Goal: Information Seeking & Learning: Learn about a topic

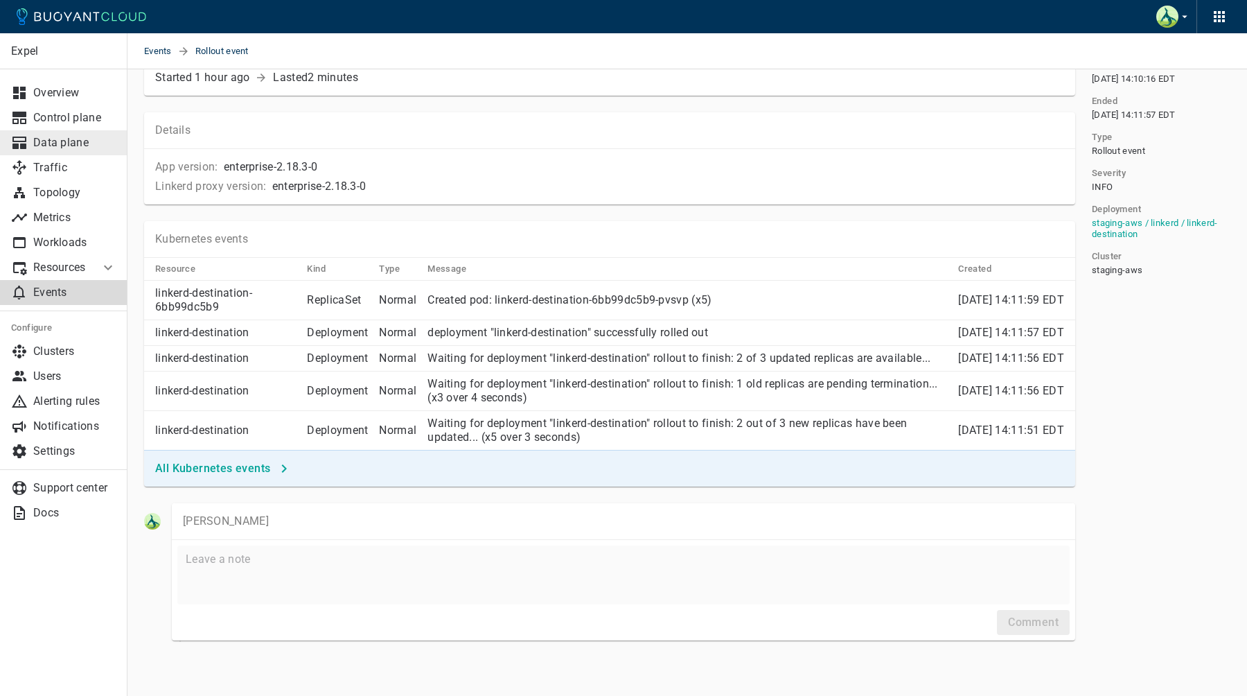
scroll to position [93, 0]
click at [54, 239] on p "Workloads" at bounding box center [74, 243] width 83 height 14
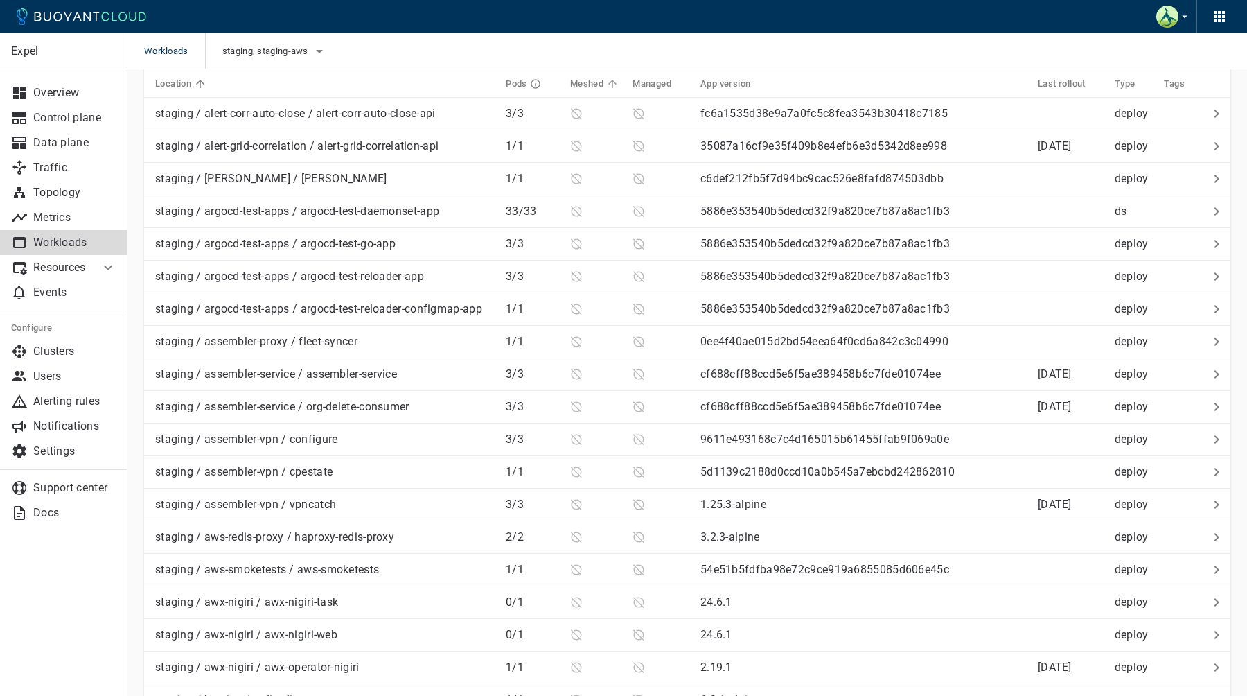
click at [588, 80] on h5 "Meshed" at bounding box center [586, 83] width 33 height 11
click at [600, 86] on icon at bounding box center [606, 84] width 12 height 12
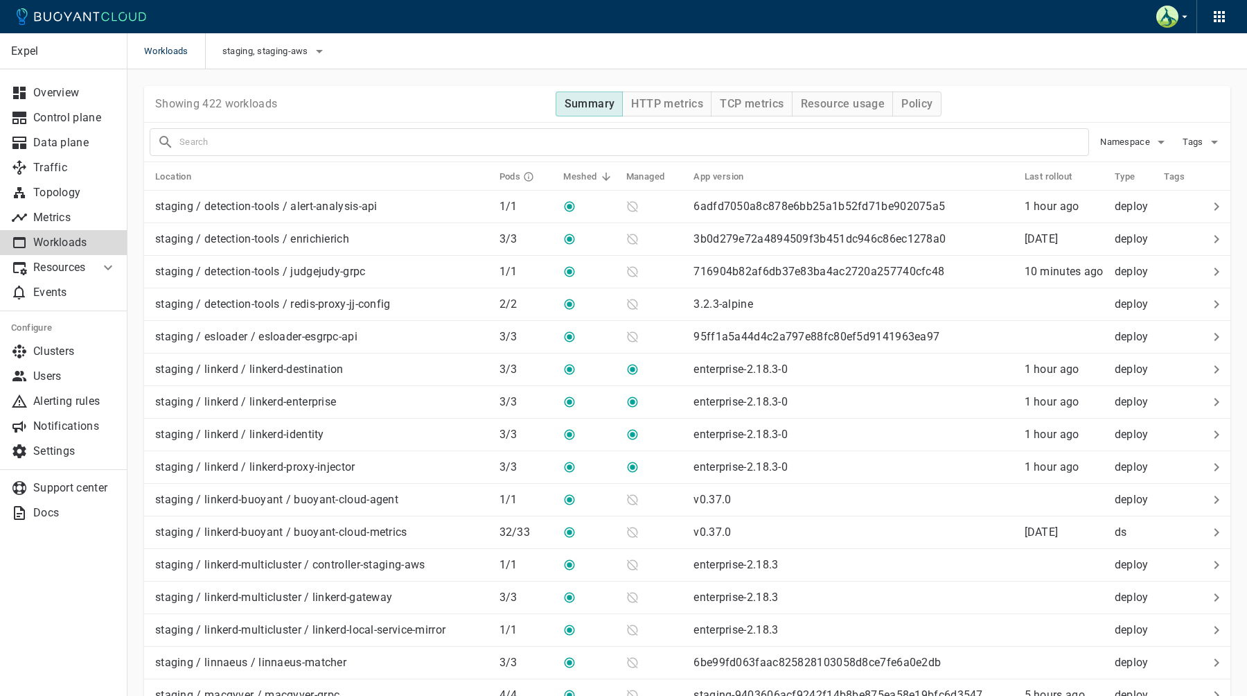
click at [578, 173] on h5 "Meshed" at bounding box center [579, 176] width 33 height 11
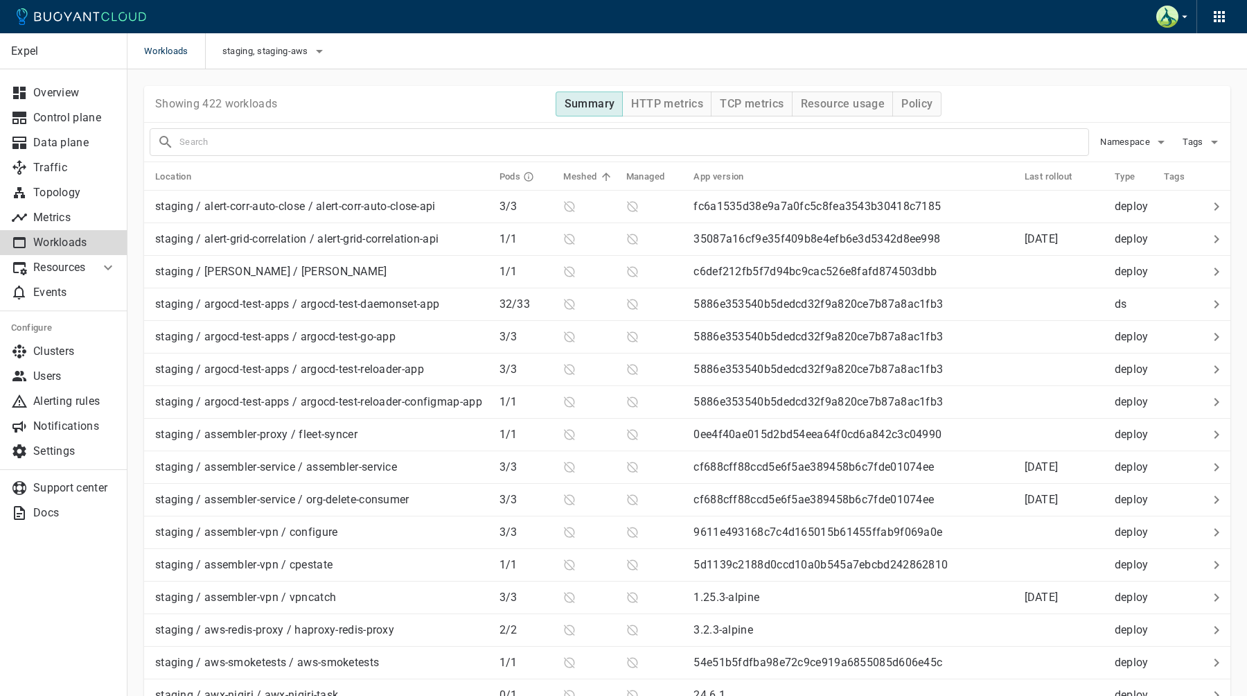
click at [578, 173] on h5 "Meshed" at bounding box center [579, 176] width 33 height 11
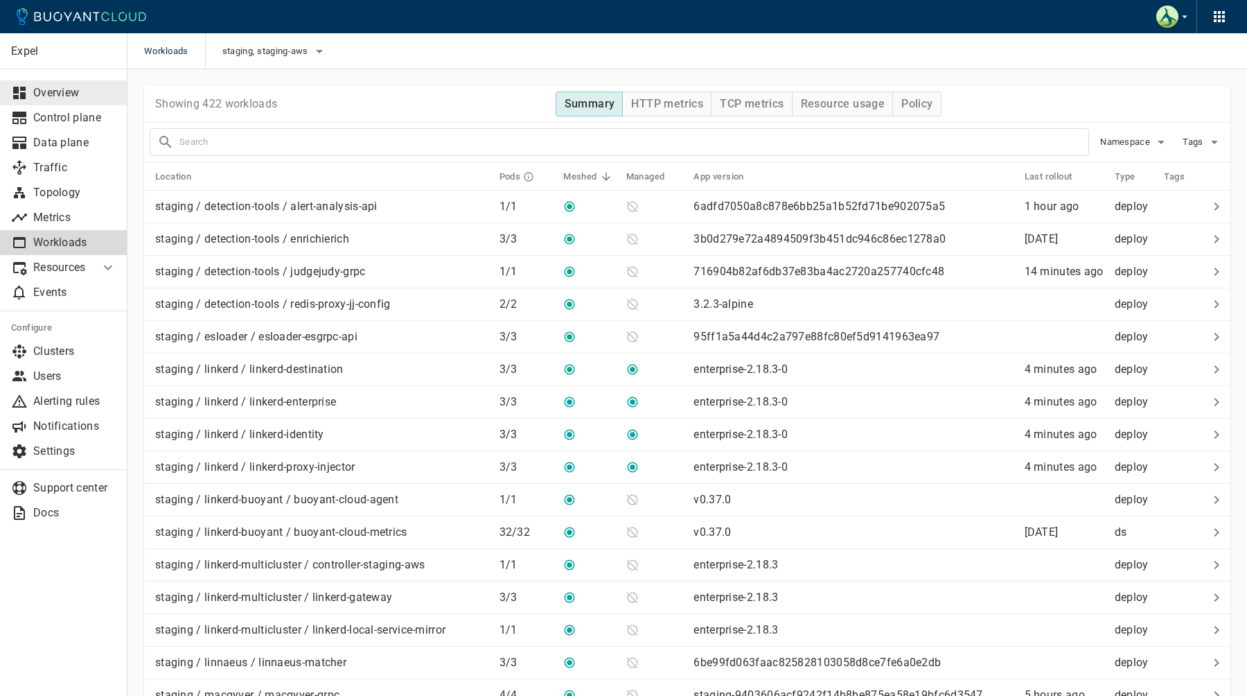
click at [85, 91] on p "Overview" at bounding box center [74, 93] width 83 height 14
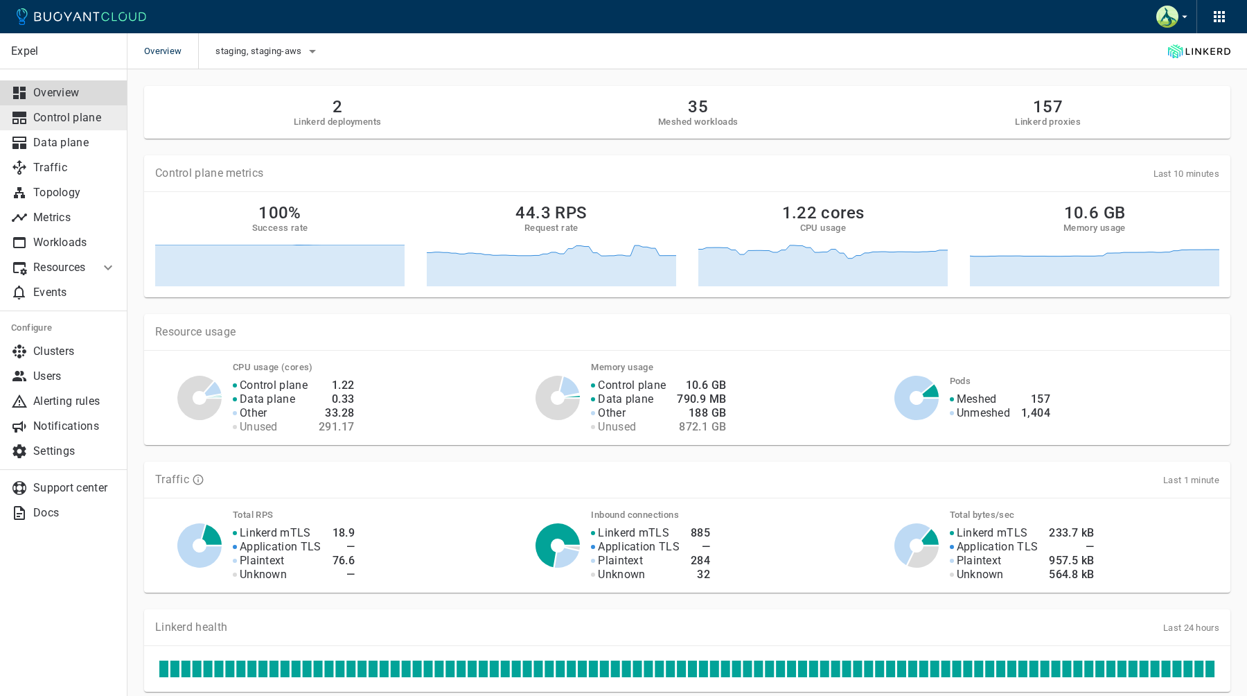
click at [77, 118] on p "Control plane" at bounding box center [74, 118] width 83 height 14
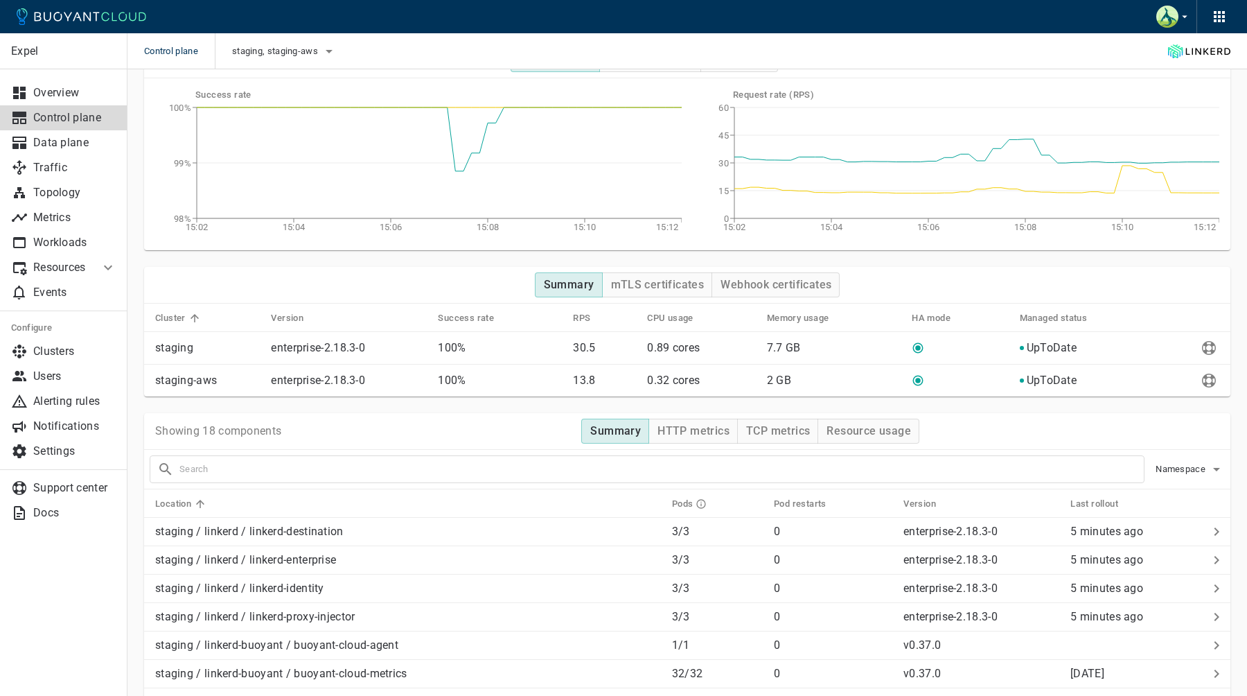
scroll to position [12, 0]
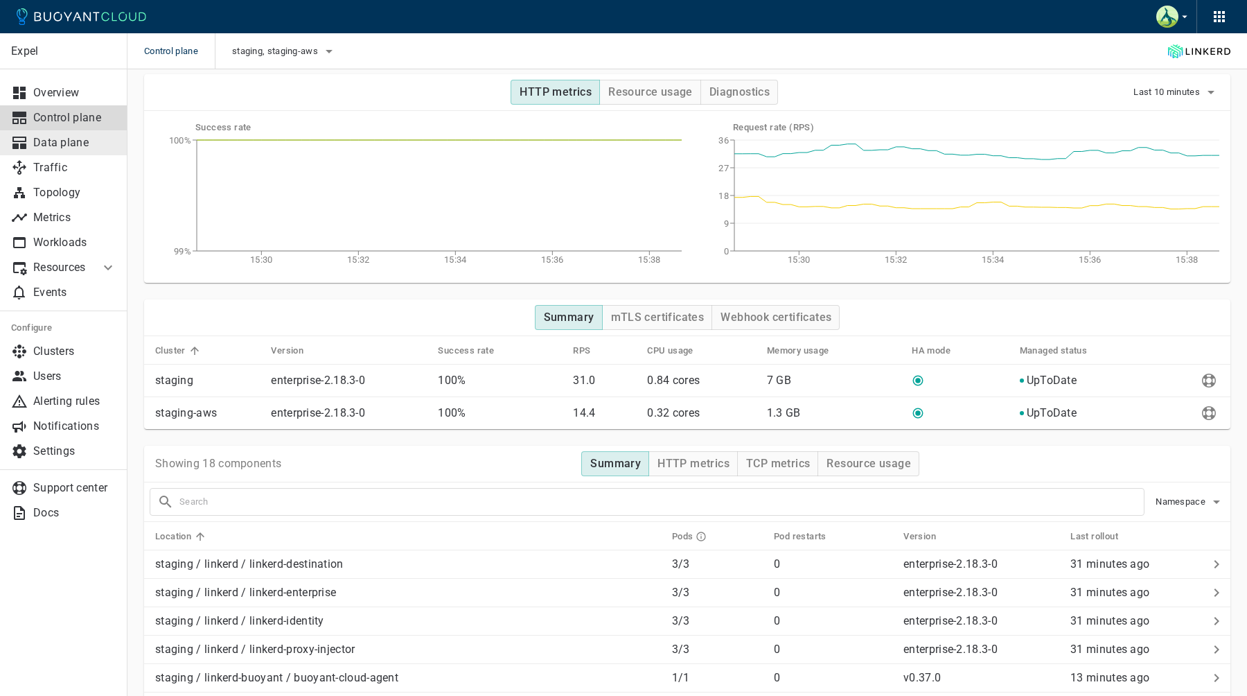
click at [94, 149] on p "Data plane" at bounding box center [74, 143] width 83 height 14
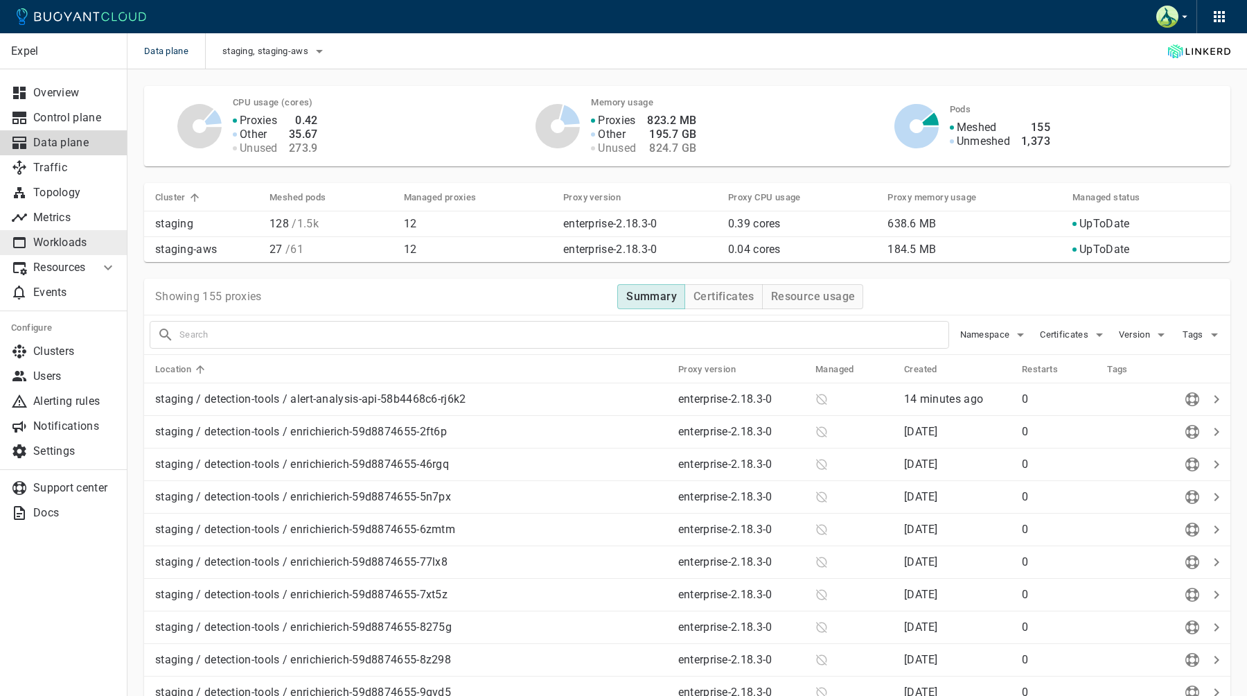
click at [72, 240] on p "Workloads" at bounding box center [74, 243] width 83 height 14
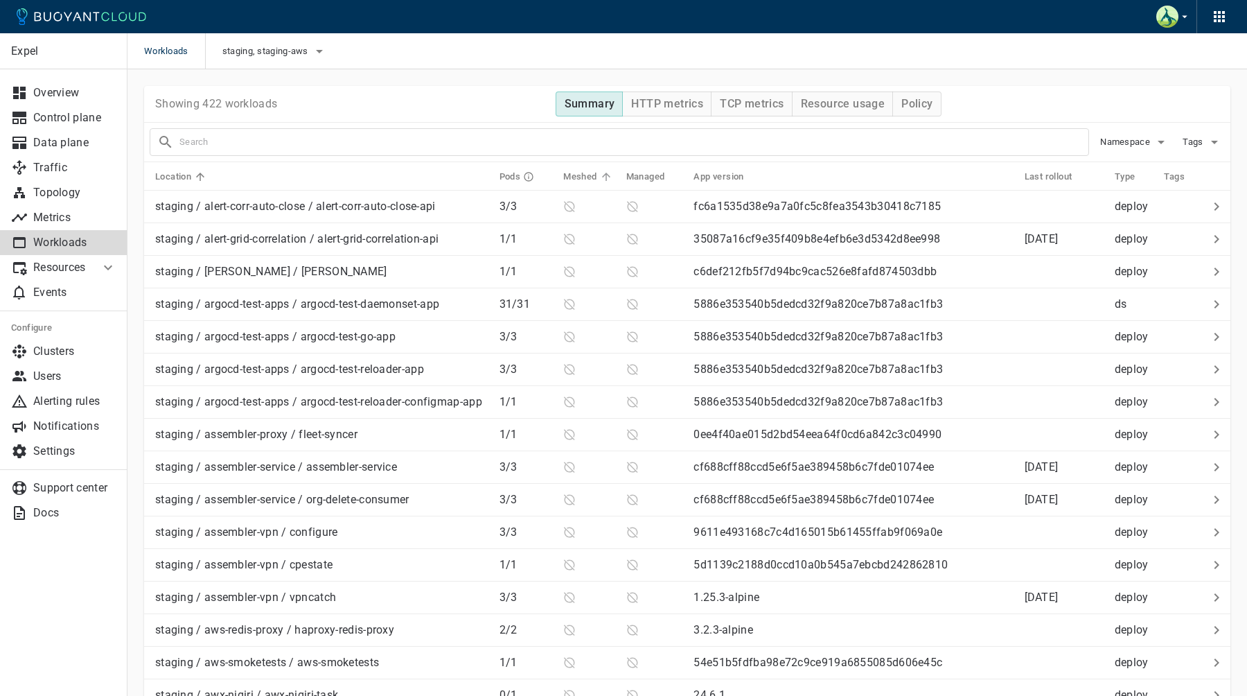
click at [563, 175] on h5 "Meshed" at bounding box center [579, 176] width 33 height 11
click at [564, 174] on h5 "Meshed" at bounding box center [579, 176] width 33 height 11
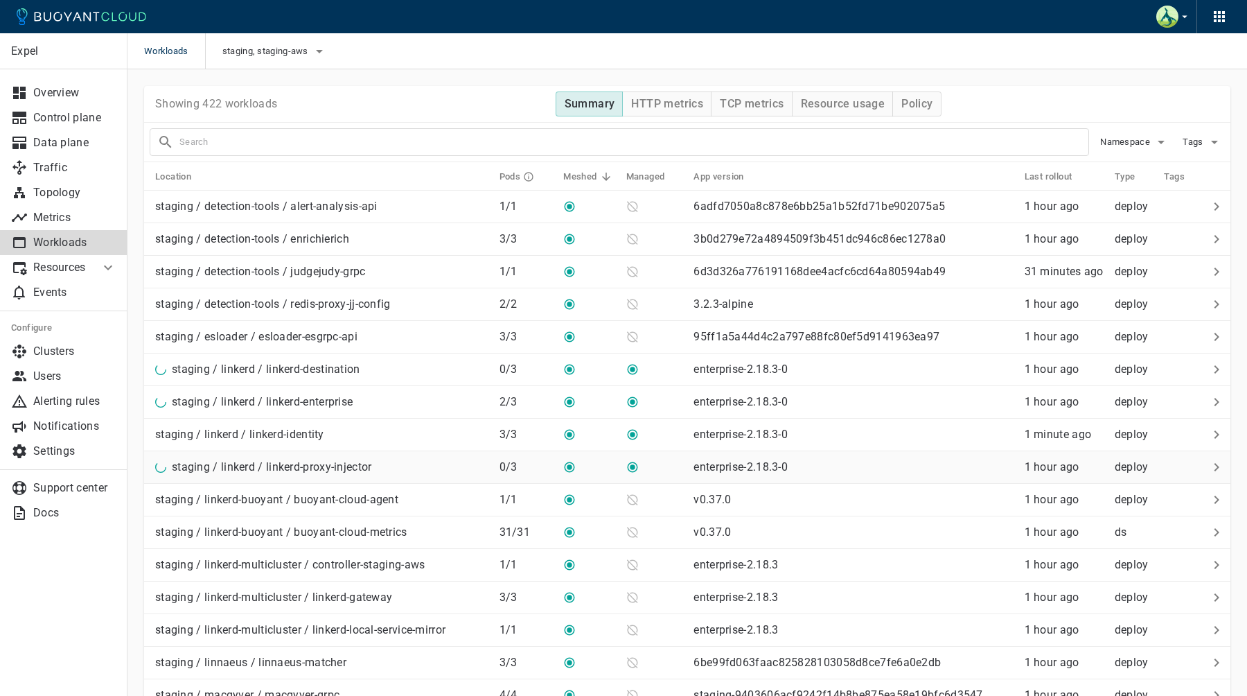
click at [378, 472] on div "staging / linkerd / linkerd-proxy-injector" at bounding box center [319, 463] width 339 height 19
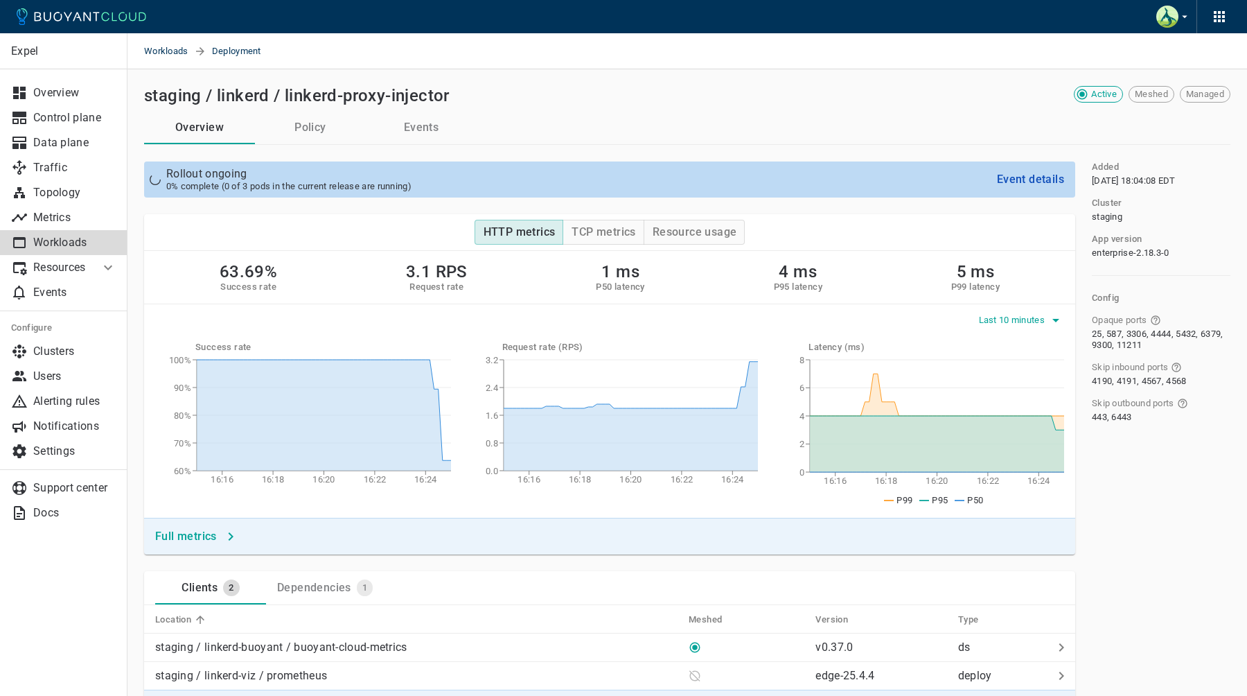
click at [999, 315] on span "Last 10 minutes" at bounding box center [1013, 320] width 69 height 11
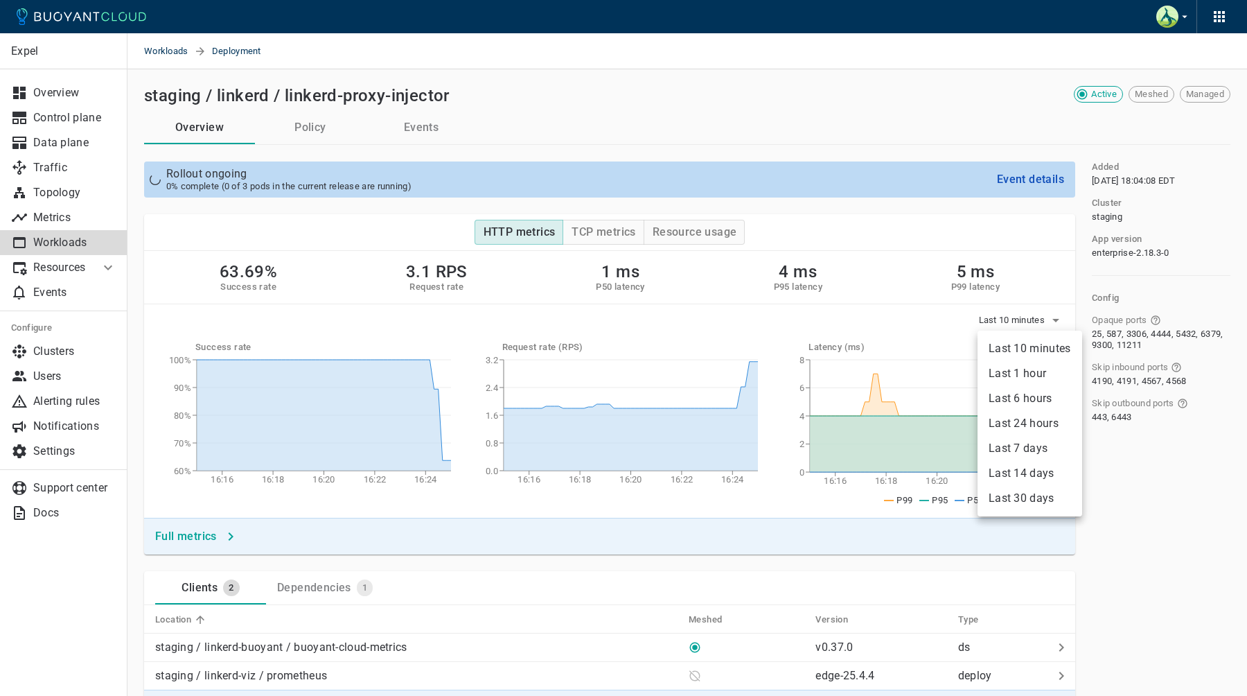
click at [1024, 422] on li "Last 24 hours" at bounding box center [1029, 423] width 105 height 25
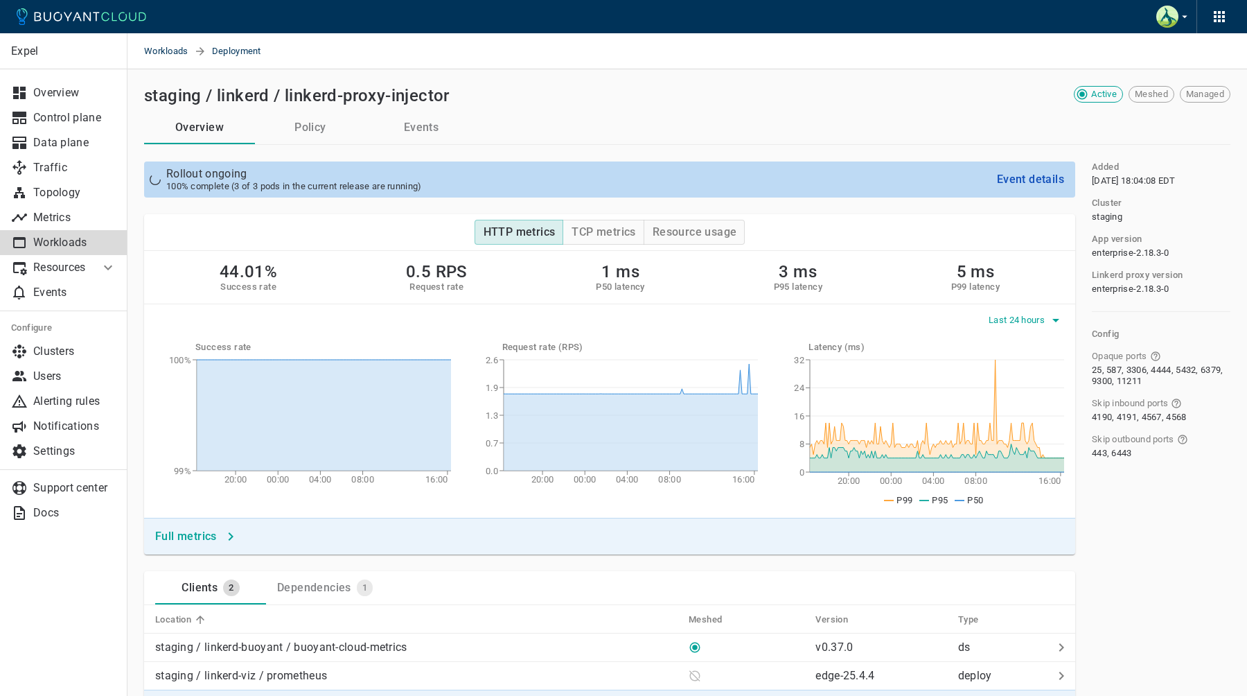
click at [1034, 321] on span "Last 24 hours" at bounding box center [1018, 320] width 59 height 11
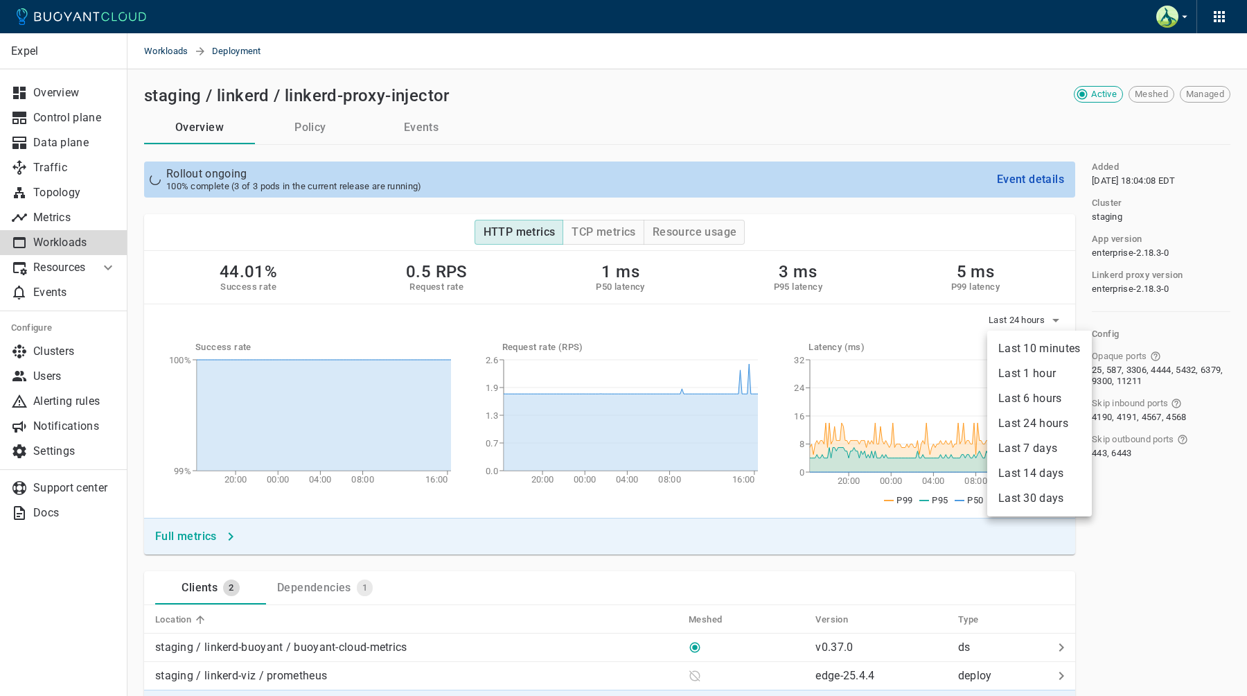
click at [1020, 356] on li "Last 10 minutes" at bounding box center [1039, 348] width 105 height 25
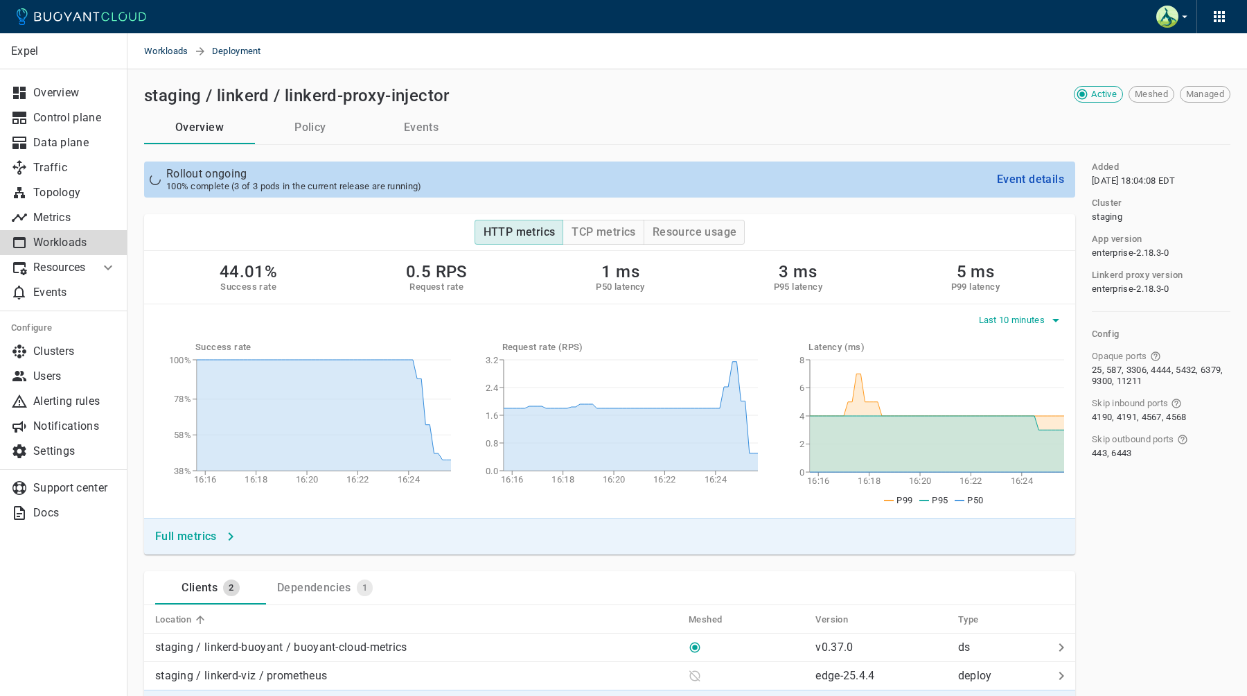
click at [1000, 319] on span "Last 10 minutes" at bounding box center [1013, 320] width 69 height 11
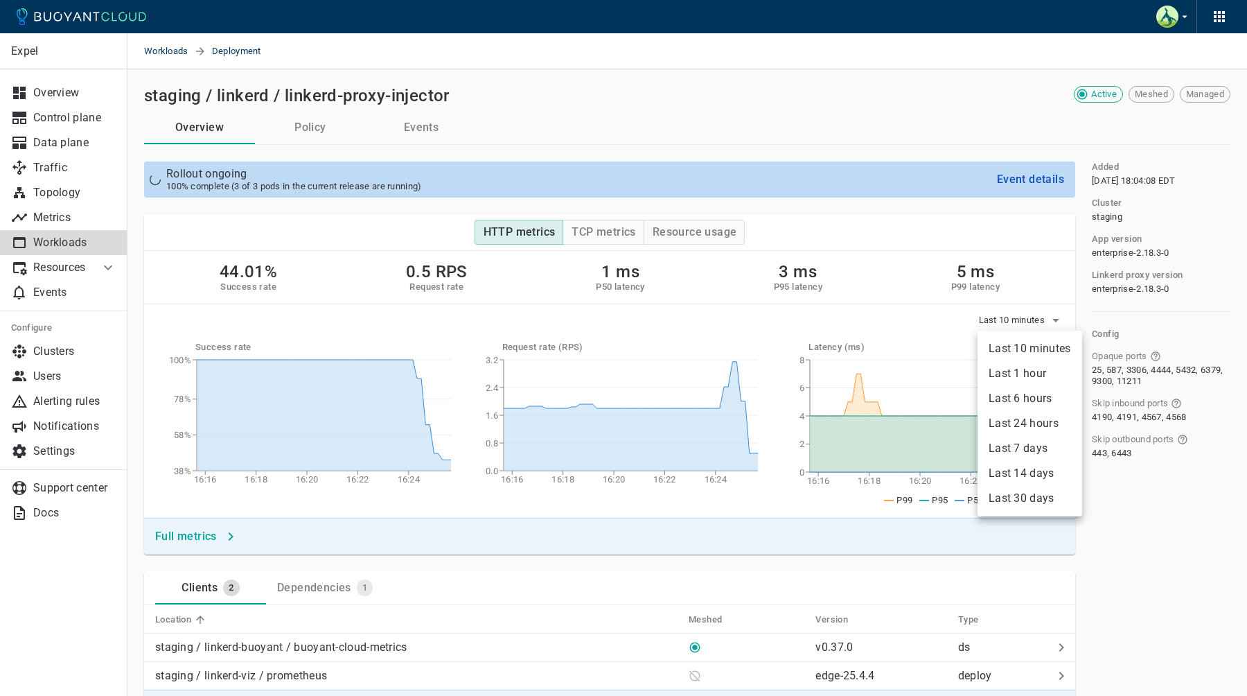
click at [934, 324] on div at bounding box center [623, 348] width 1247 height 696
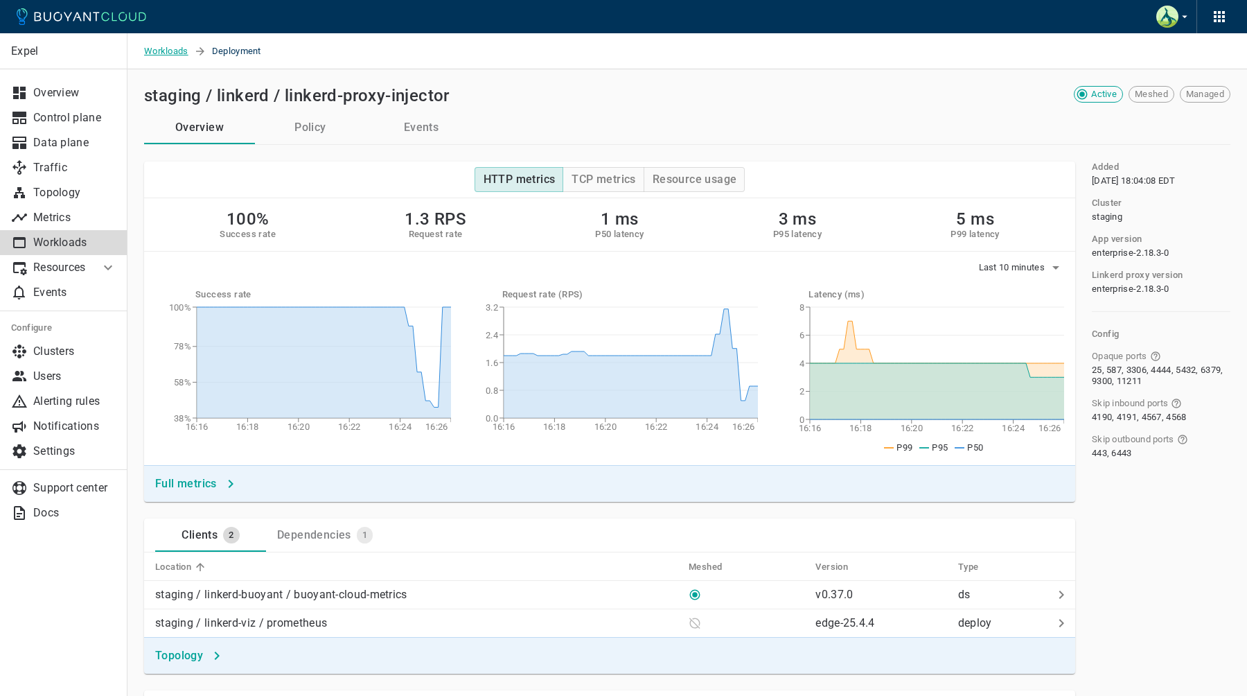
click at [191, 53] on span "Workloads" at bounding box center [169, 51] width 50 height 36
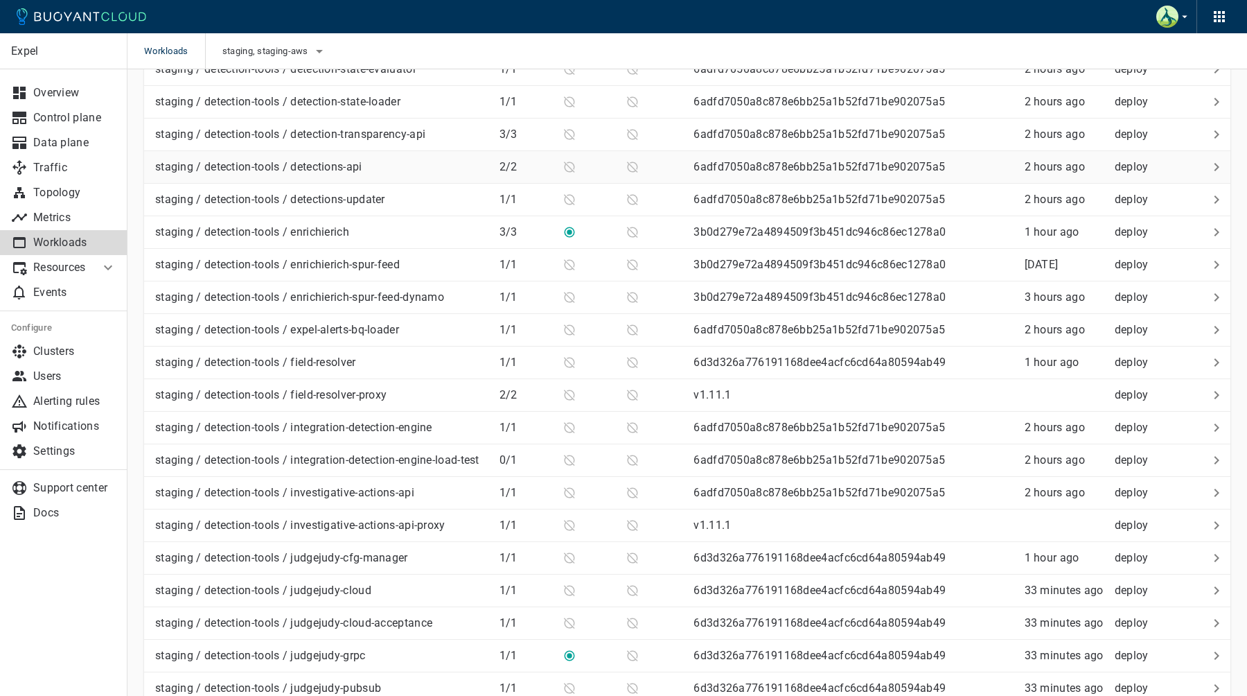
scroll to position [2899, 0]
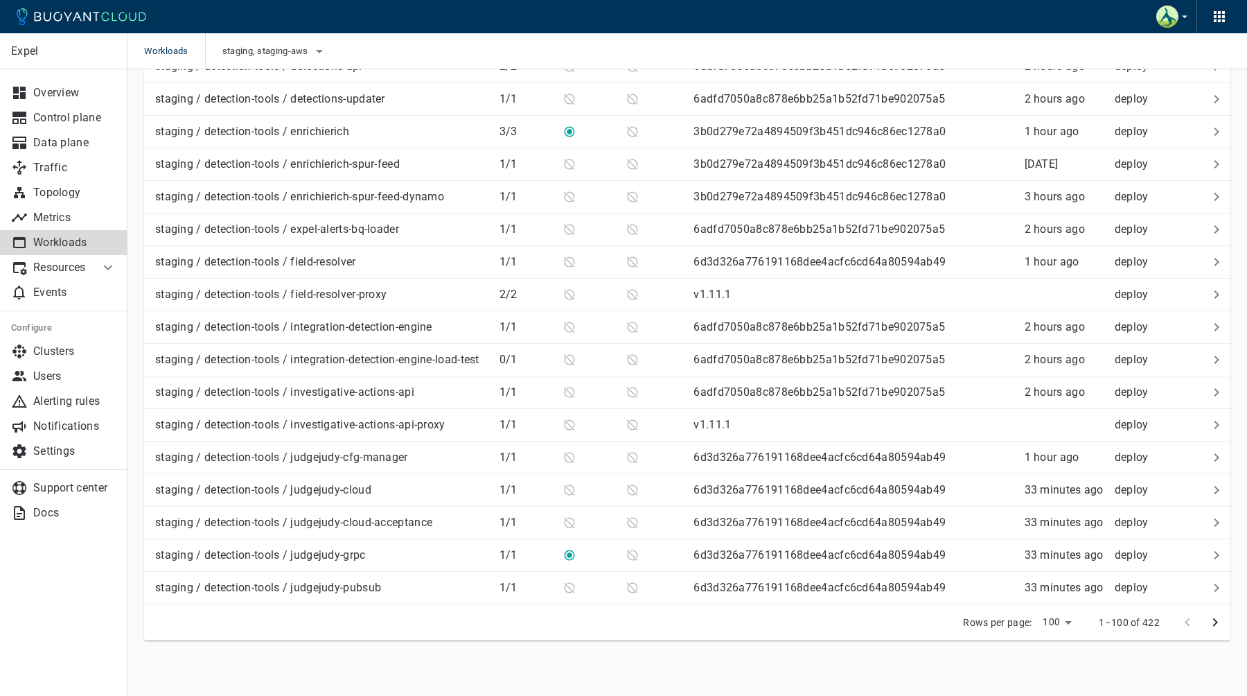
click at [87, 243] on p "Workloads" at bounding box center [74, 243] width 83 height 14
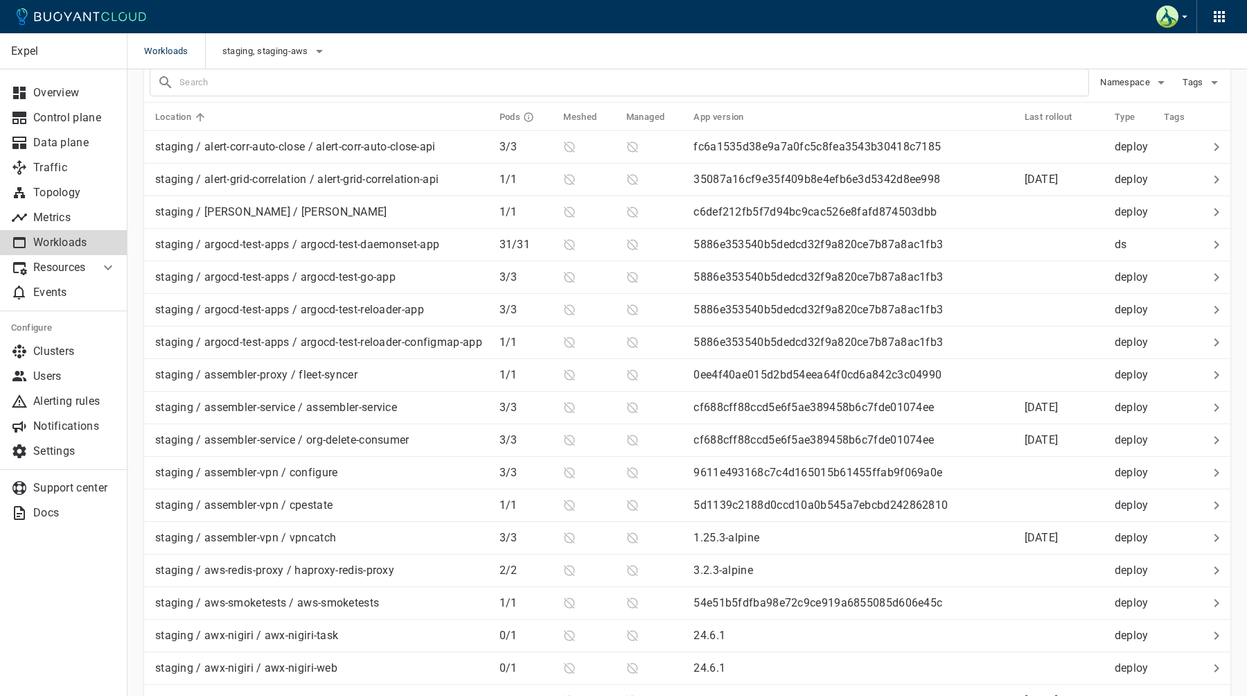
scroll to position [0, 0]
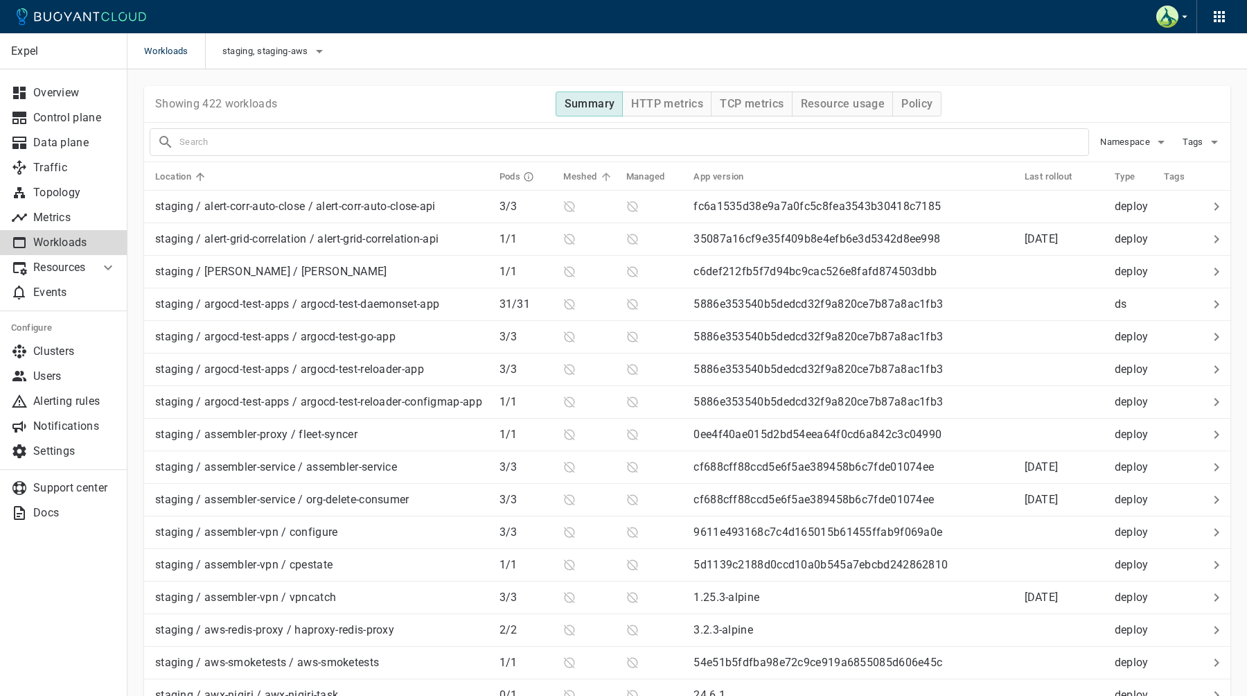
click at [583, 177] on h5 "Meshed" at bounding box center [579, 176] width 33 height 11
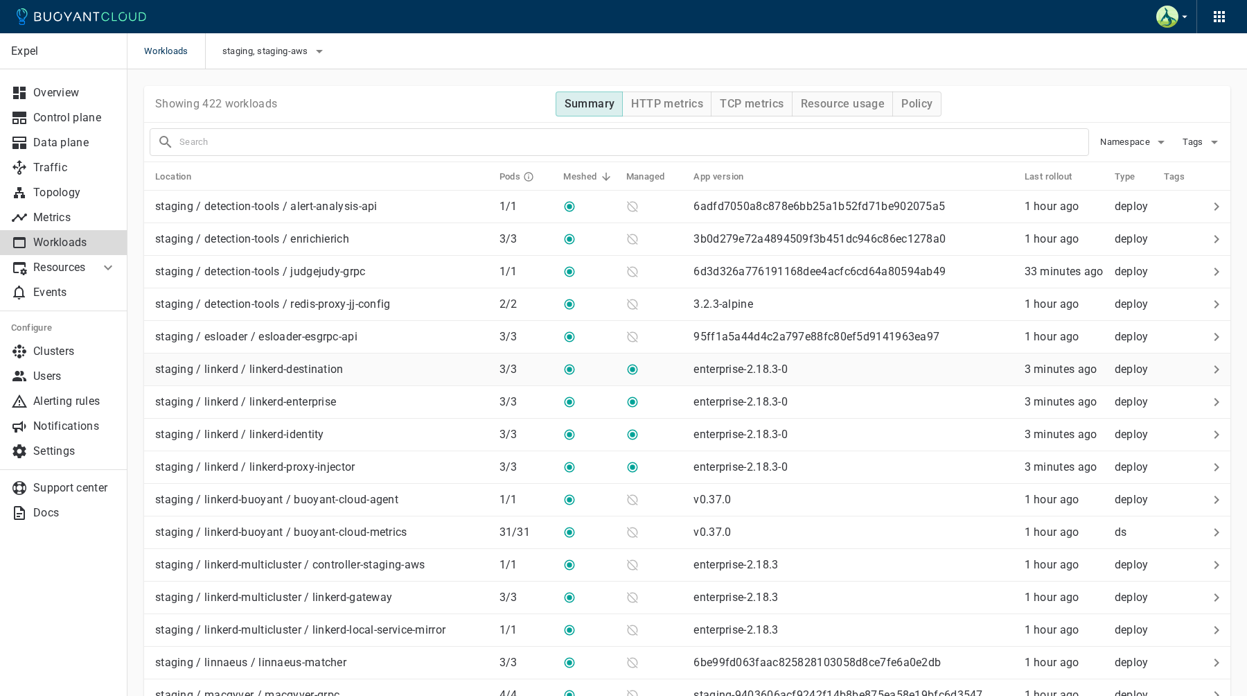
click at [325, 369] on p "staging / linkerd / linkerd-destination" at bounding box center [249, 369] width 188 height 14
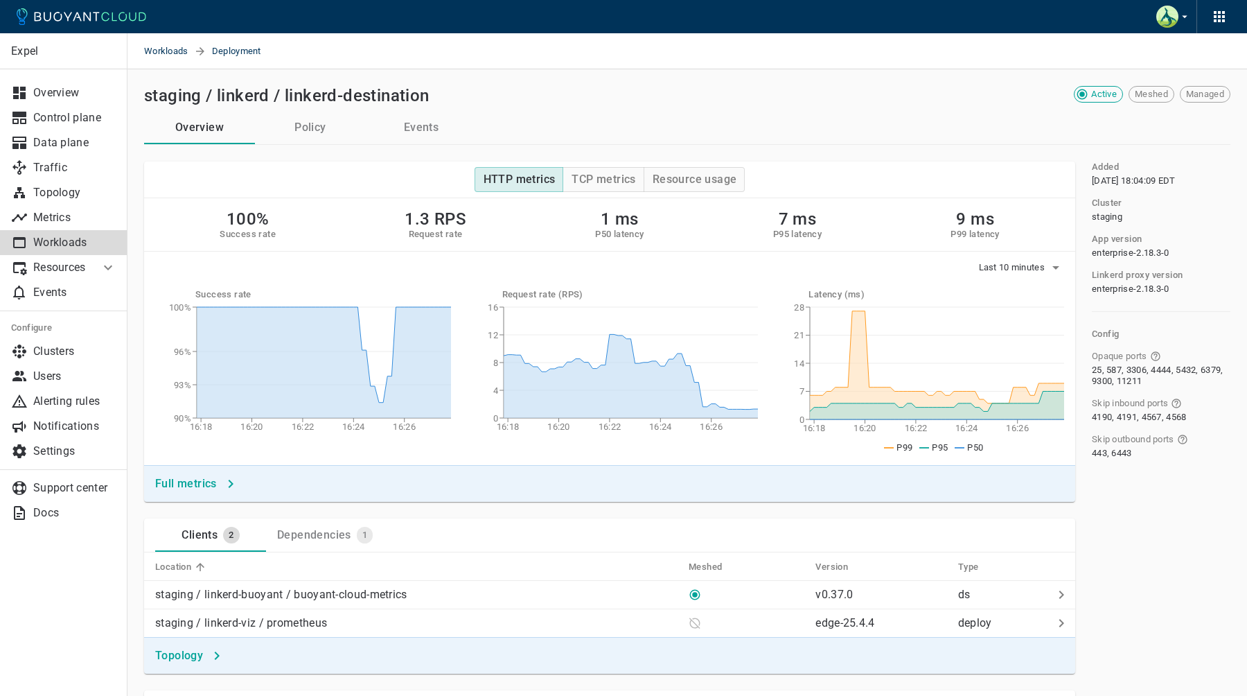
click at [342, 179] on div "HTTP metrics TCP metrics Resource usage" at bounding box center [609, 179] width 909 height 14
click at [431, 122] on button "Events" at bounding box center [421, 127] width 111 height 33
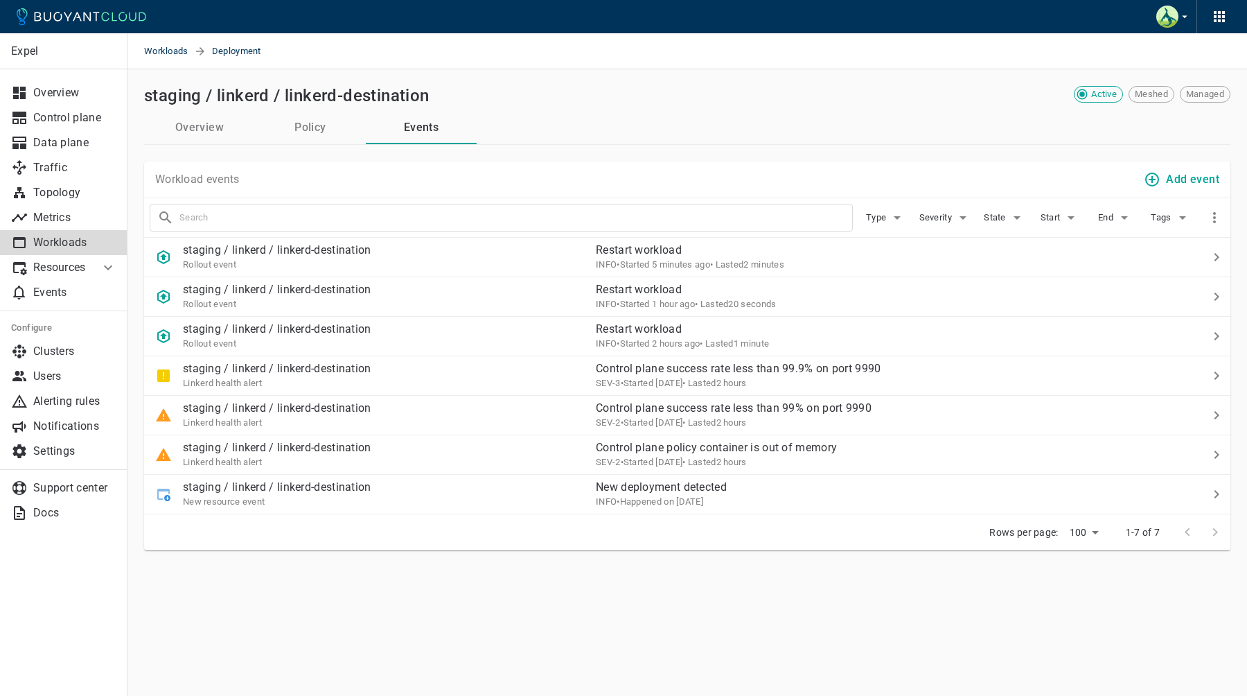
click at [185, 134] on button "Overview" at bounding box center [199, 127] width 111 height 33
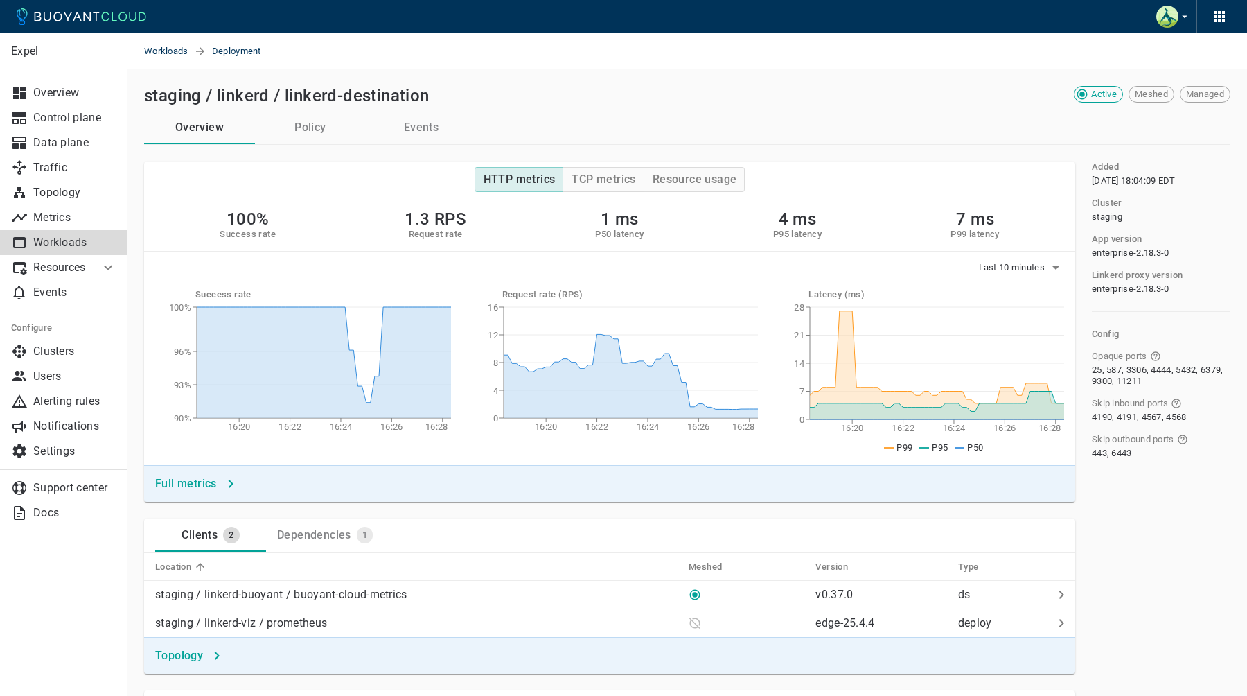
click at [71, 241] on p "Workloads" at bounding box center [74, 243] width 83 height 14
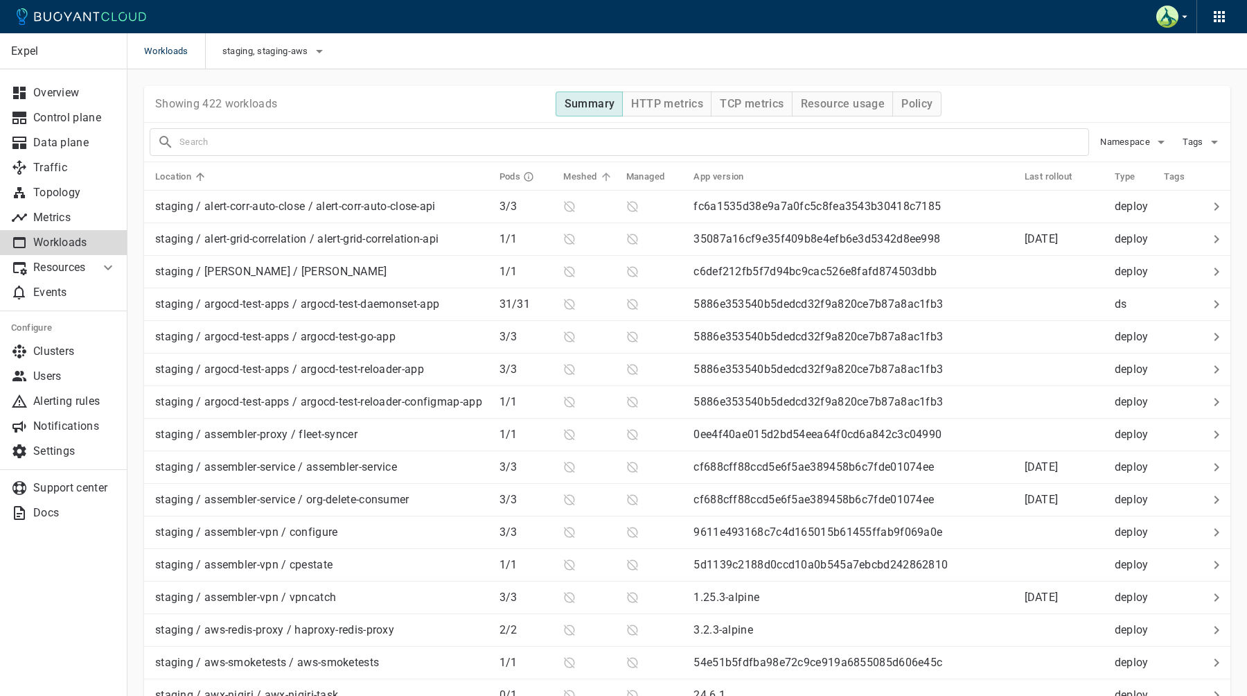
click at [586, 171] on h5 "Meshed" at bounding box center [579, 176] width 33 height 11
click at [579, 174] on h5 "Meshed" at bounding box center [579, 176] width 33 height 11
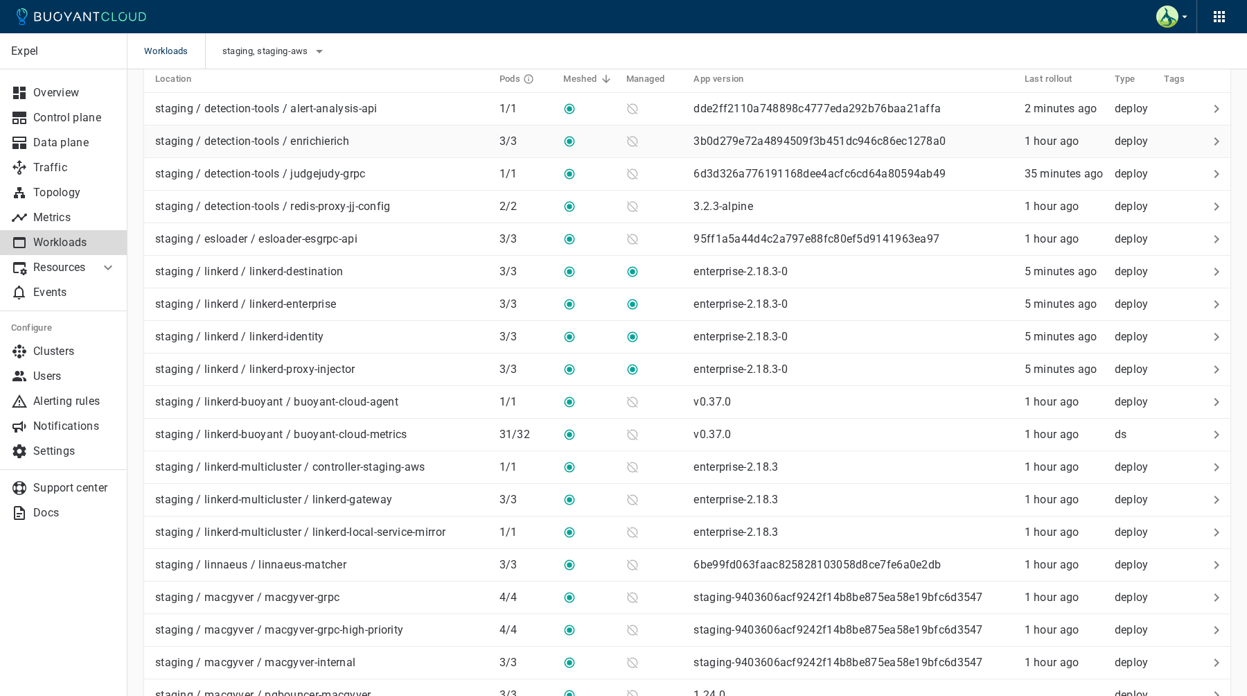
scroll to position [104, 0]
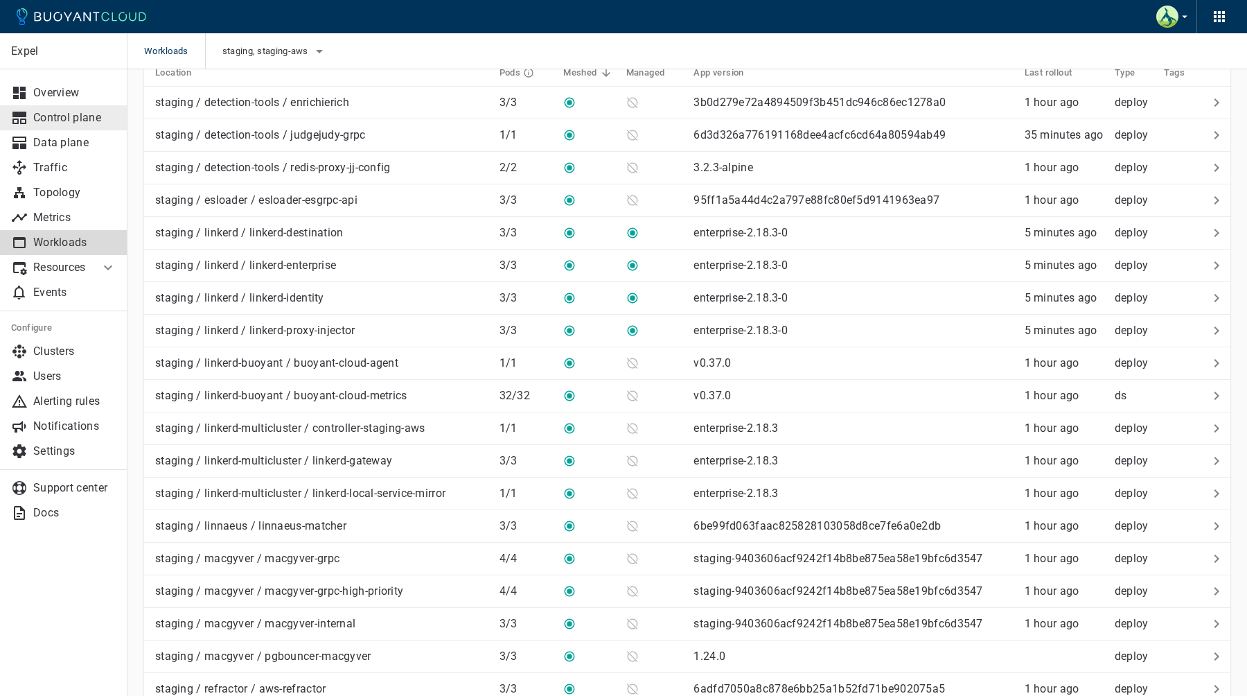
click at [72, 126] on link "Control plane" at bounding box center [63, 117] width 127 height 25
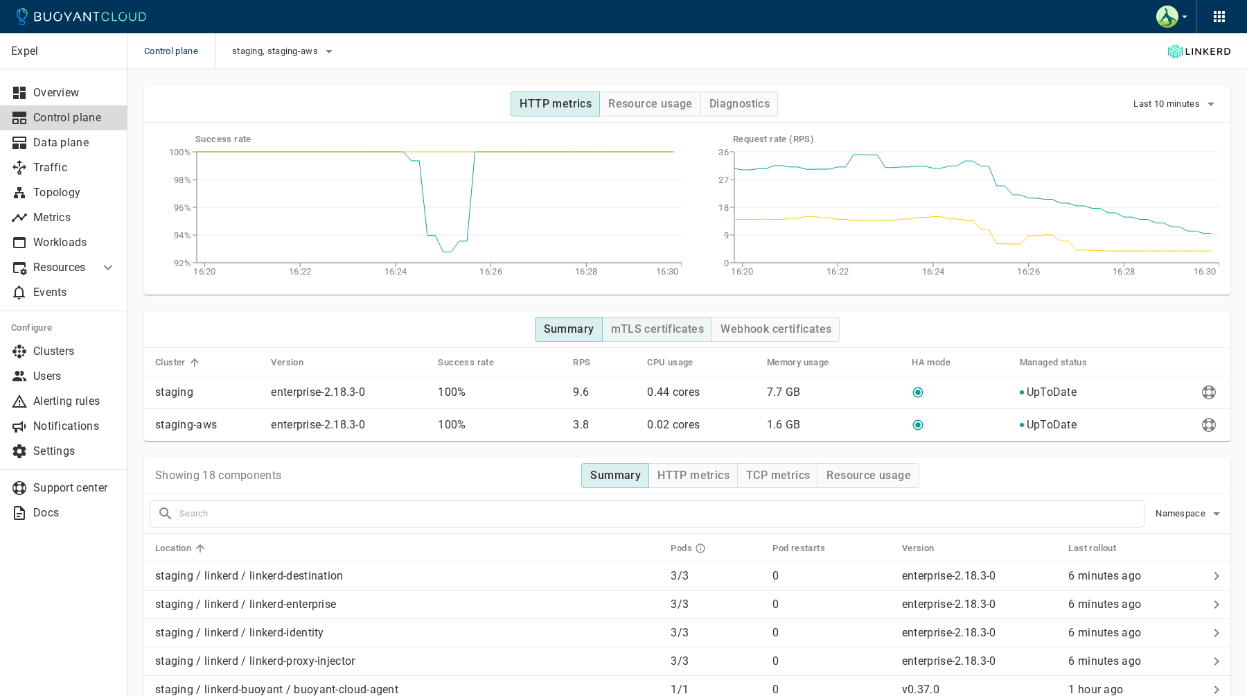
click at [642, 326] on h4 "mTLS certificates" at bounding box center [658, 329] width 94 height 14
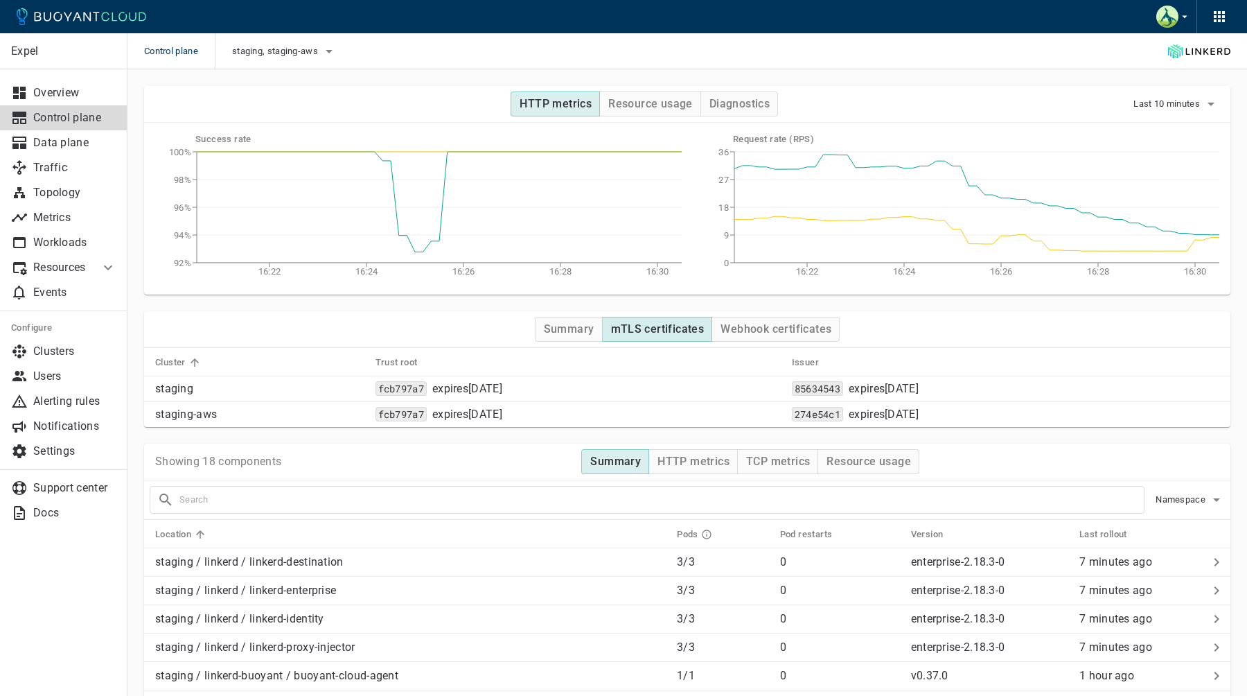
click at [709, 333] on button "mTLS certificates" at bounding box center [657, 329] width 111 height 25
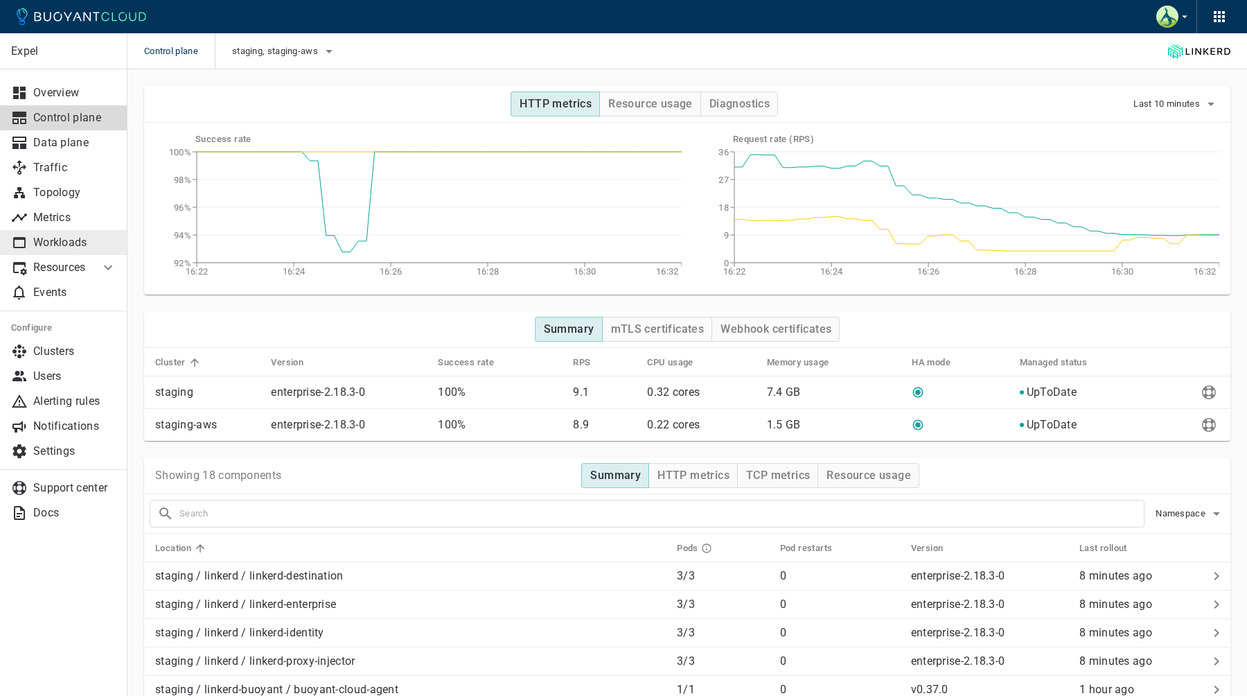
click at [63, 239] on p "Workloads" at bounding box center [74, 243] width 83 height 14
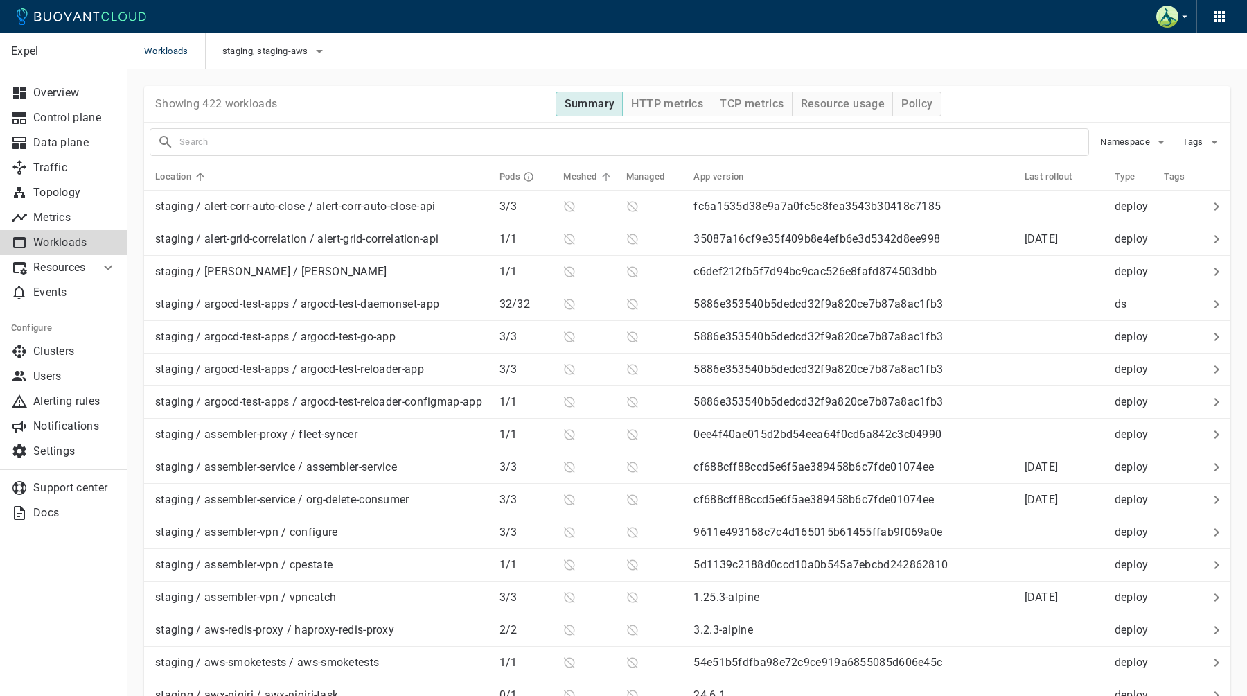
click at [577, 175] on h5 "Meshed" at bounding box center [579, 176] width 33 height 11
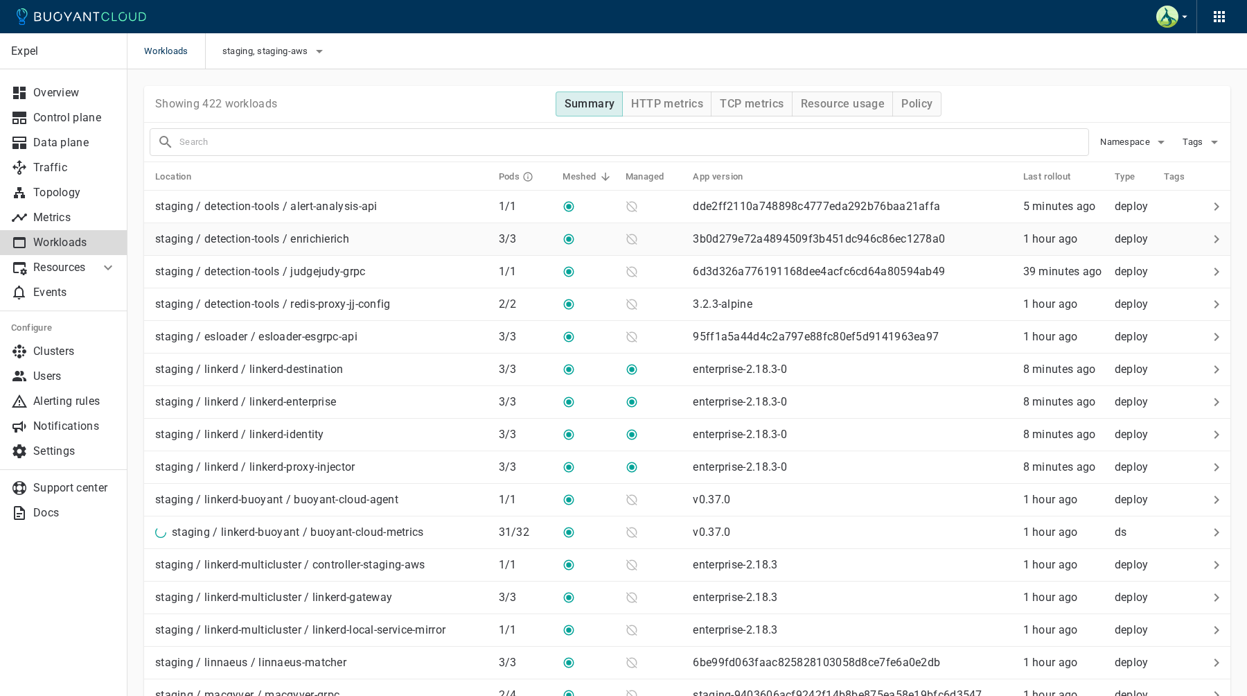
click at [326, 237] on p "staging / detection-tools / enrichierich" at bounding box center [252, 239] width 194 height 14
click at [85, 192] on p "Topology" at bounding box center [74, 193] width 83 height 14
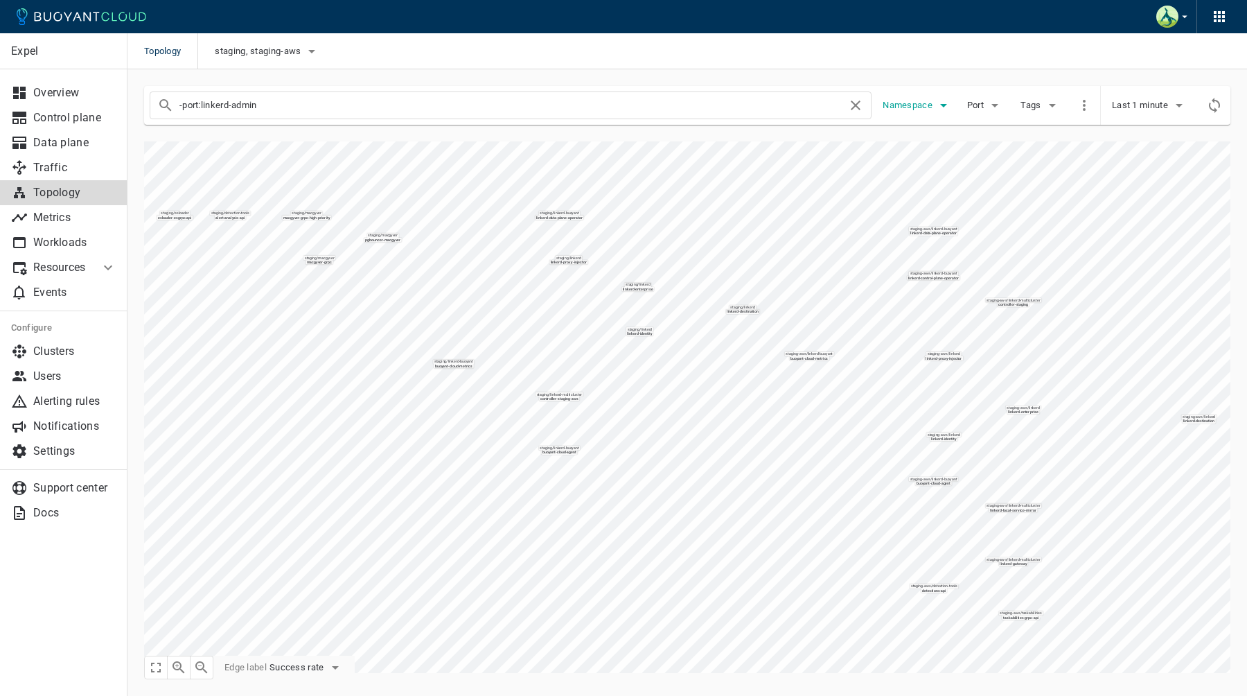
click at [939, 102] on icon "button" at bounding box center [943, 105] width 17 height 17
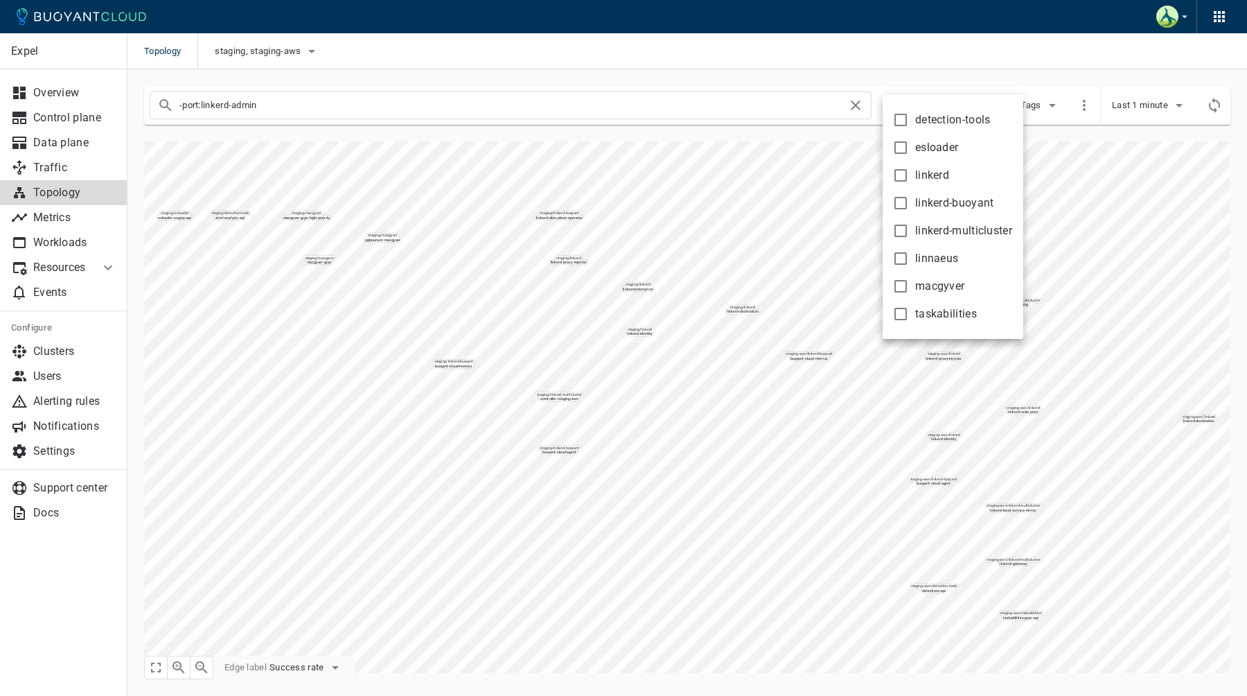
click at [907, 287] on input "macgyver" at bounding box center [900, 286] width 17 height 17
checkbox input "true"
type input "-port:linkerd-admin namespace:macgyver"
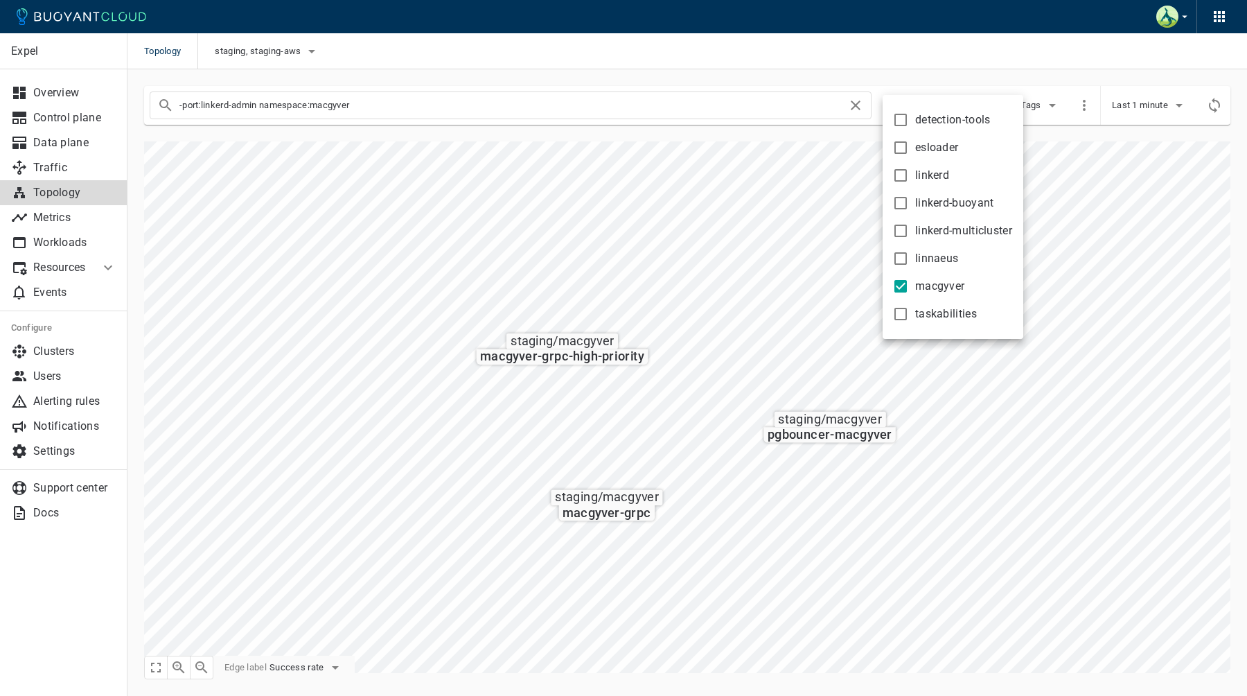
click at [936, 123] on span "detection-tools" at bounding box center [953, 120] width 76 height 14
click at [909, 123] on input "detection-tools" at bounding box center [900, 120] width 17 height 17
checkbox input "true"
type input "-port:linkerd-admin namespace:macgyver namespace:detection-tools"
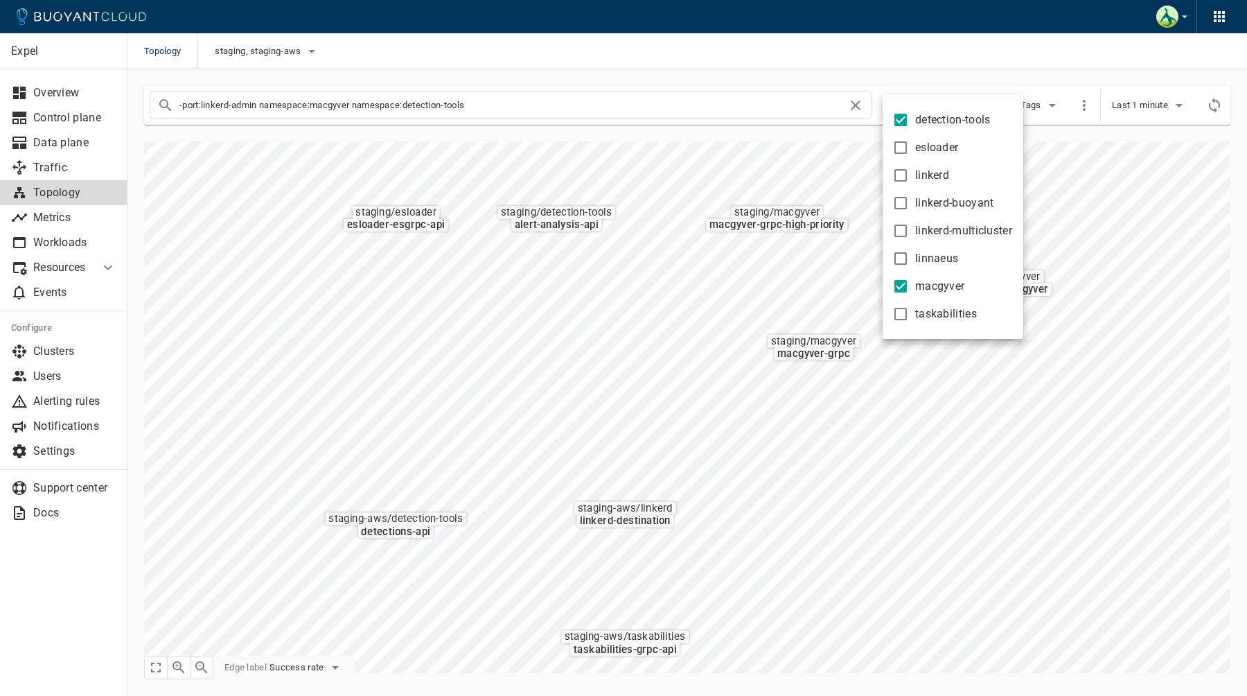
click at [930, 145] on span "esloader" at bounding box center [936, 148] width 43 height 14
click at [909, 145] on input "esloader" at bounding box center [900, 147] width 17 height 17
checkbox input "true"
type input "-port:linkerd-admin namespace:macgyver namespace:detection-tools namespace:eslo…"
click at [1157, 108] on div at bounding box center [623, 348] width 1247 height 696
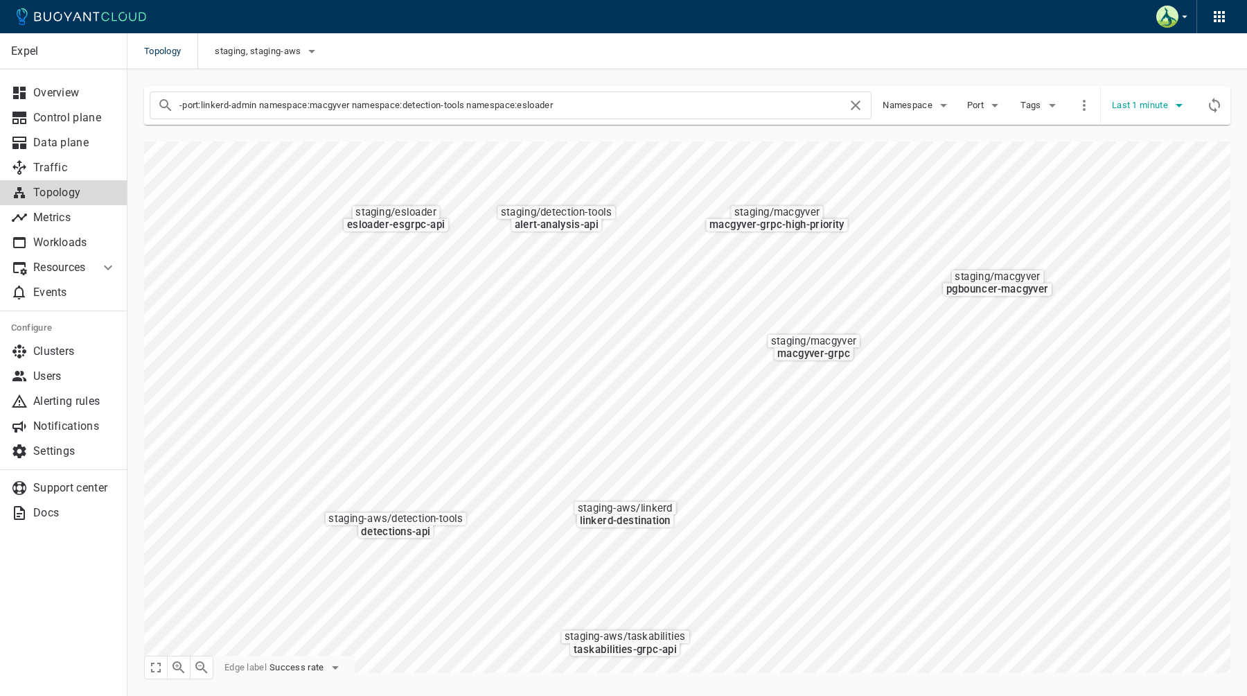
click at [1162, 107] on span "Last 1 minute" at bounding box center [1141, 105] width 59 height 11
click at [1166, 190] on li "Last 1 hour" at bounding box center [1164, 183] width 105 height 25
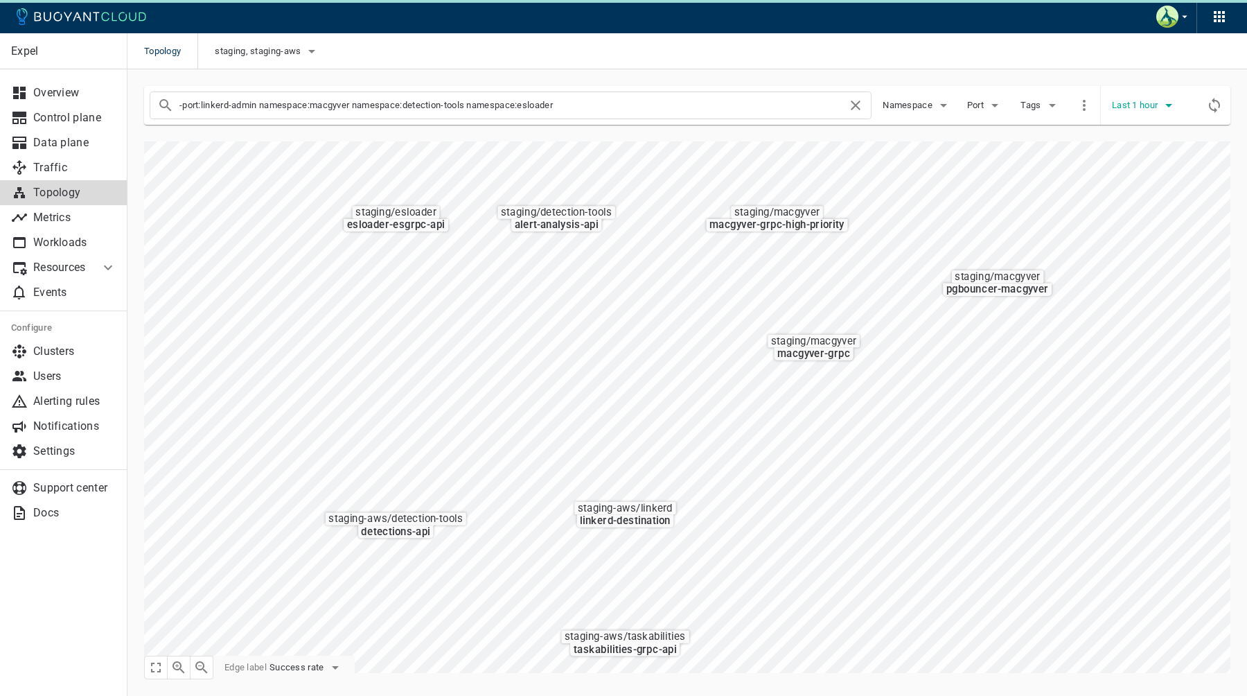
click at [1124, 112] on button "Last 1 hour" at bounding box center [1144, 105] width 65 height 21
click at [1138, 149] on li "Last 10 minutes" at bounding box center [1164, 158] width 105 height 25
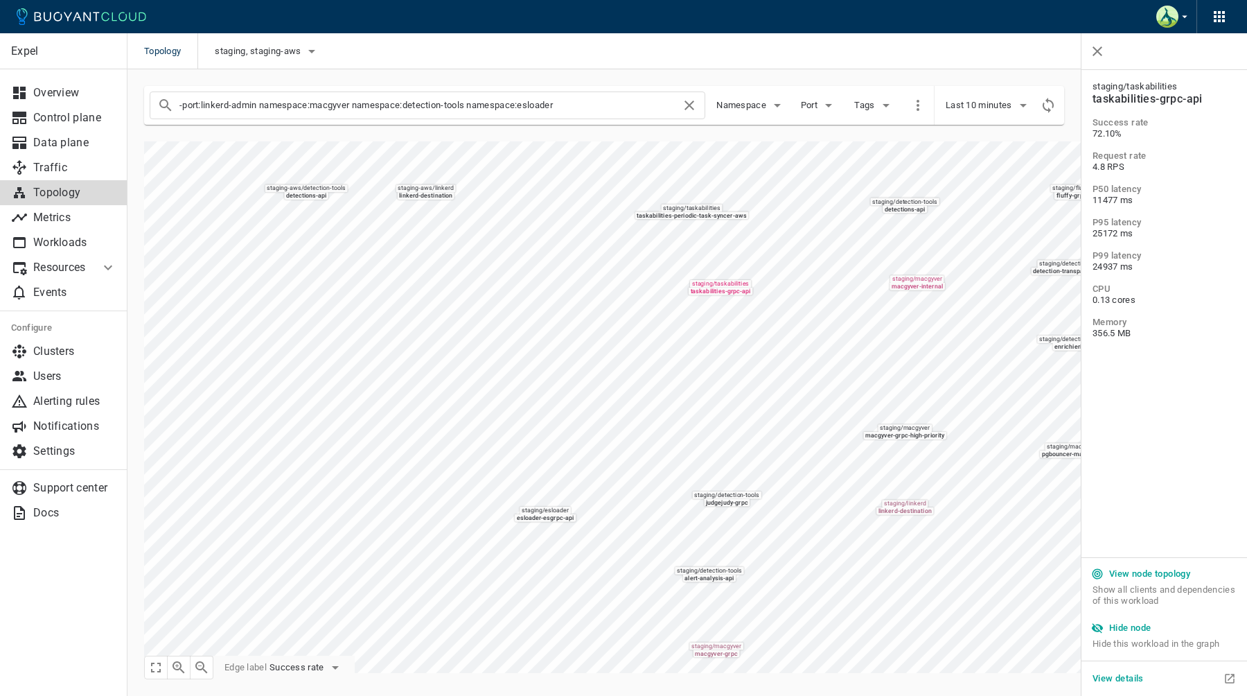
click at [1104, 137] on span "72.10%" at bounding box center [1163, 133] width 143 height 11
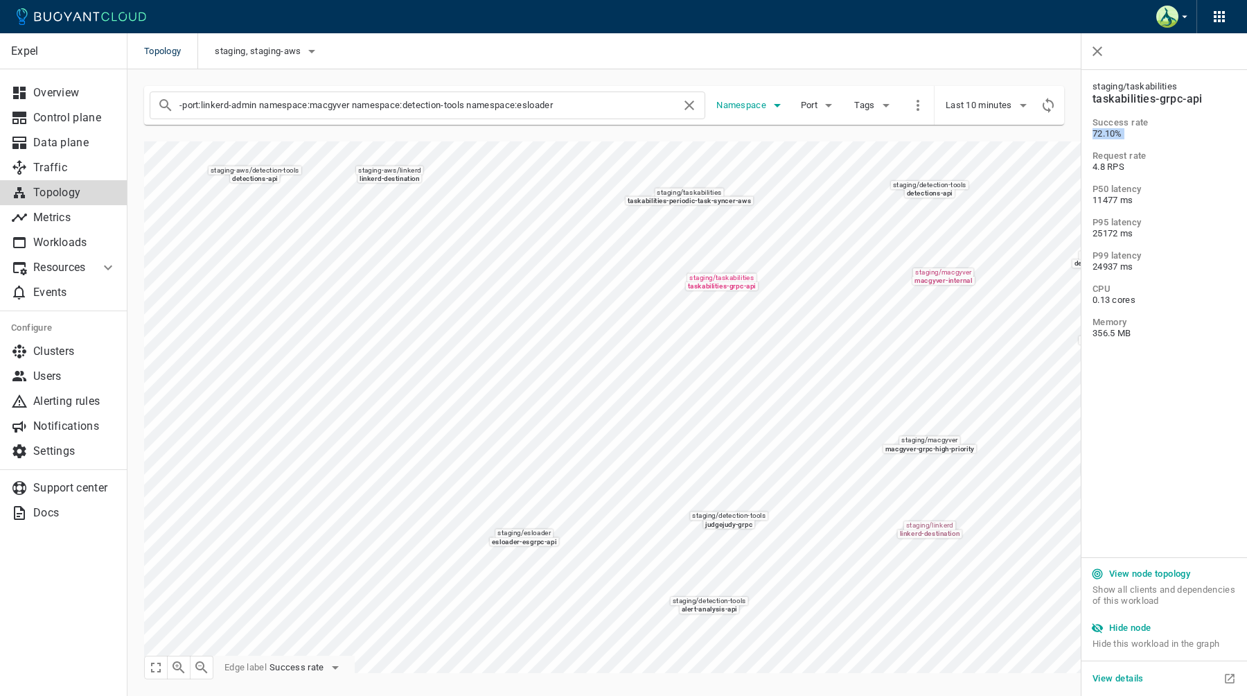
click at [758, 109] on span "Namespace" at bounding box center [742, 105] width 53 height 11
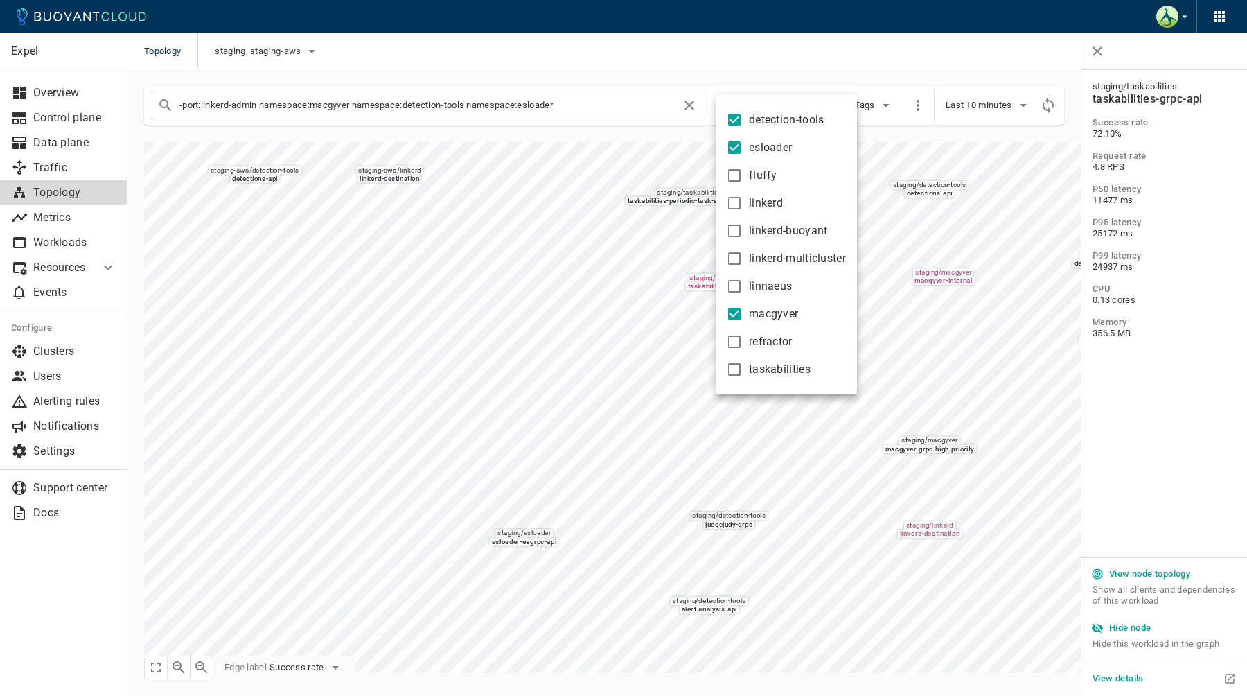
click at [60, 240] on div at bounding box center [623, 348] width 1247 height 696
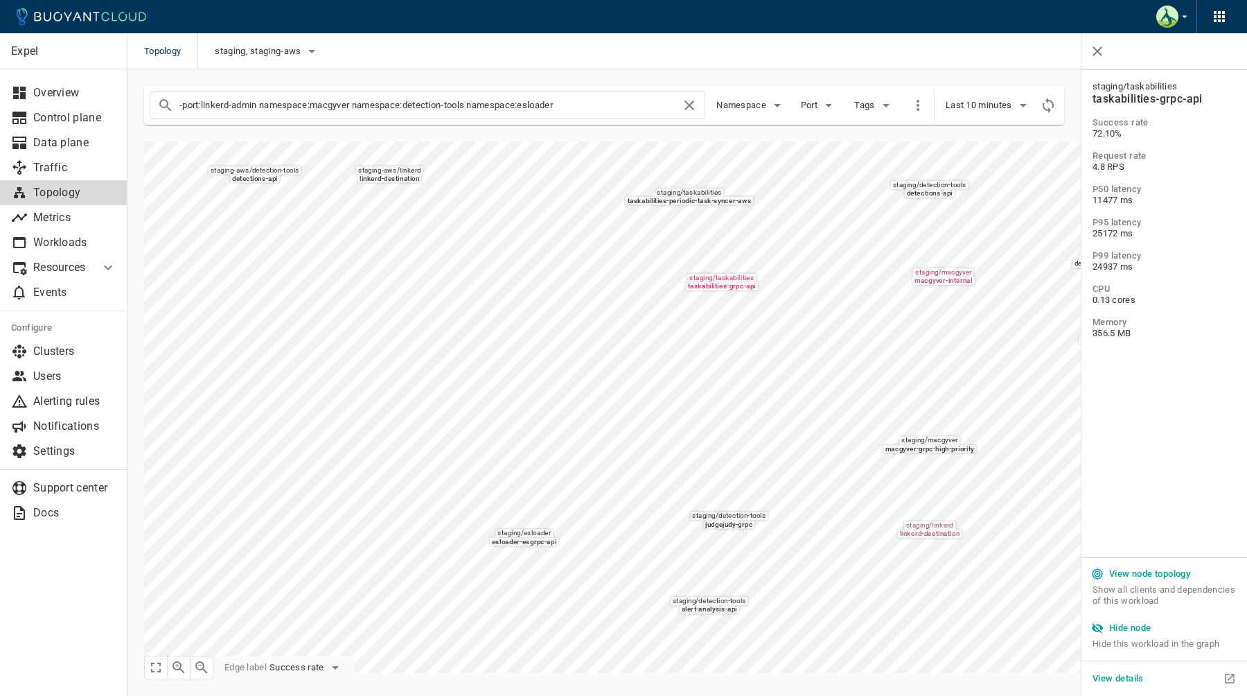
click at [78, 240] on body "Topology staging, staging-aws Expel Overview Control plane Data plane Traffic T…" at bounding box center [623, 348] width 1247 height 696
click at [76, 236] on p "Workloads" at bounding box center [74, 243] width 83 height 14
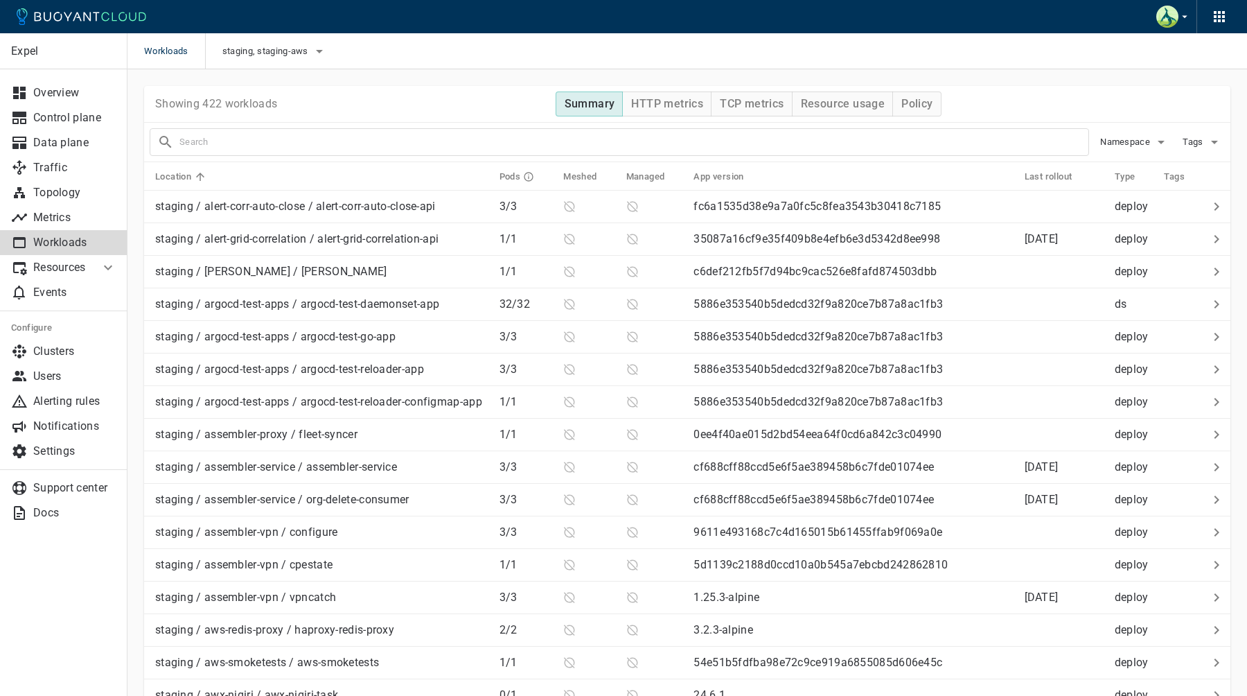
click at [398, 132] on input "text" at bounding box center [633, 141] width 909 height 19
type input "taskabilities"
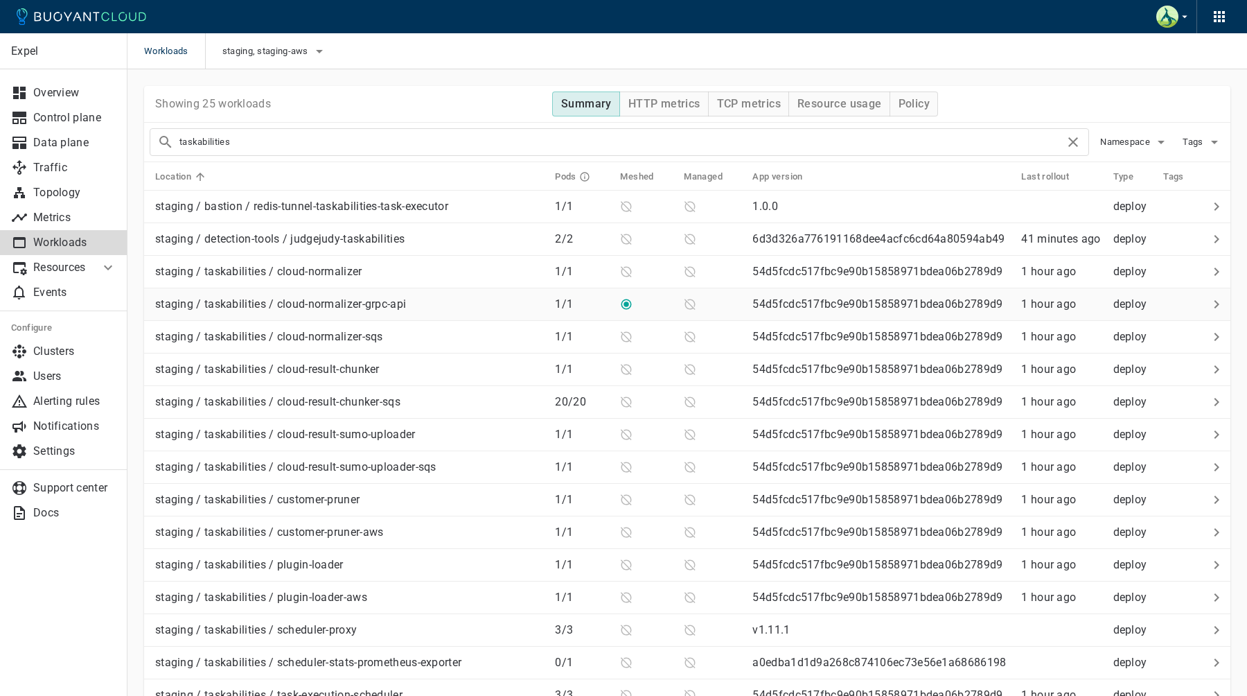
click at [303, 309] on p "staging / taskabilities / cloud-normalizer-grpc-api" at bounding box center [280, 304] width 251 height 14
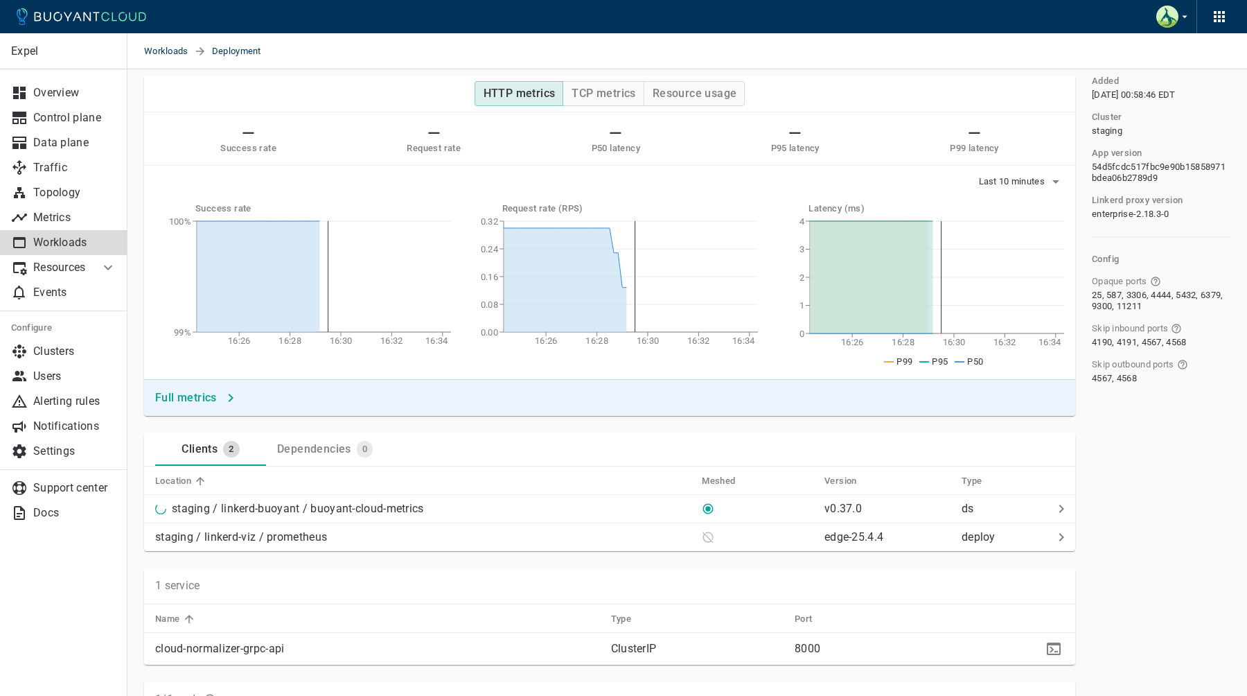
scroll to position [100, 0]
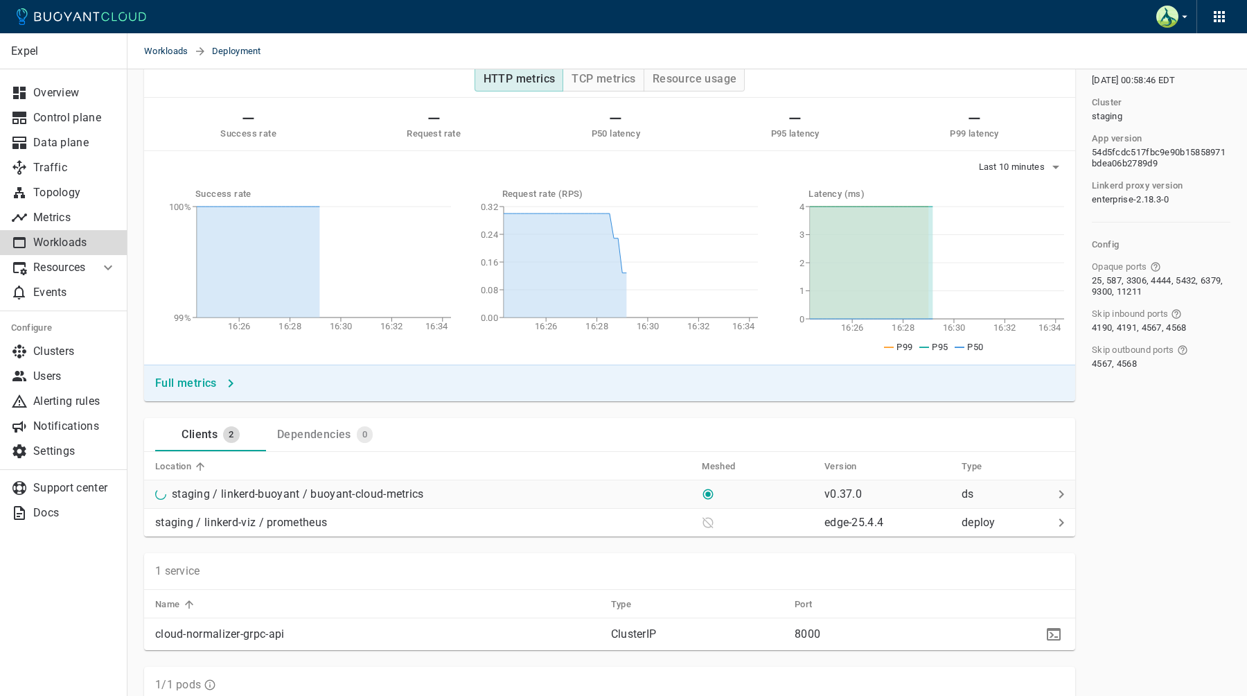
click at [187, 497] on p "staging / linkerd-buoyant / buoyant-cloud-metrics" at bounding box center [298, 494] width 252 height 14
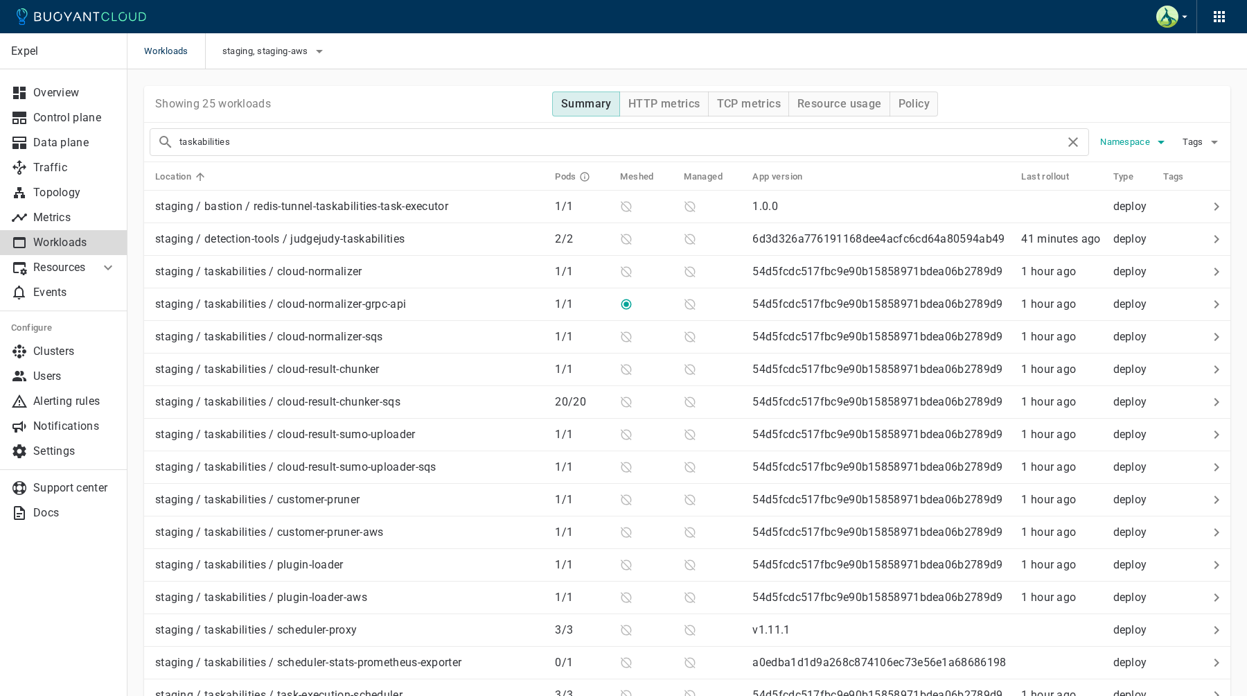
click at [1135, 142] on span "Namespace" at bounding box center [1126, 141] width 53 height 11
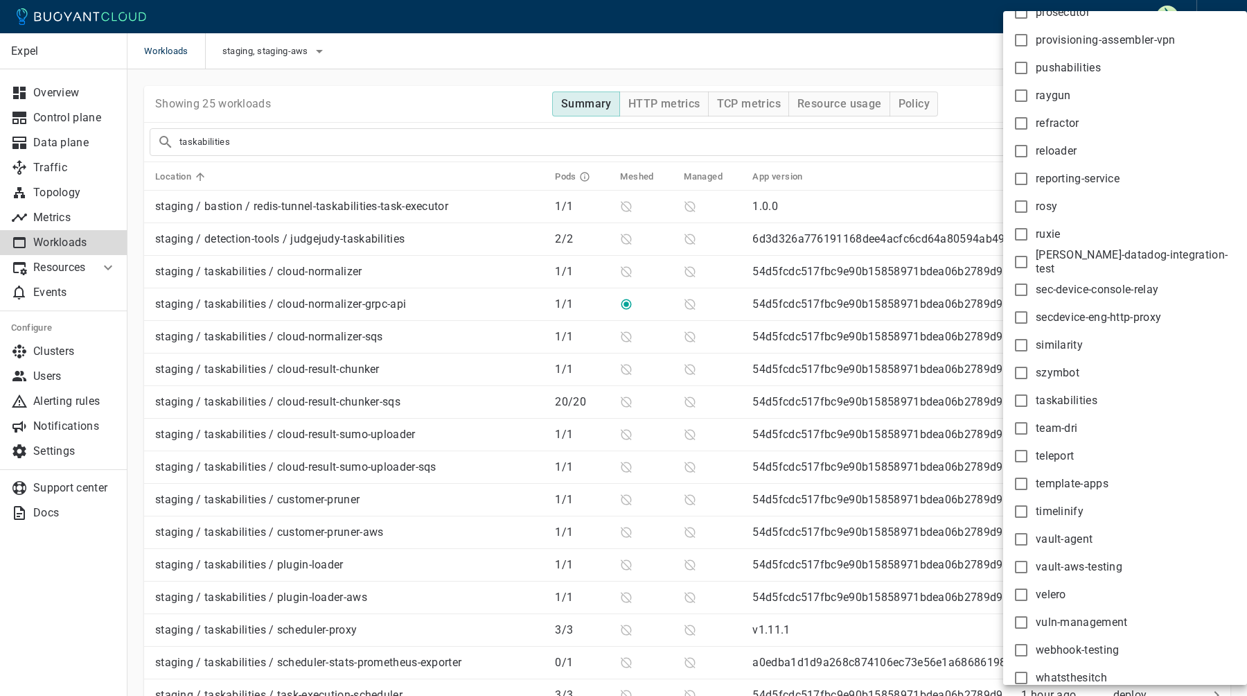
scroll to position [1870, 0]
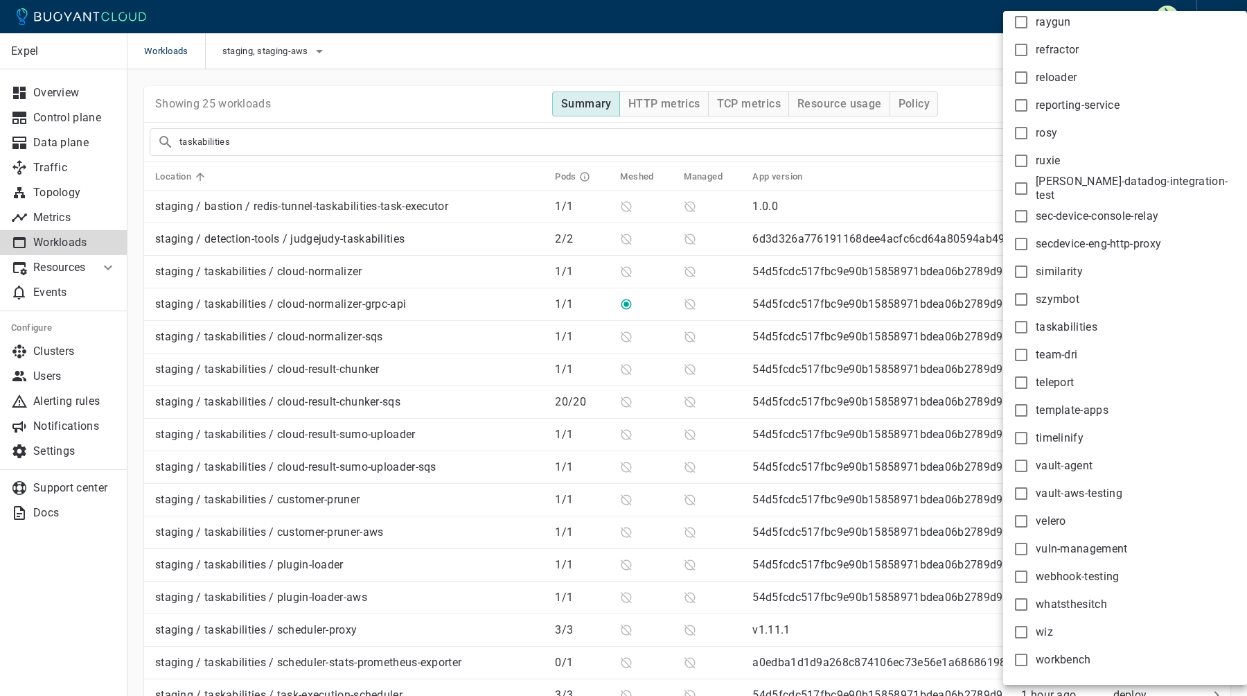
click at [1059, 330] on span "taskabilities" at bounding box center [1067, 327] width 62 height 14
click at [1029, 330] on input "taskabilities" at bounding box center [1021, 327] width 17 height 17
checkbox input "true"
type input "taskabilities namespace:taskabilities"
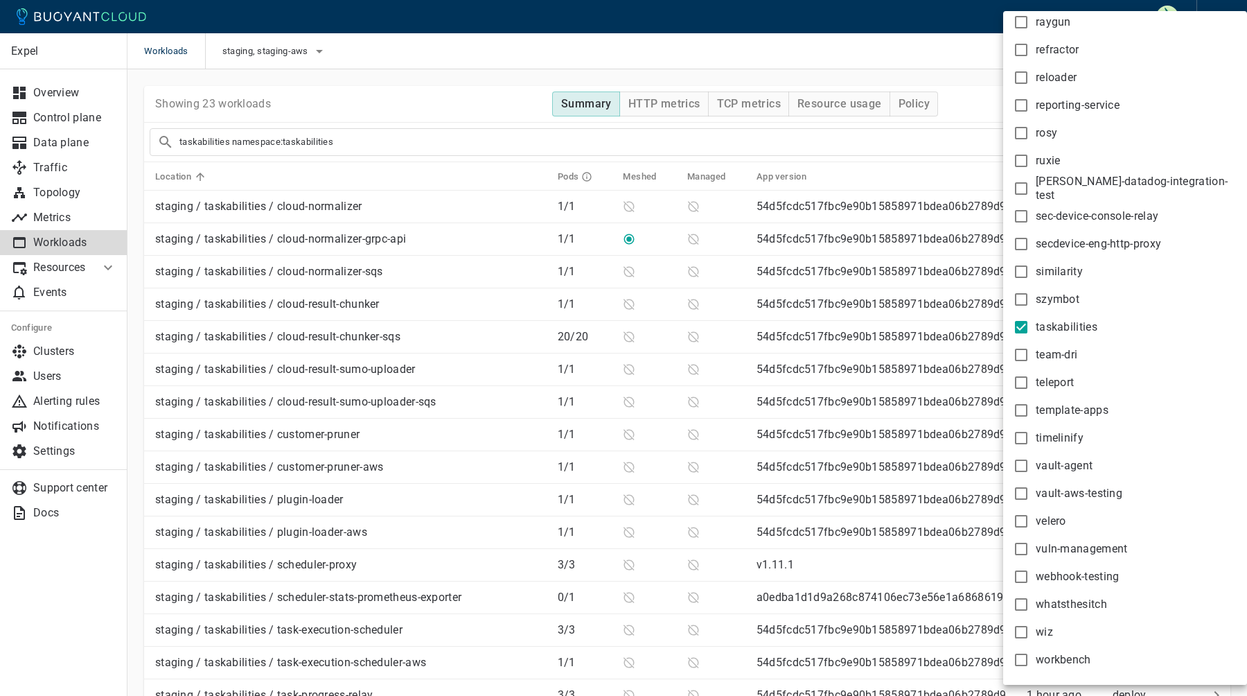
click at [600, 172] on div at bounding box center [623, 348] width 1247 height 696
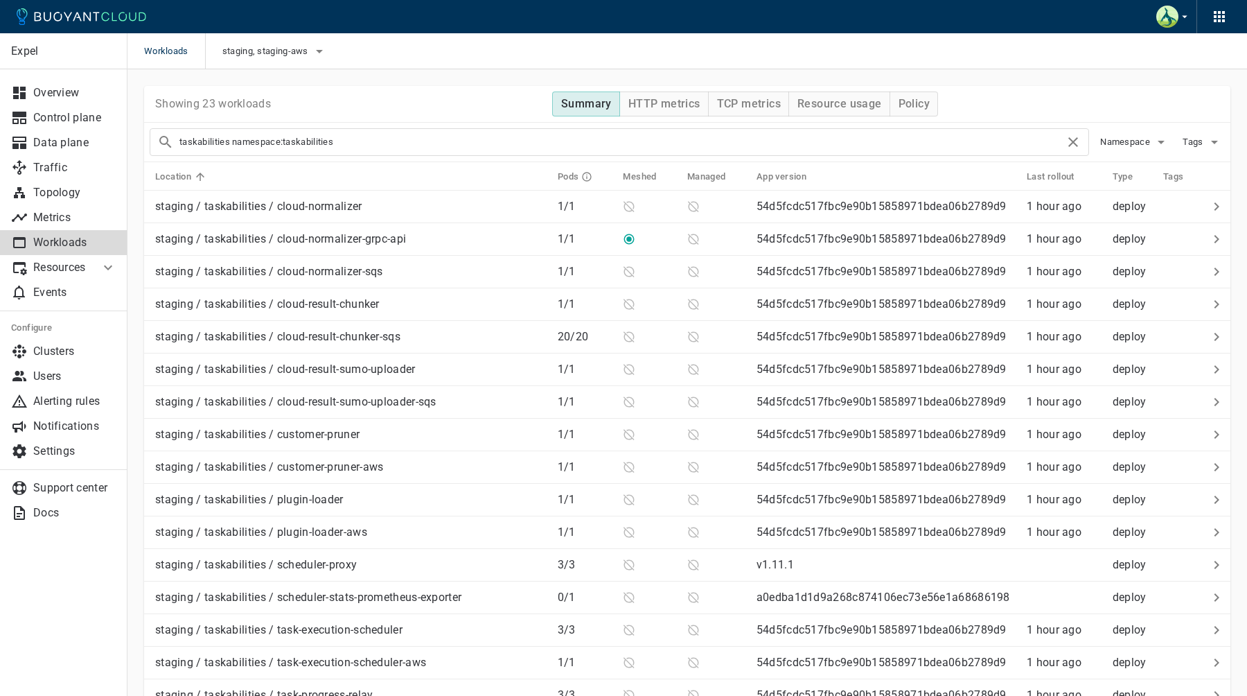
click at [610, 177] on div "alert-corr-auto-close alert-grid-correlation alfred amazon-cloudwatch argocd-te…" at bounding box center [623, 348] width 1247 height 696
click at [623, 177] on h5 "Meshed" at bounding box center [639, 176] width 33 height 11
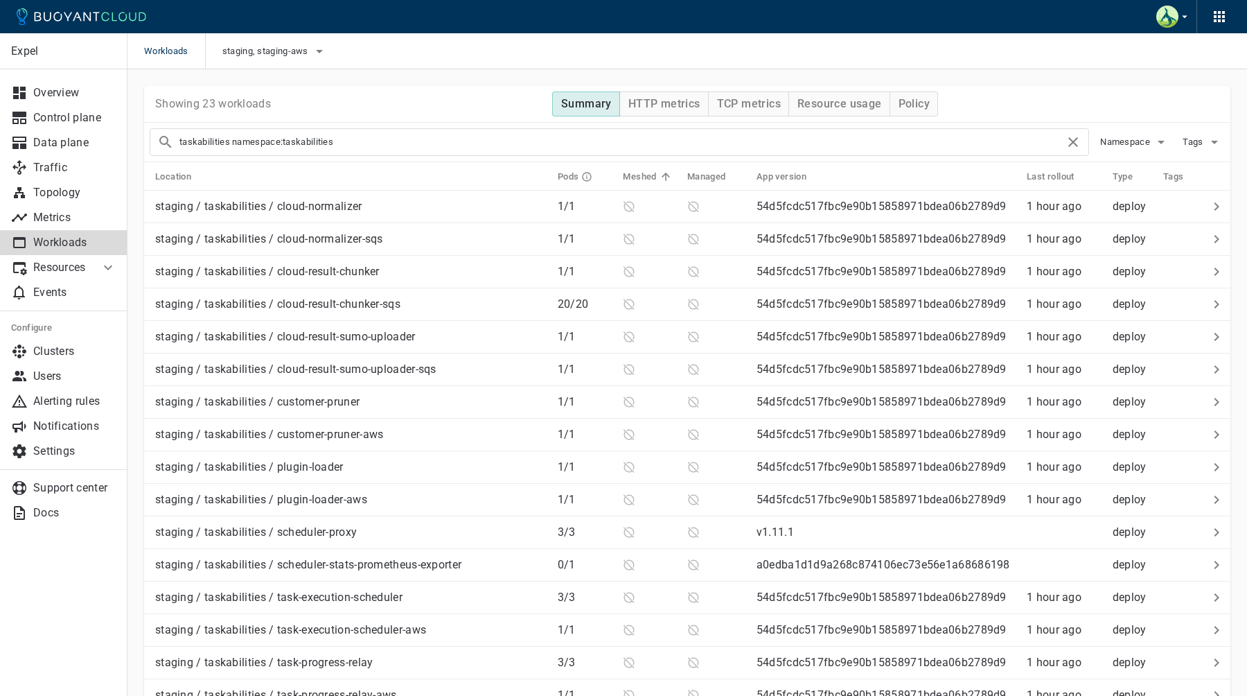
click at [623, 177] on h5 "Meshed" at bounding box center [639, 176] width 33 height 11
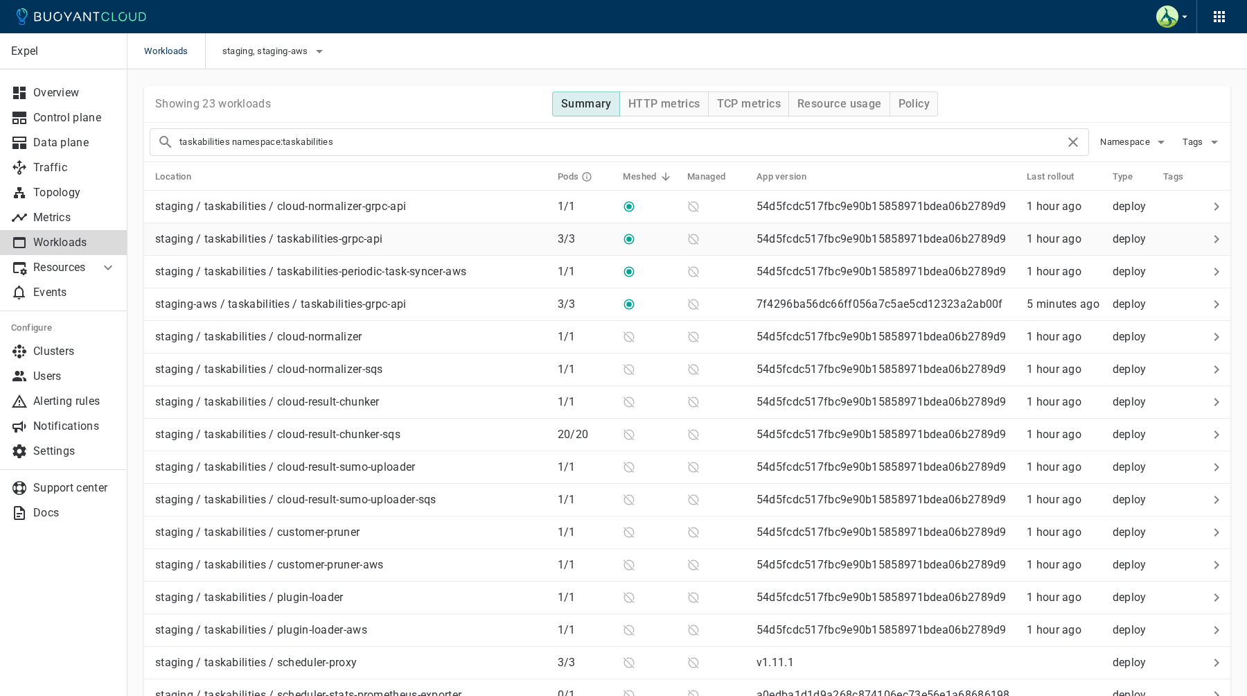
click at [454, 236] on div "staging / taskabilities / taskabilities-grpc-api" at bounding box center [348, 236] width 397 height 19
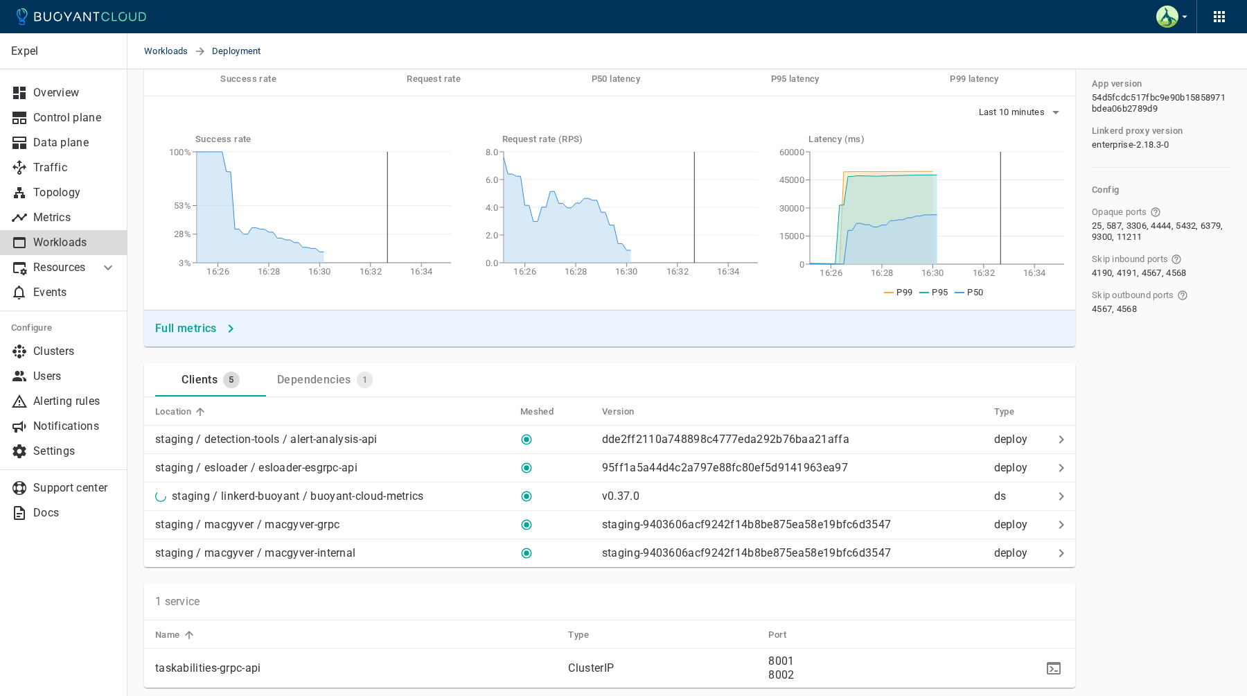
scroll to position [157, 0]
click at [361, 502] on td "staging / linkerd-buoyant / buoyant-cloud-metrics" at bounding box center [326, 495] width 365 height 28
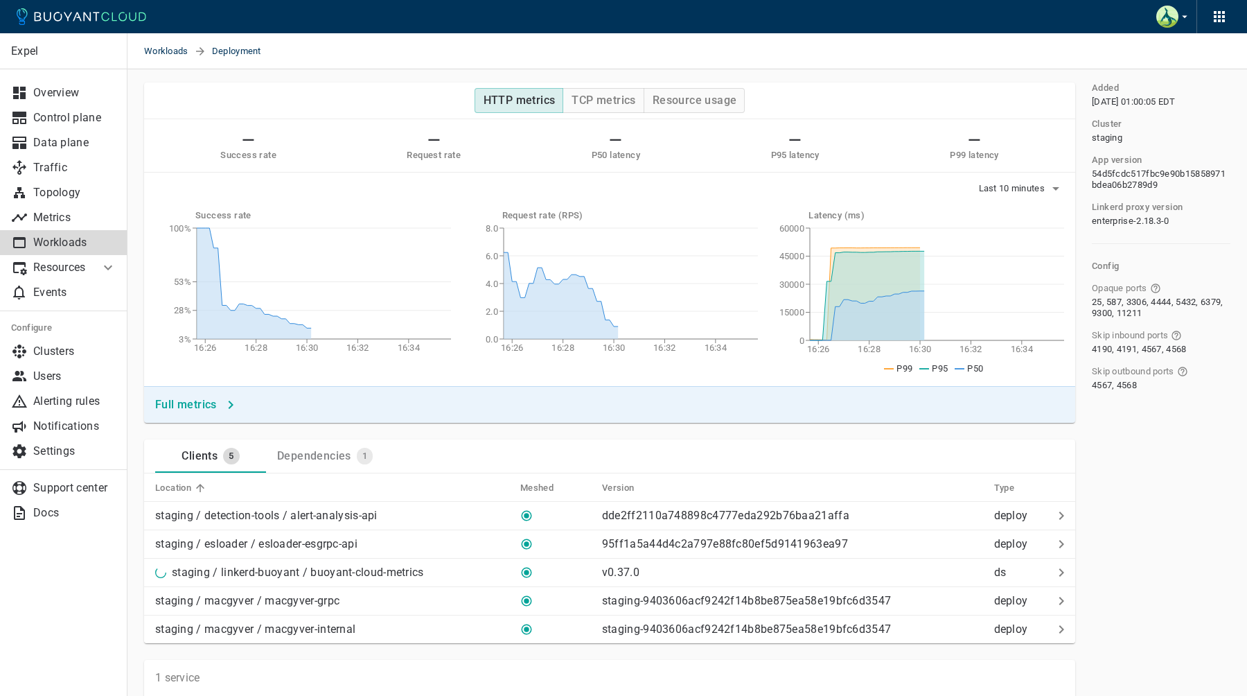
scroll to position [91, 0]
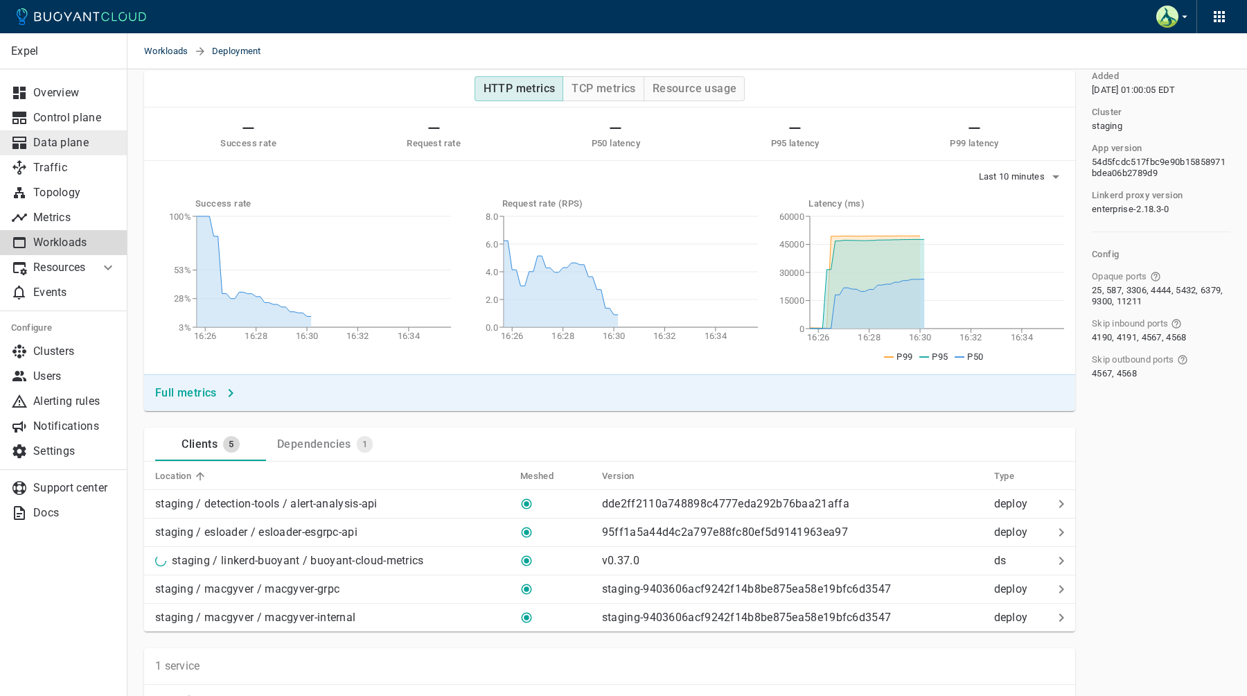
click at [73, 152] on link "Data plane" at bounding box center [63, 142] width 127 height 25
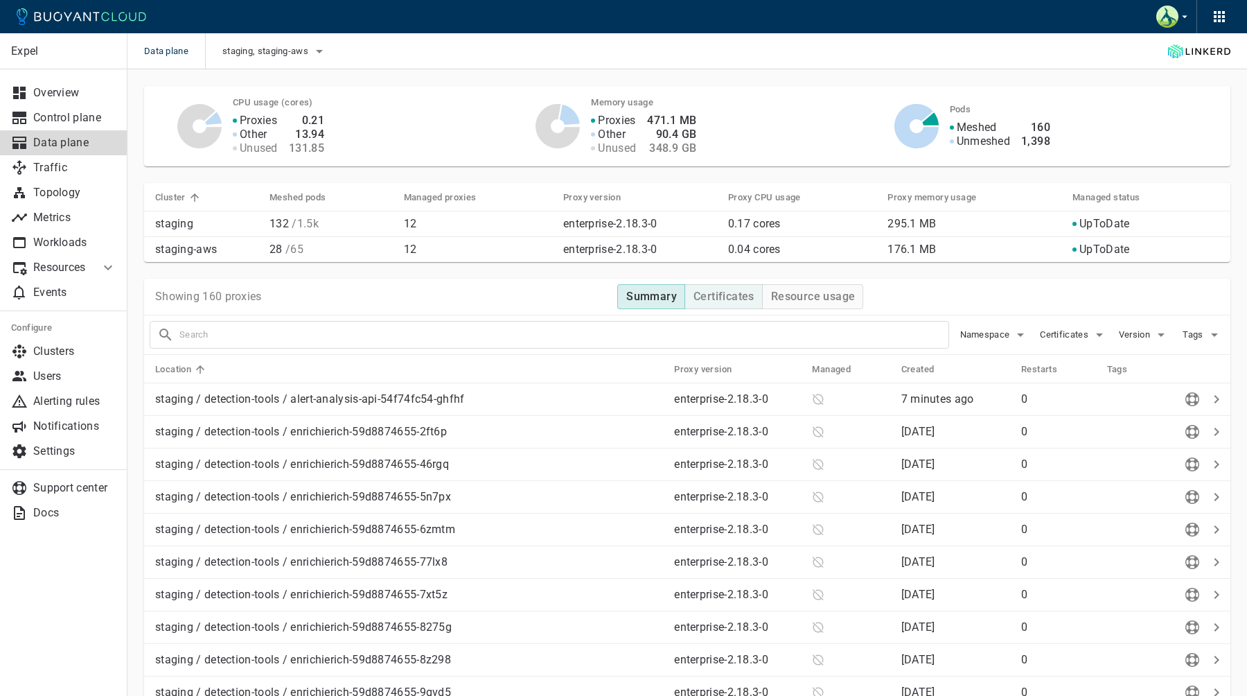
click at [715, 296] on h4 "Certificates" at bounding box center [723, 297] width 61 height 14
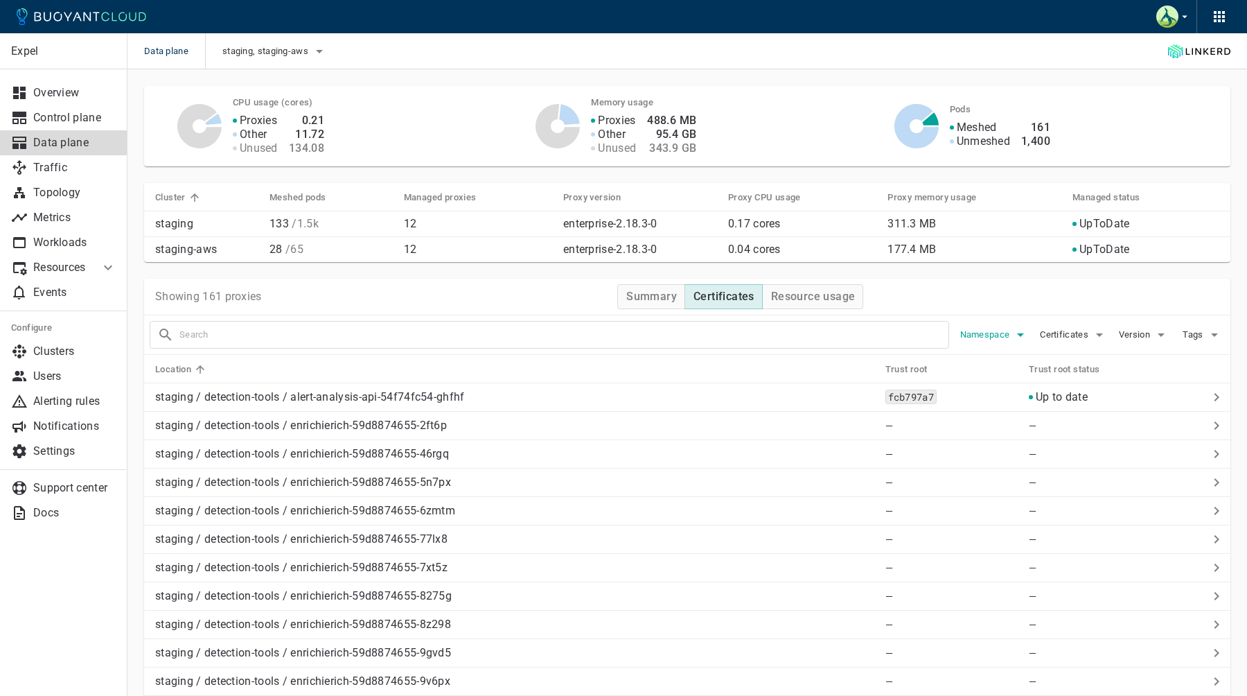
click at [1019, 340] on icon "button" at bounding box center [1020, 334] width 17 height 17
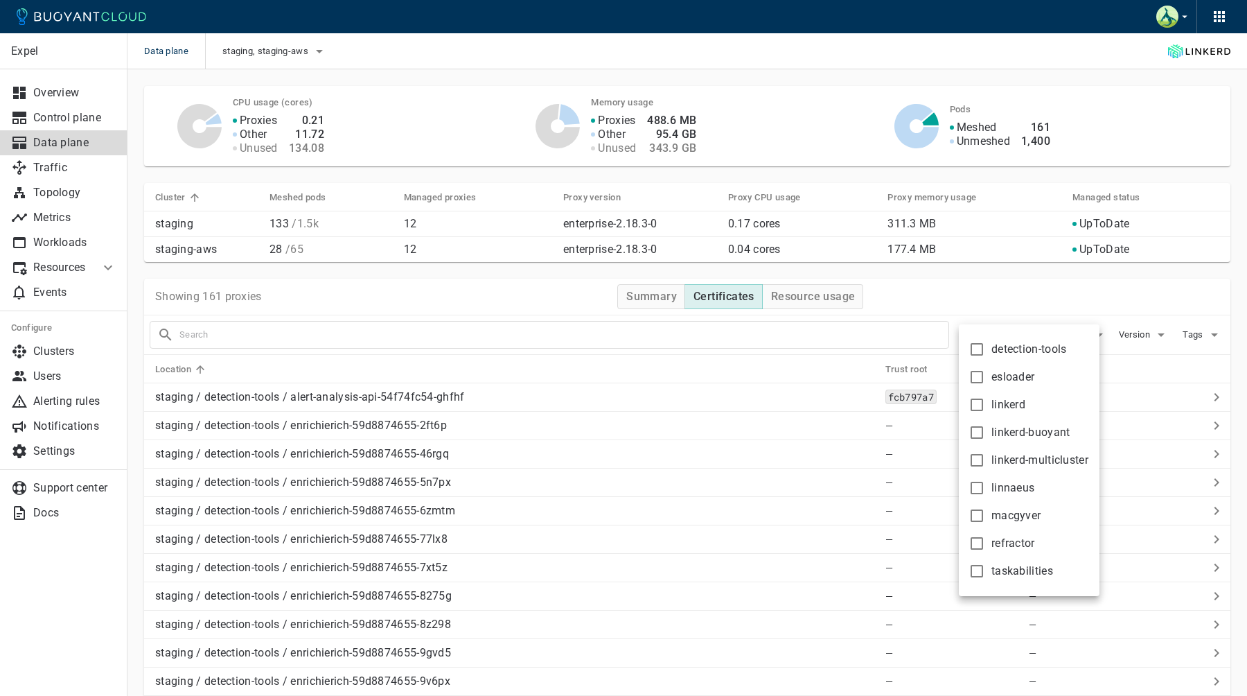
click at [1023, 563] on label "taskabilities" at bounding box center [1007, 571] width 91 height 28
click at [985, 563] on input "taskabilities" at bounding box center [976, 571] width 17 height 17
checkbox input "true"
type input "namespace:taskabilities"
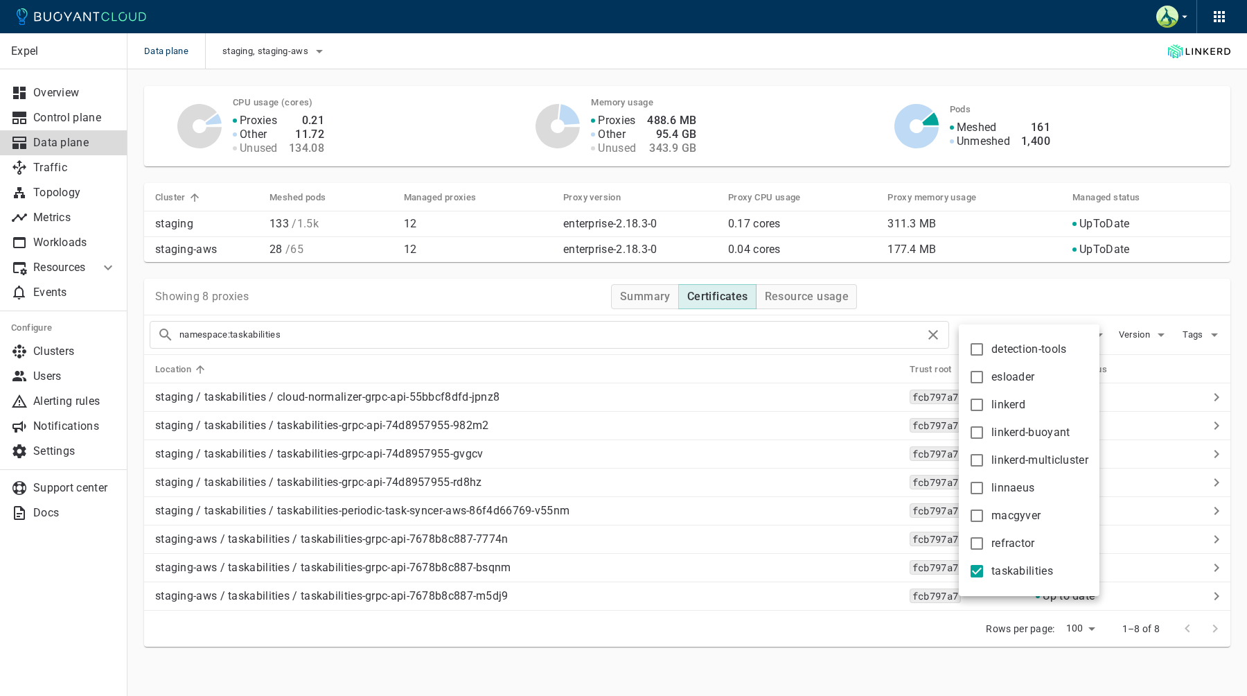
click at [444, 336] on div at bounding box center [623, 348] width 1247 height 696
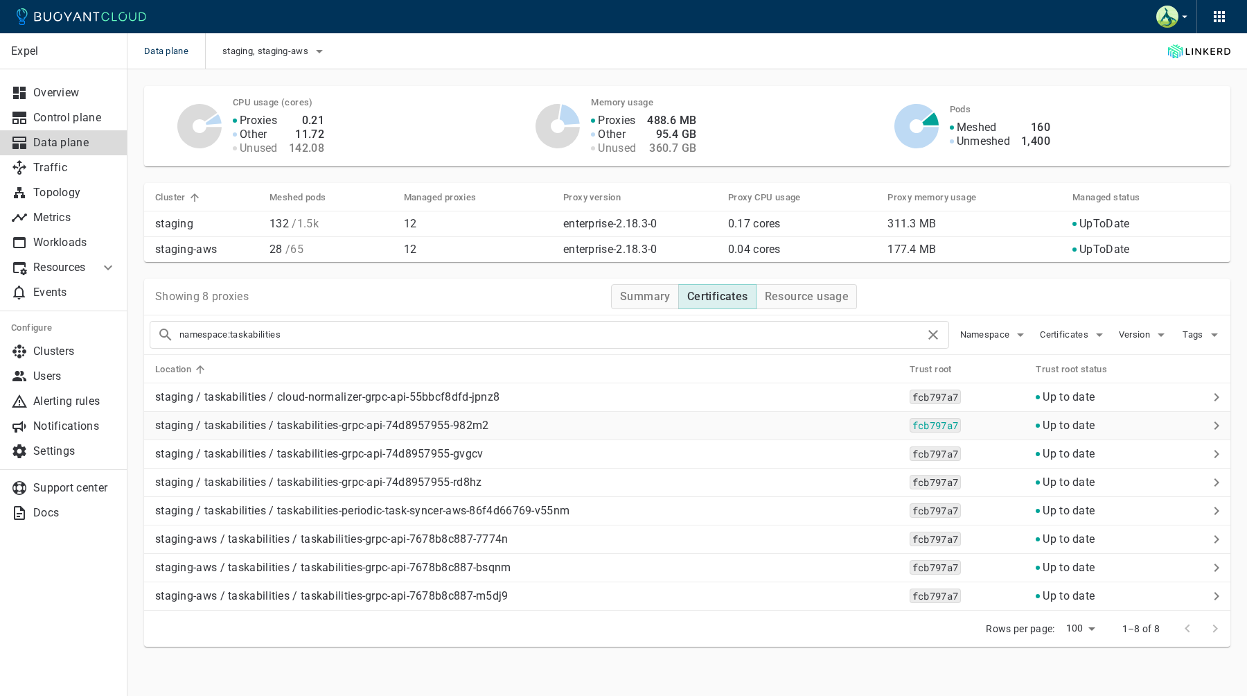
click at [251, 427] on p "staging / taskabilities / taskabilities-grpc-api-74d8957955-982m2" at bounding box center [526, 425] width 743 height 14
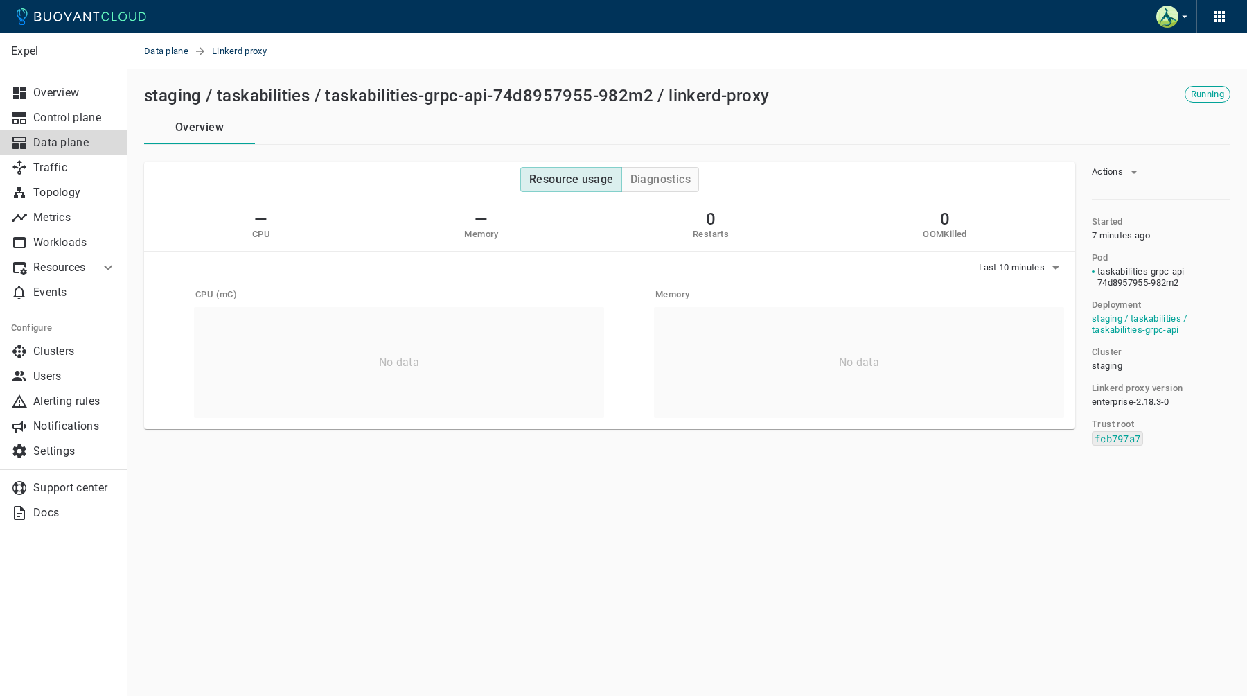
click at [1108, 71] on div "Expel Overview Control plane Data plane Traffic Topology Metrics Workloads Reso…" at bounding box center [686, 284] width 1119 height 431
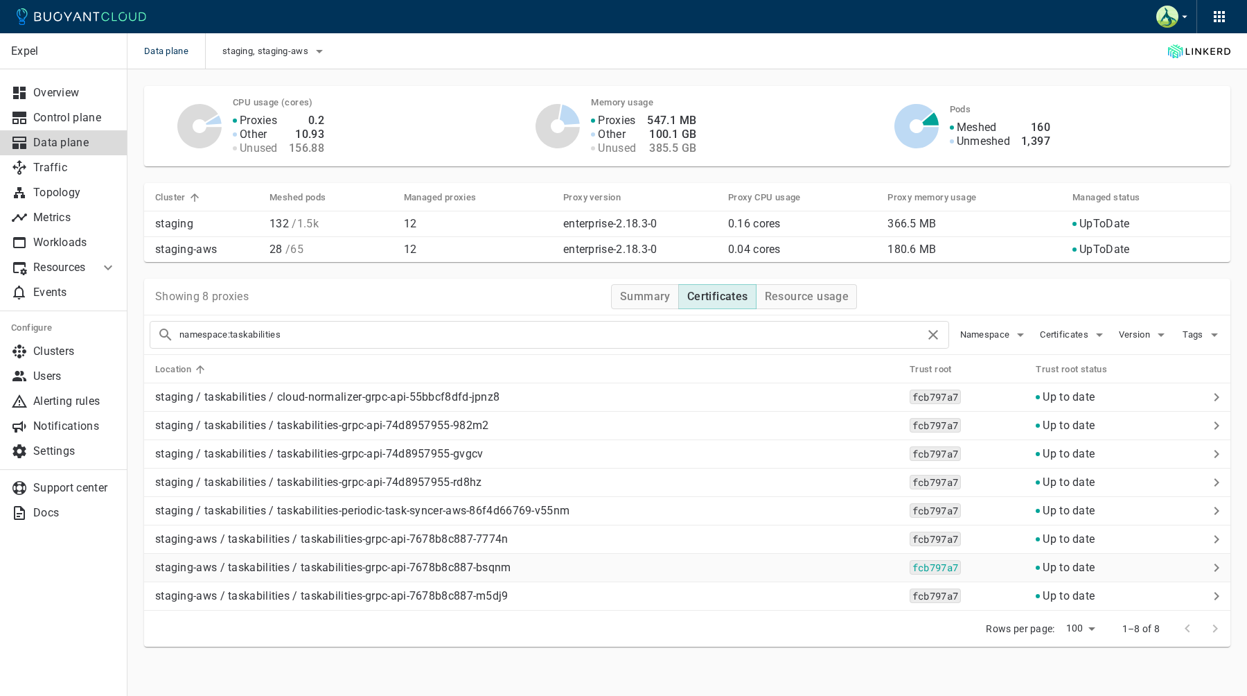
click at [256, 566] on p "staging-aws / taskabilities / taskabilities-grpc-api-7678b8c887-bsqnm" at bounding box center [526, 567] width 743 height 14
click at [60, 245] on p "Workloads" at bounding box center [74, 243] width 83 height 14
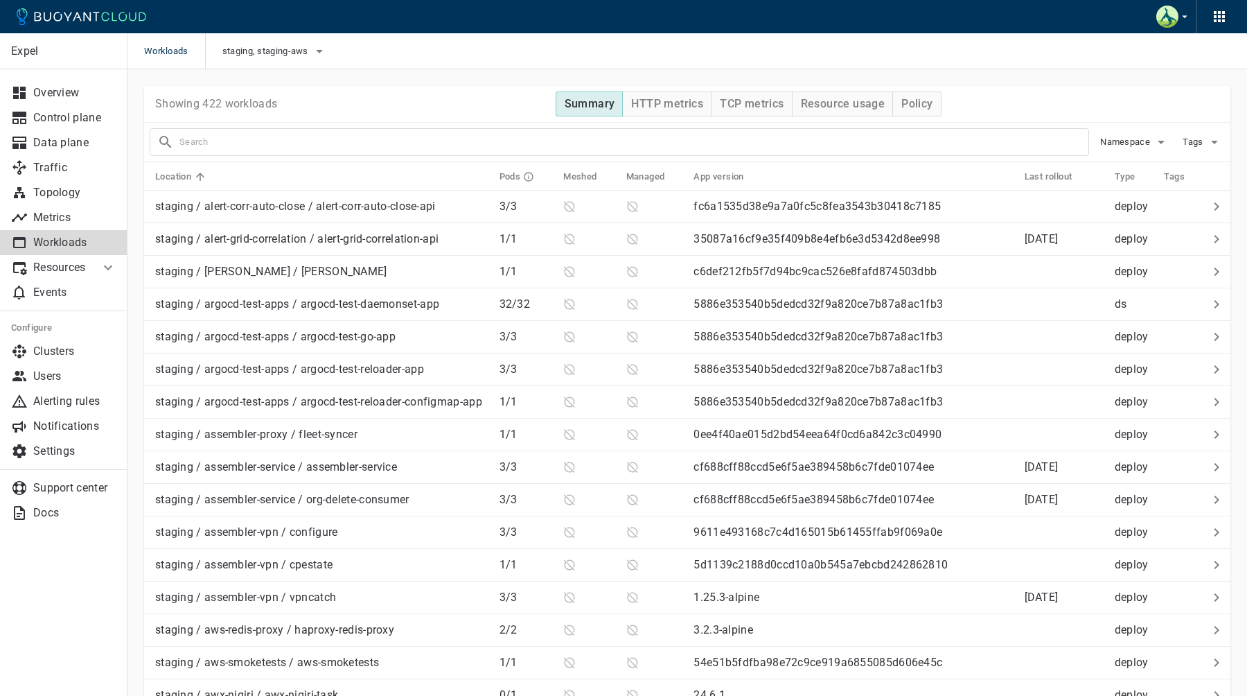
click at [326, 140] on input "text" at bounding box center [633, 141] width 909 height 19
click at [1135, 143] on span "Namespace" at bounding box center [1126, 141] width 53 height 11
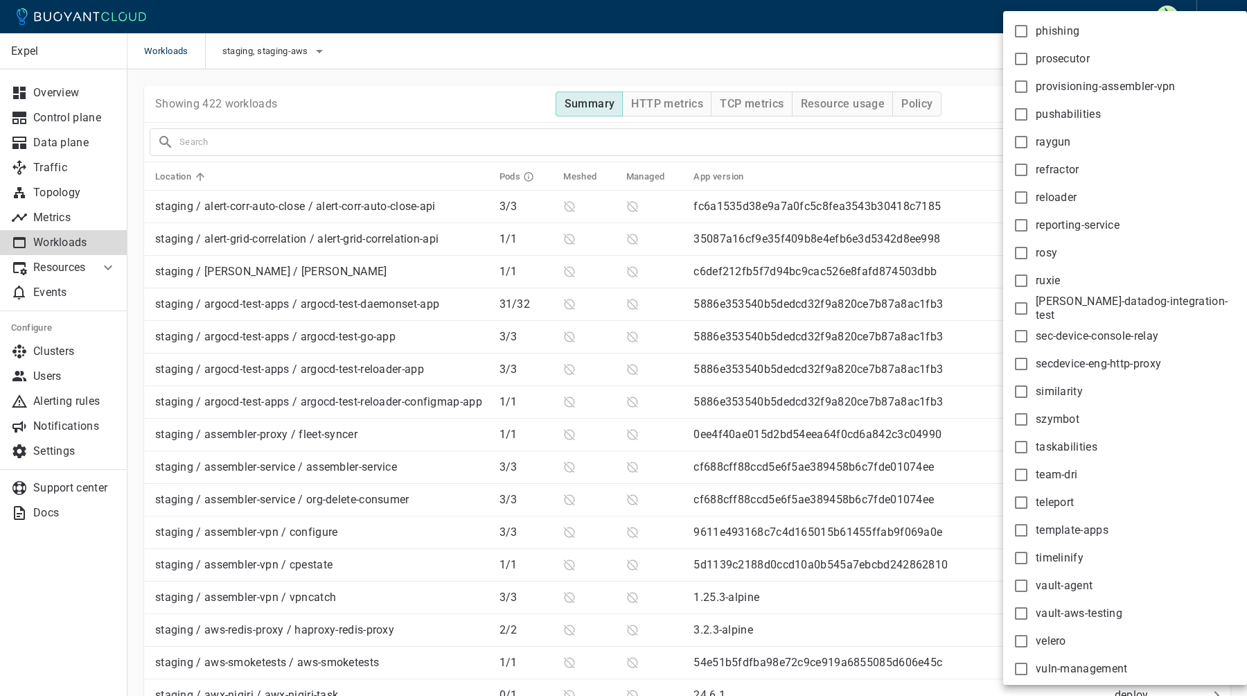
scroll to position [1870, 0]
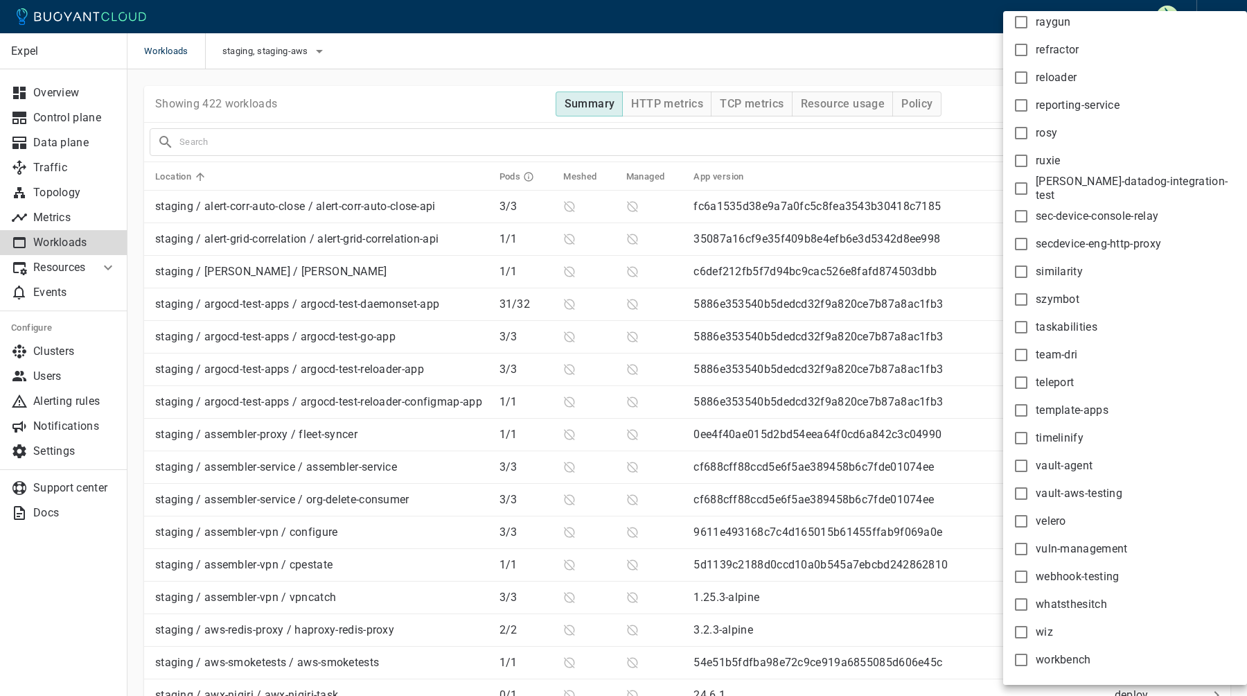
click at [1073, 324] on span "taskabilities" at bounding box center [1067, 327] width 62 height 14
click at [1029, 324] on input "taskabilities" at bounding box center [1021, 327] width 17 height 17
checkbox input "true"
type input "namespace:taskabilities"
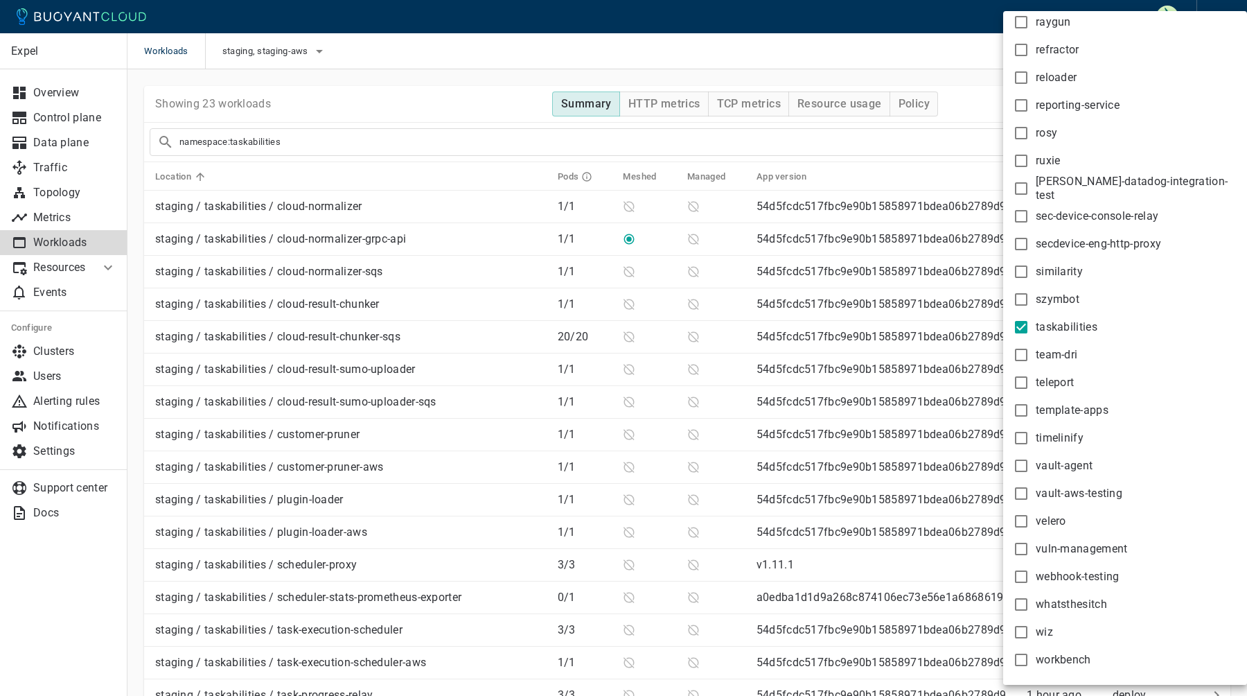
click at [534, 50] on div at bounding box center [623, 348] width 1247 height 696
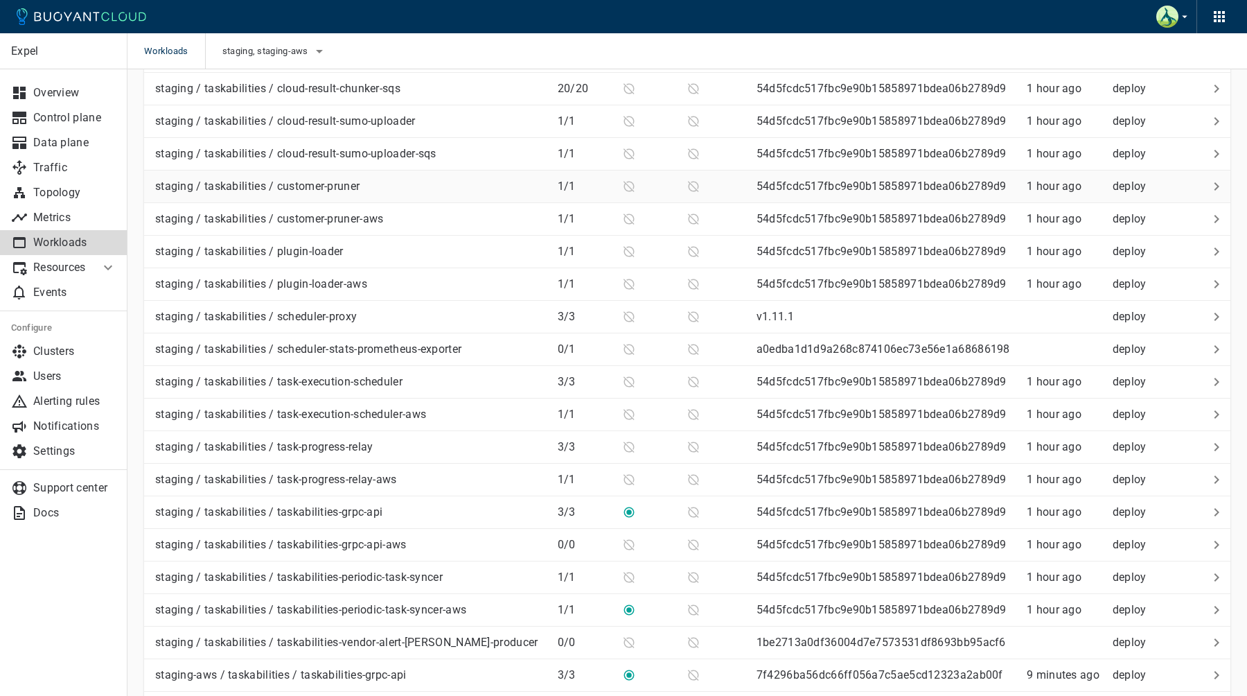
scroll to position [335, 0]
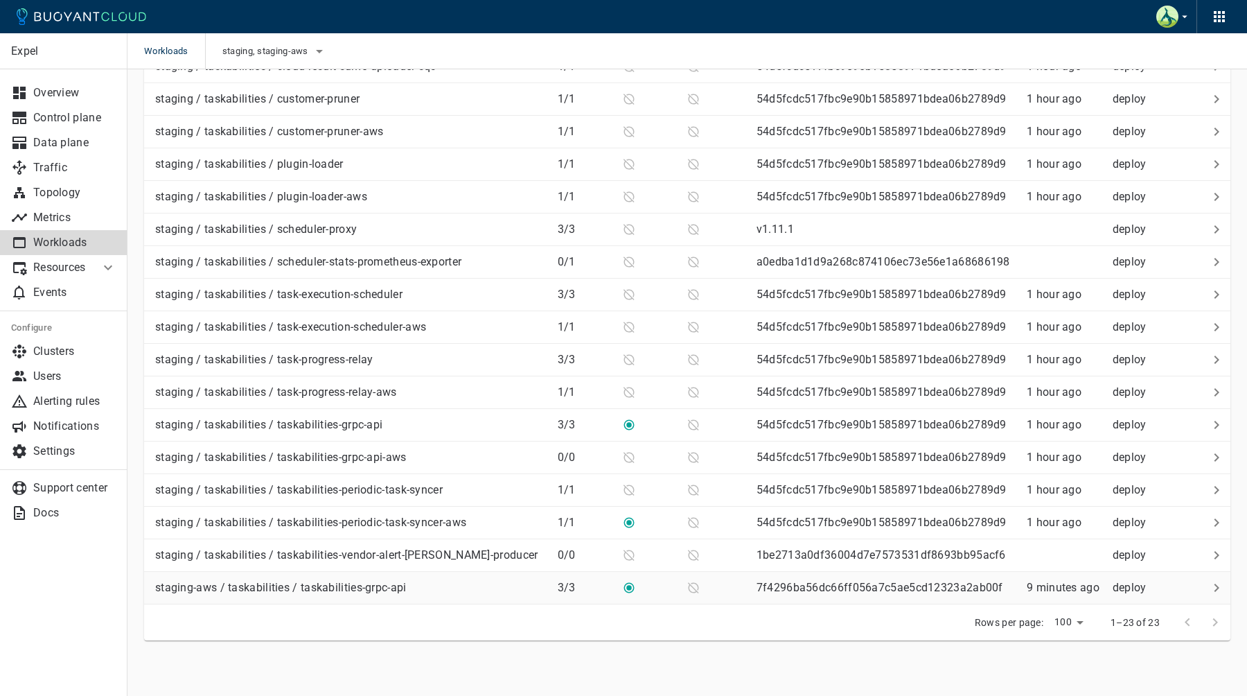
click at [445, 592] on div "staging-aws / taskabilities / taskabilities-grpc-api" at bounding box center [348, 584] width 397 height 19
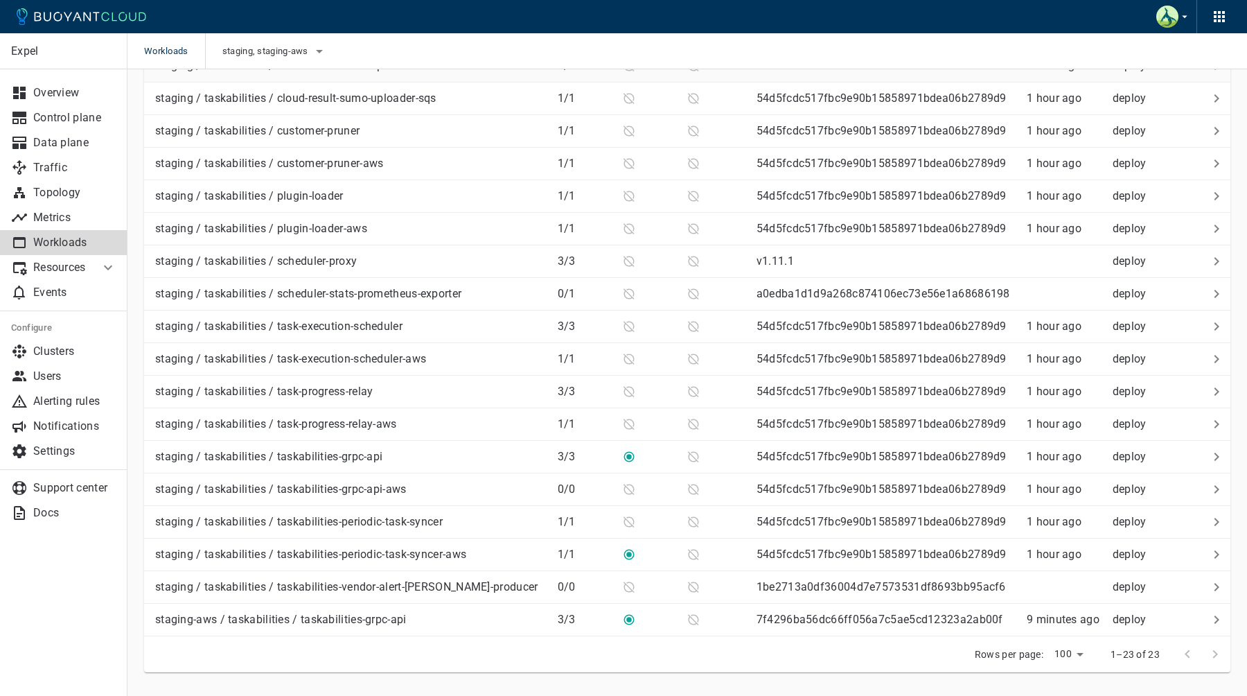
scroll to position [308, 0]
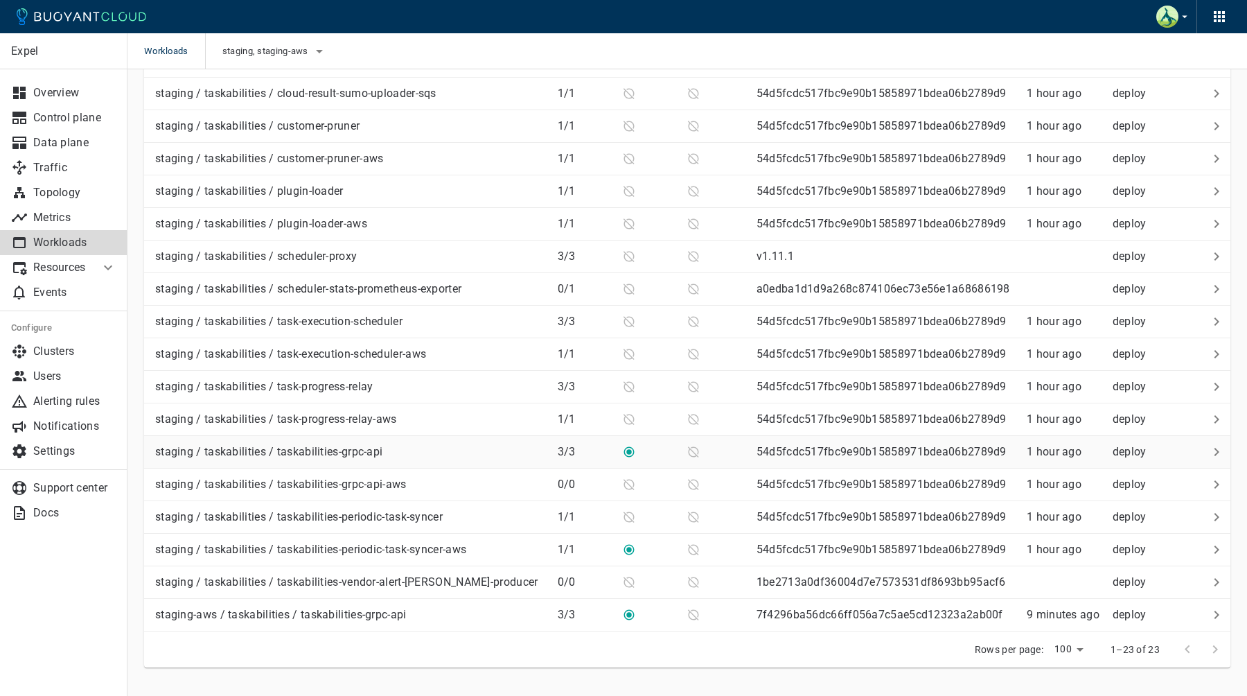
click at [346, 445] on p "staging / taskabilities / taskabilities-grpc-api" at bounding box center [268, 452] width 227 height 14
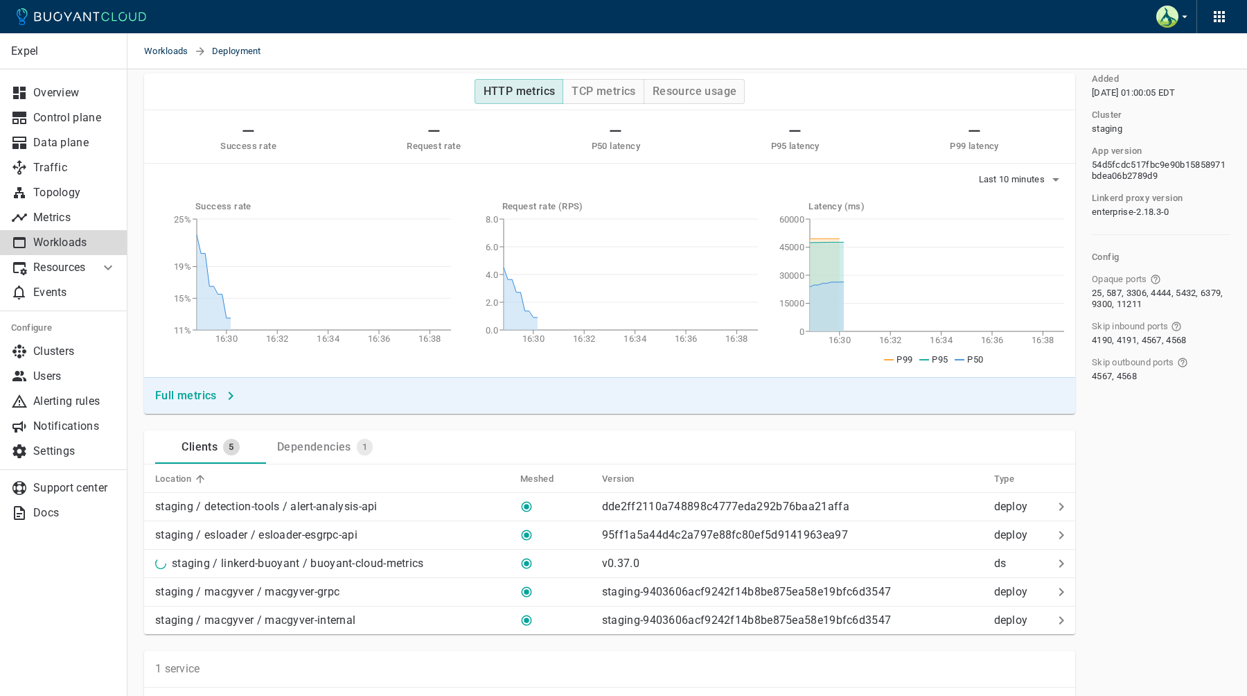
scroll to position [105, 0]
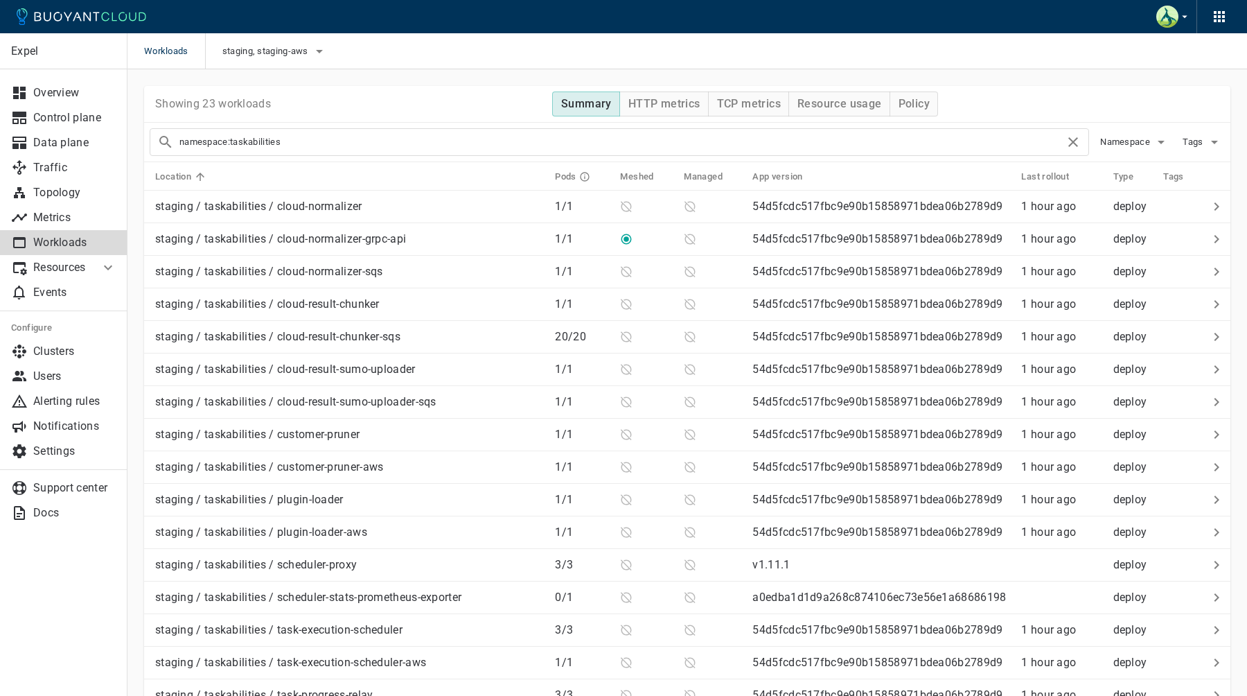
click at [619, 168] on th "Meshed" at bounding box center [641, 176] width 64 height 28
click at [620, 174] on h5 "Meshed" at bounding box center [636, 176] width 33 height 11
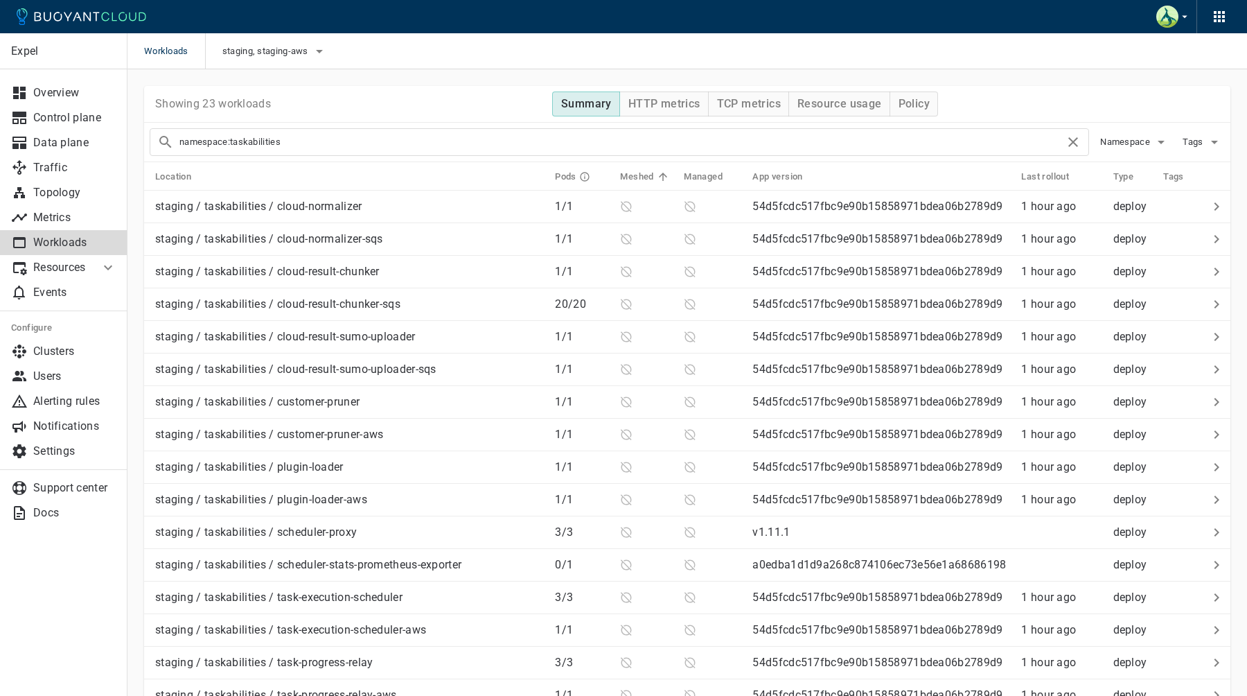
click at [620, 174] on h5 "Meshed" at bounding box center [636, 176] width 33 height 11
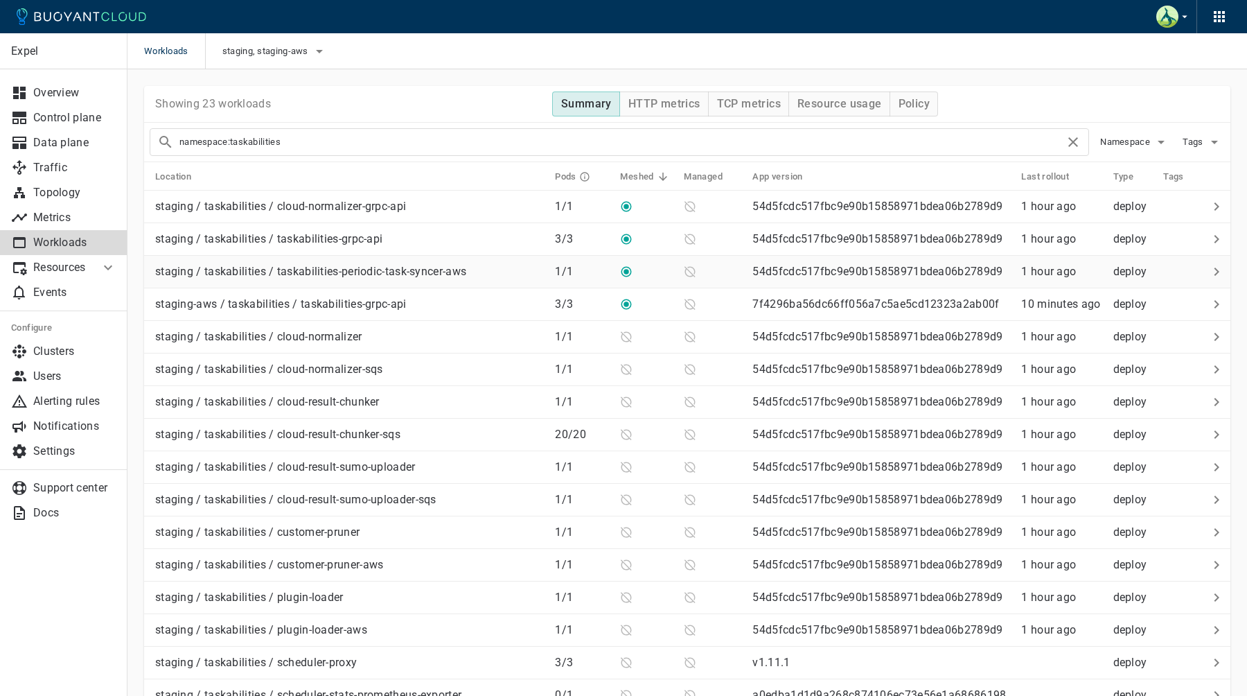
click at [422, 274] on p "staging / taskabilities / taskabilities-periodic-task-syncer-aws" at bounding box center [310, 272] width 311 height 14
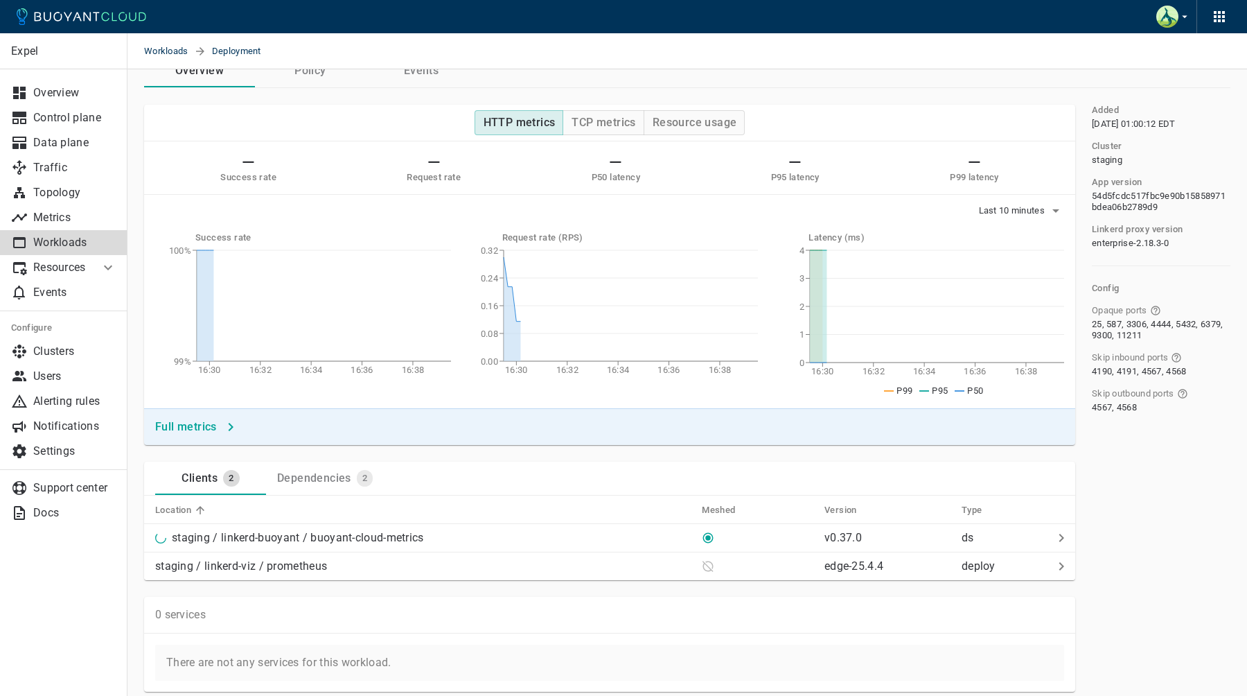
scroll to position [59, 0]
click at [408, 525] on div "staging / linkerd-buoyant / buoyant-cloud-metrics" at bounding box center [295, 532] width 258 height 19
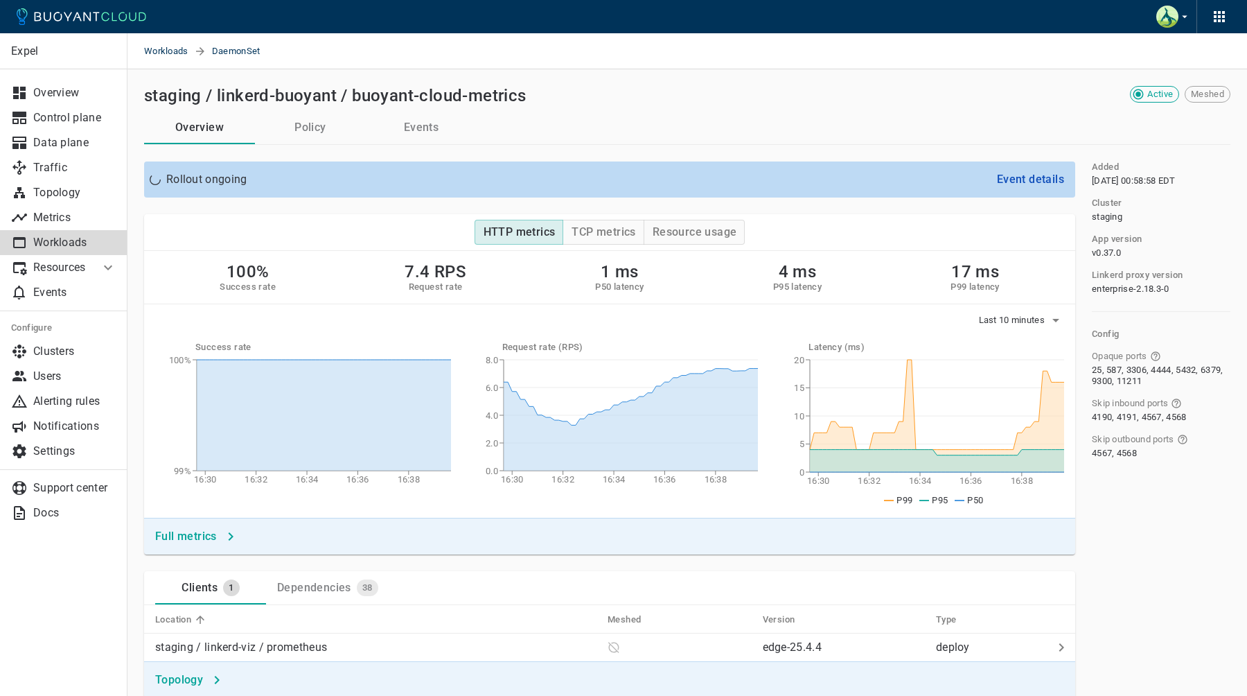
click at [426, 126] on button "Events" at bounding box center [421, 127] width 111 height 33
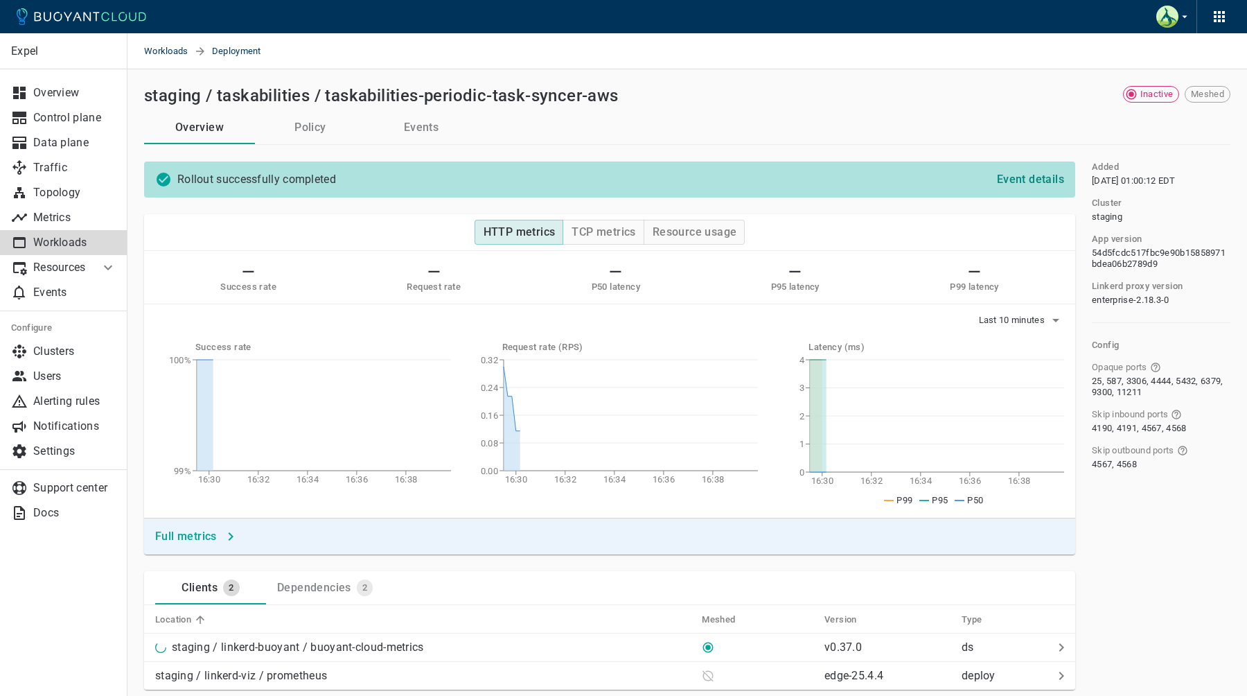
scroll to position [59, 0]
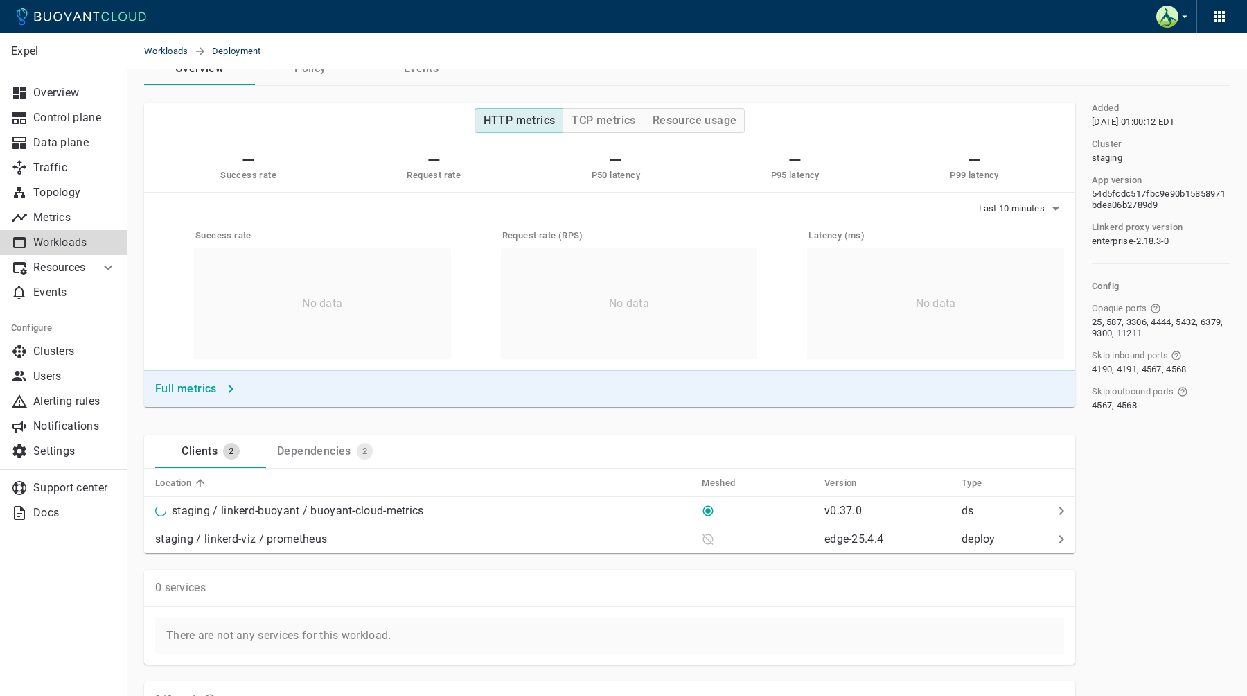
click at [88, 247] on p "Workloads" at bounding box center [74, 243] width 83 height 14
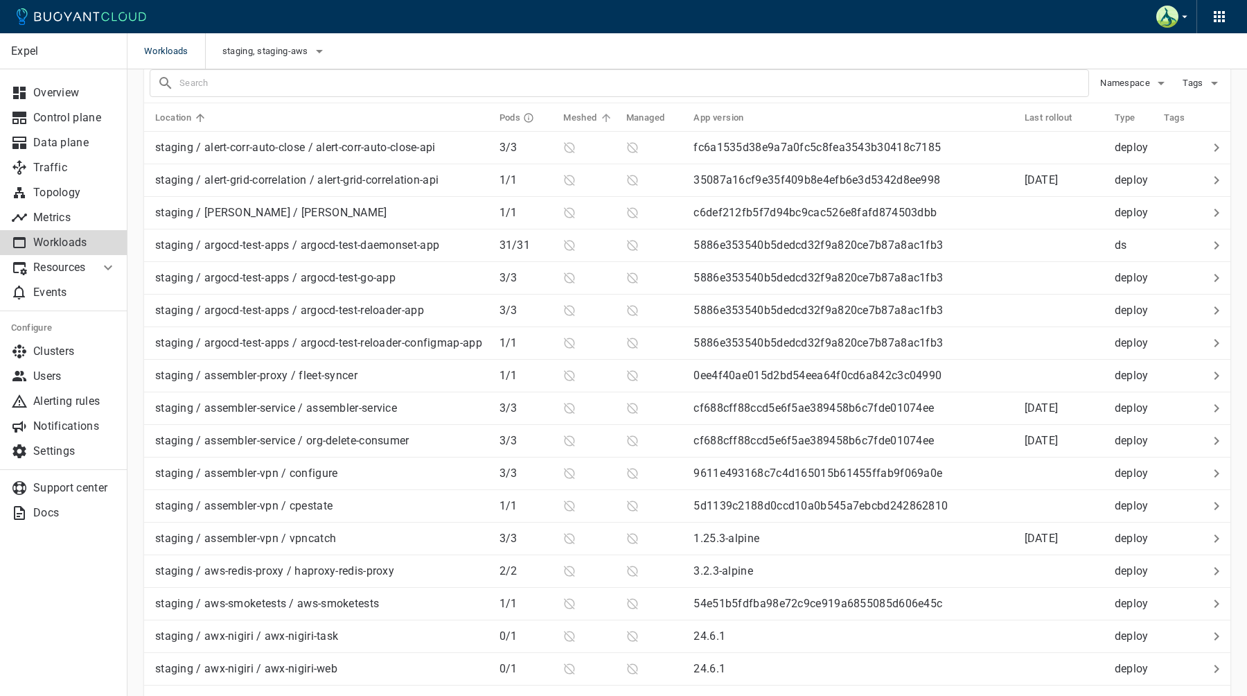
click at [569, 112] on span "Meshed" at bounding box center [588, 118] width 51 height 12
click at [569, 112] on h5 "Meshed" at bounding box center [579, 117] width 33 height 11
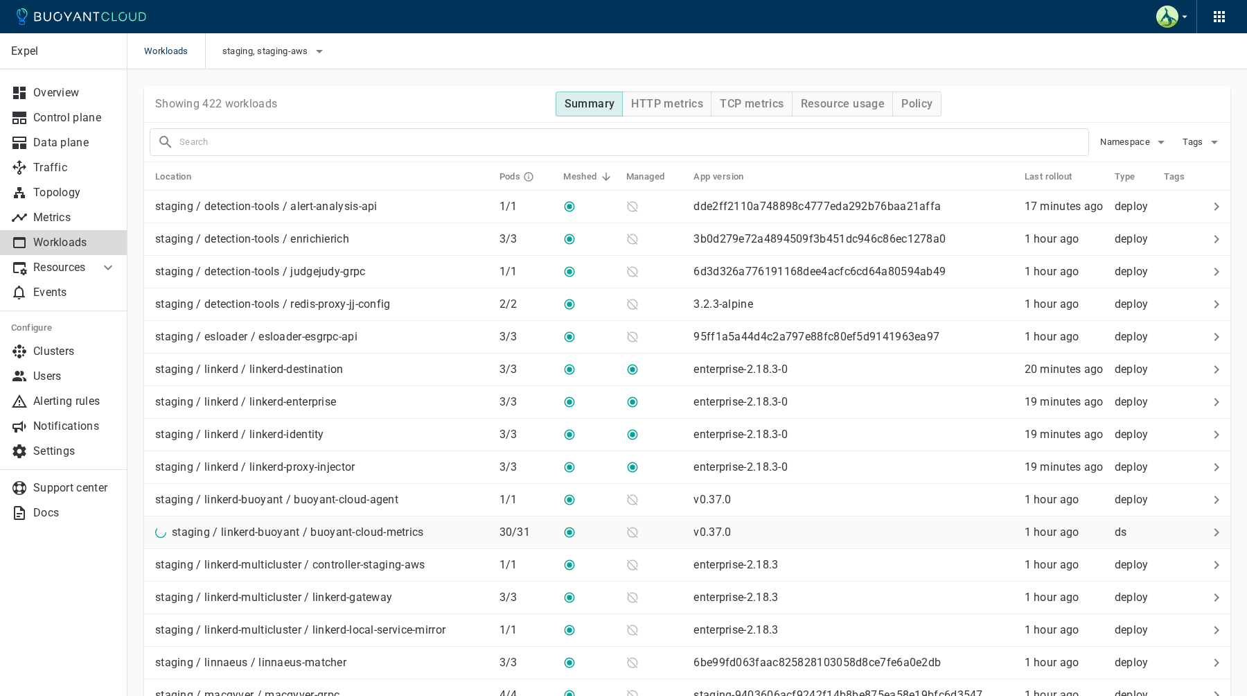
click at [348, 534] on p "staging / linkerd-buoyant / buoyant-cloud-metrics" at bounding box center [298, 532] width 252 height 14
click at [453, 542] on td "staging / linkerd-buoyant / buoyant-cloud-metrics" at bounding box center [316, 532] width 344 height 33
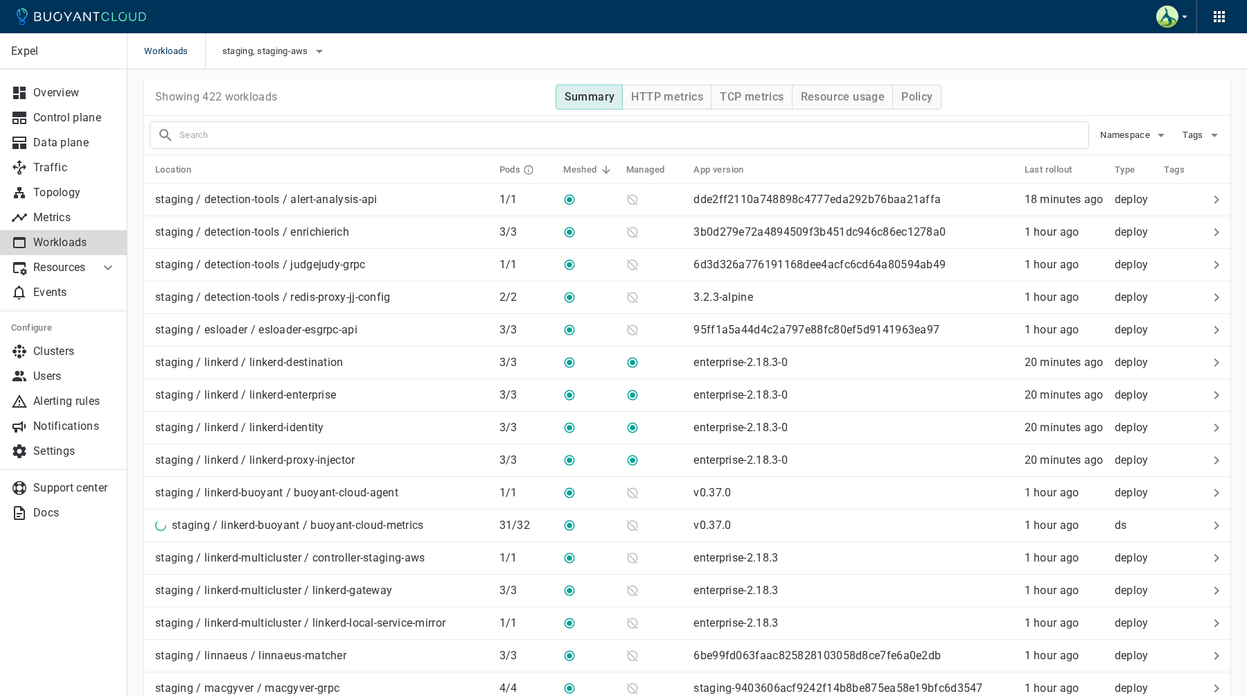
scroll to position [3, 0]
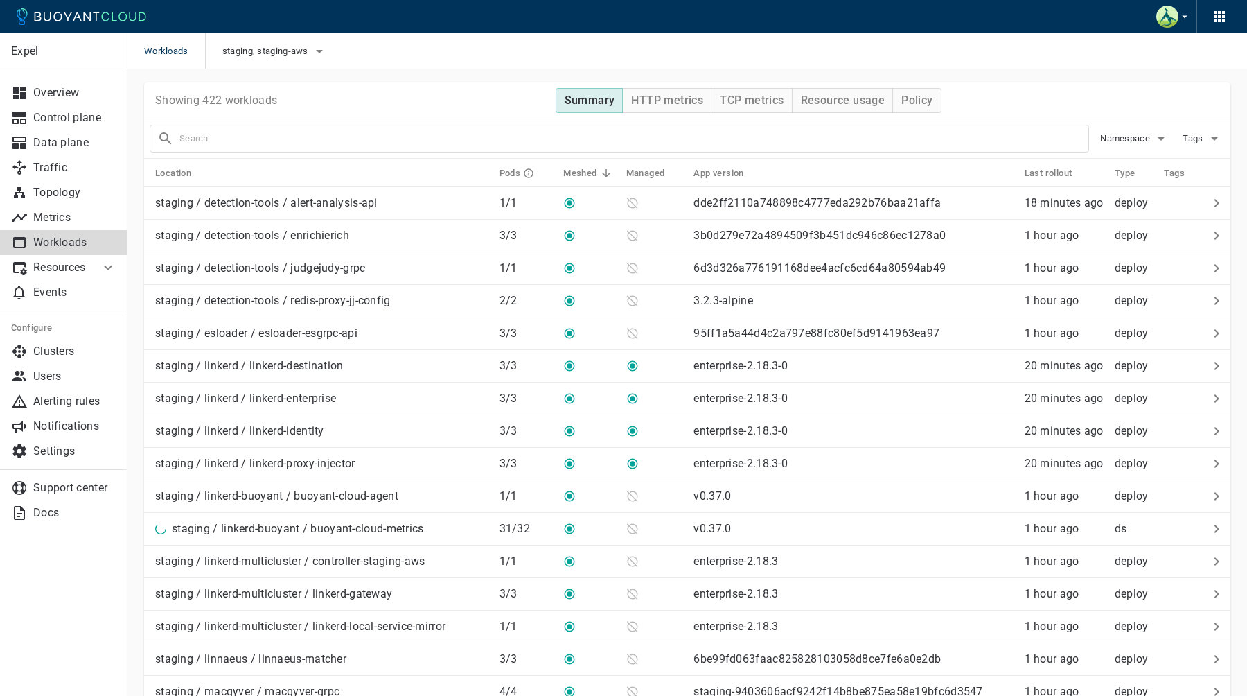
click at [447, 128] on div at bounding box center [619, 139] width 939 height 28
type input "namespace:taskabilities"
checkbox input "true"
type input "namespace:taskabilities"
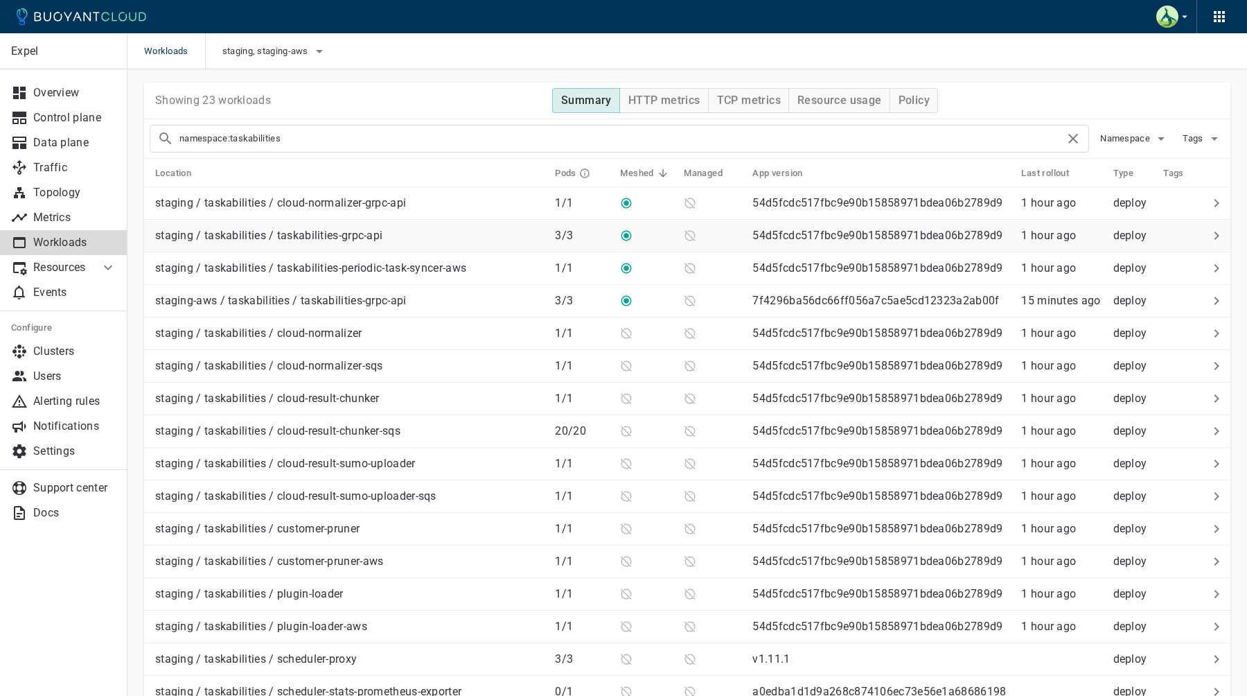
click at [461, 238] on div "staging / taskabilities / taskabilities-grpc-api" at bounding box center [347, 232] width 394 height 19
